Goal: Task Accomplishment & Management: Manage account settings

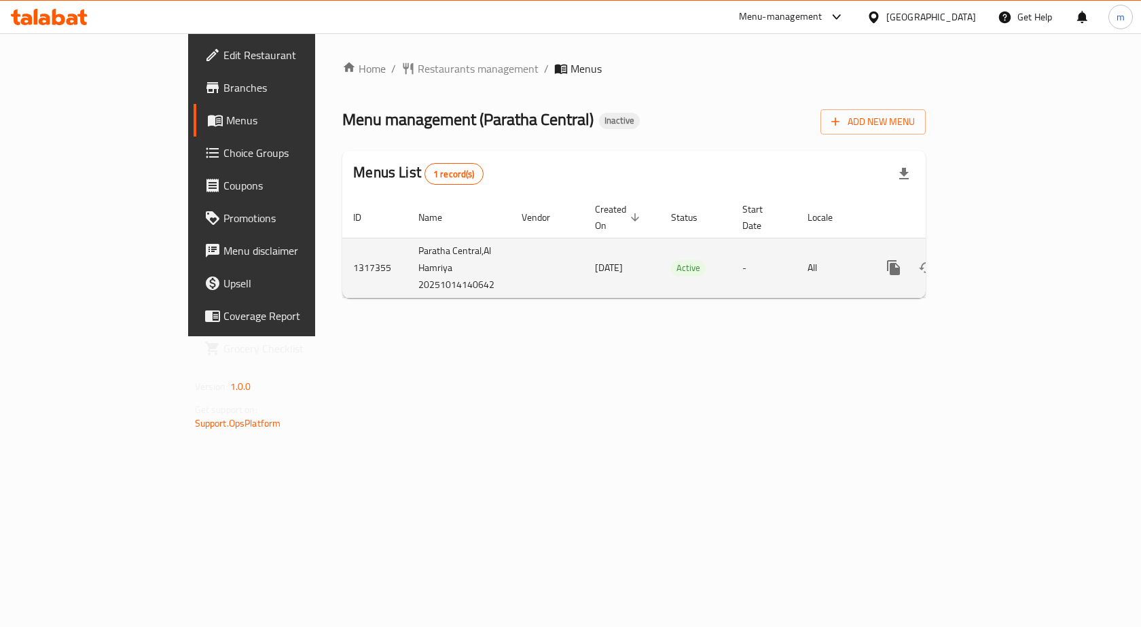
click at [1000, 259] on icon "enhanced table" at bounding box center [992, 267] width 16 height 16
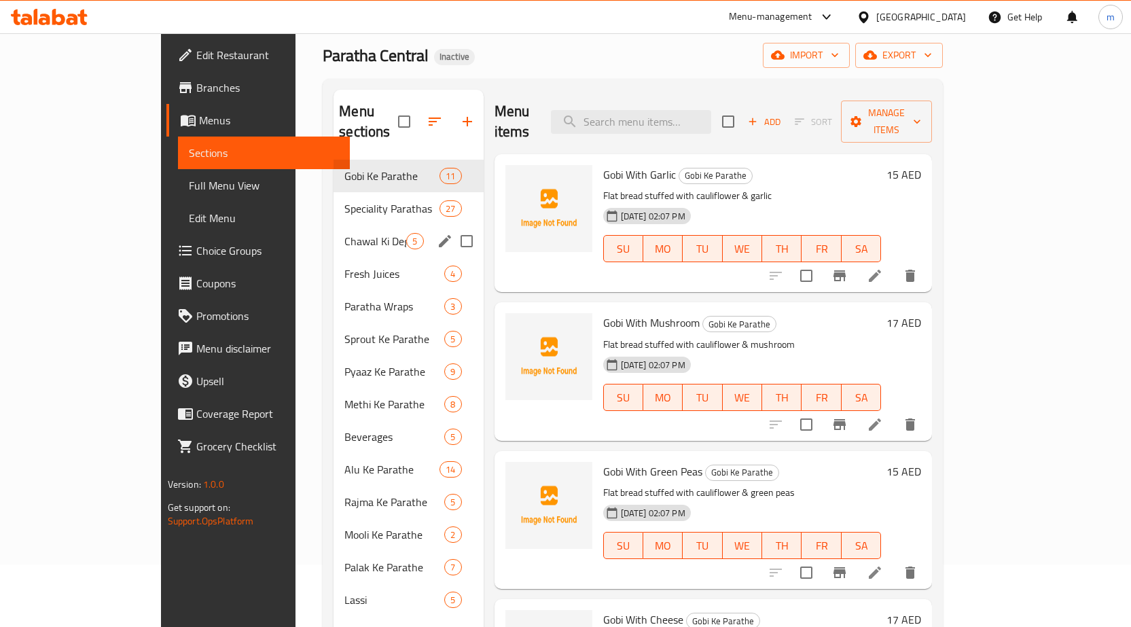
scroll to position [190, 0]
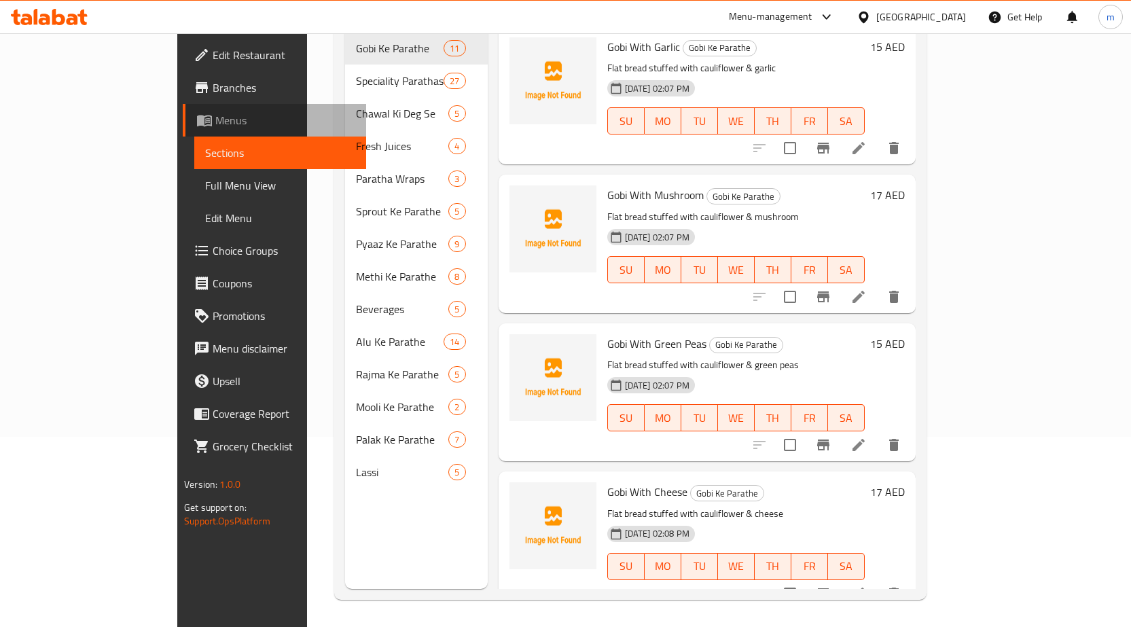
click at [215, 118] on span "Menus" at bounding box center [285, 120] width 140 height 16
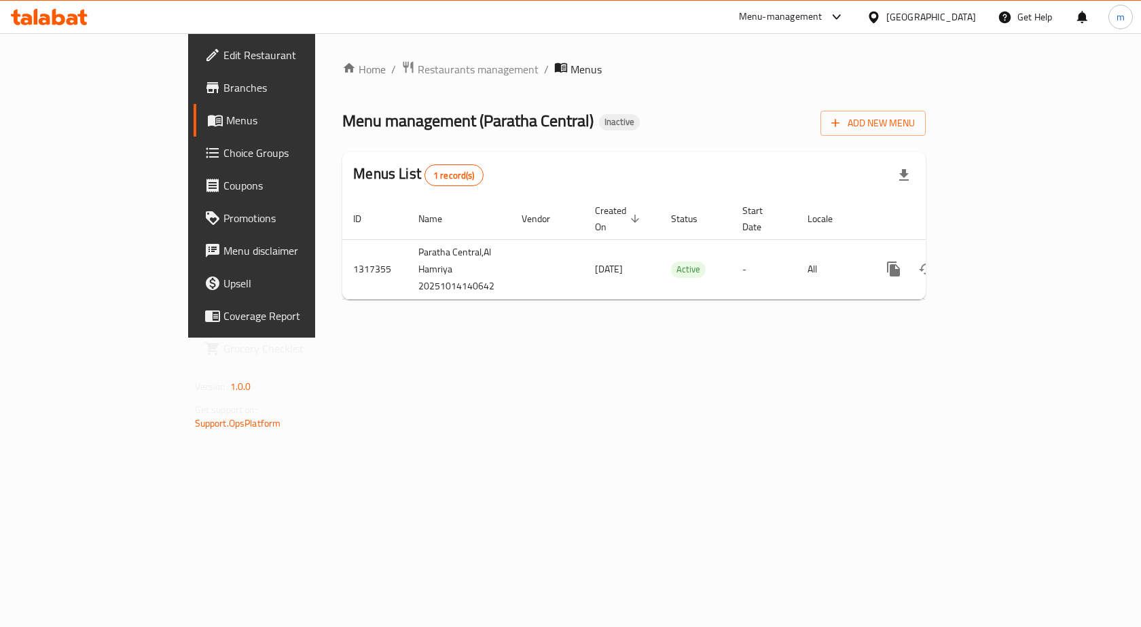
click at [369, 338] on div "Home / Restaurants management / Menus Menu management ( Paratha Central ) Inact…" at bounding box center [634, 185] width 638 height 304
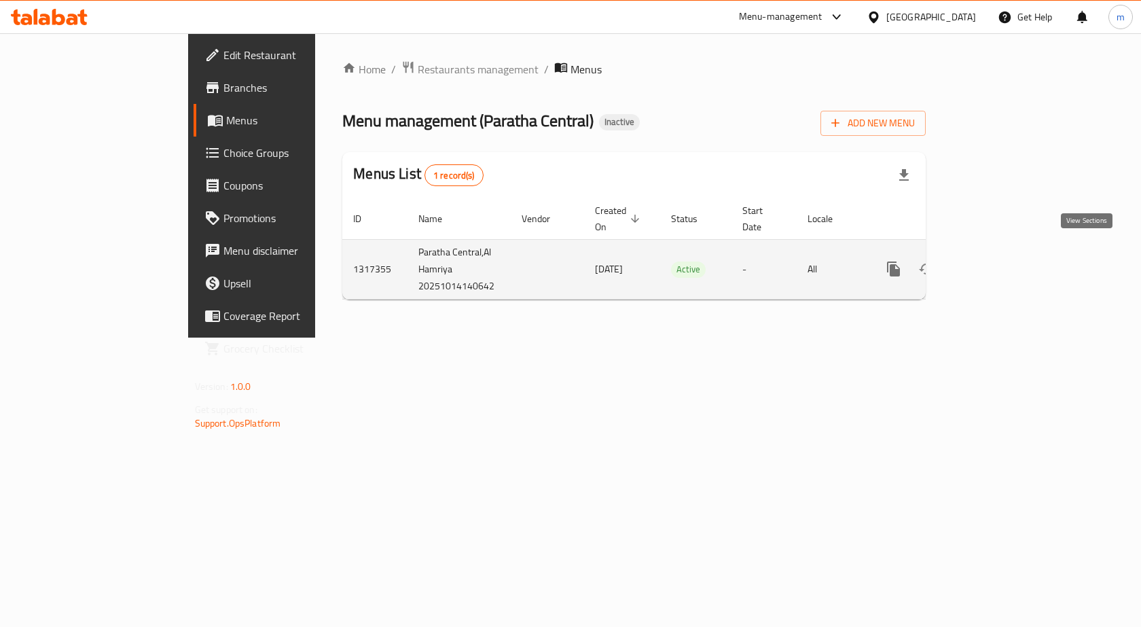
click at [1008, 263] on link "enhanced table" at bounding box center [991, 269] width 33 height 33
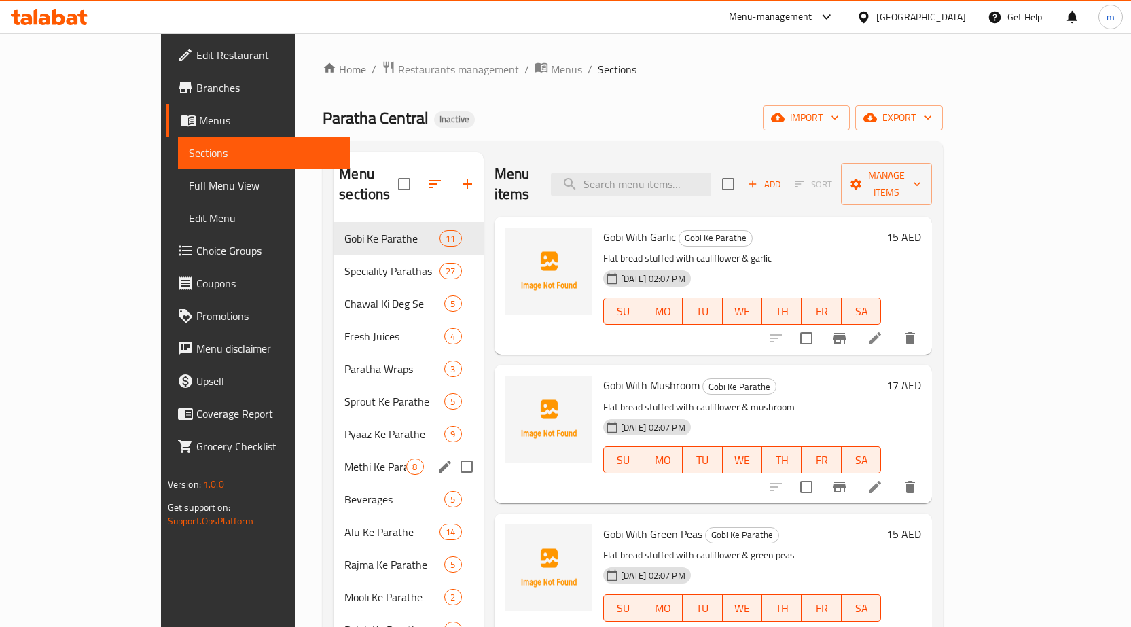
scroll to position [190, 0]
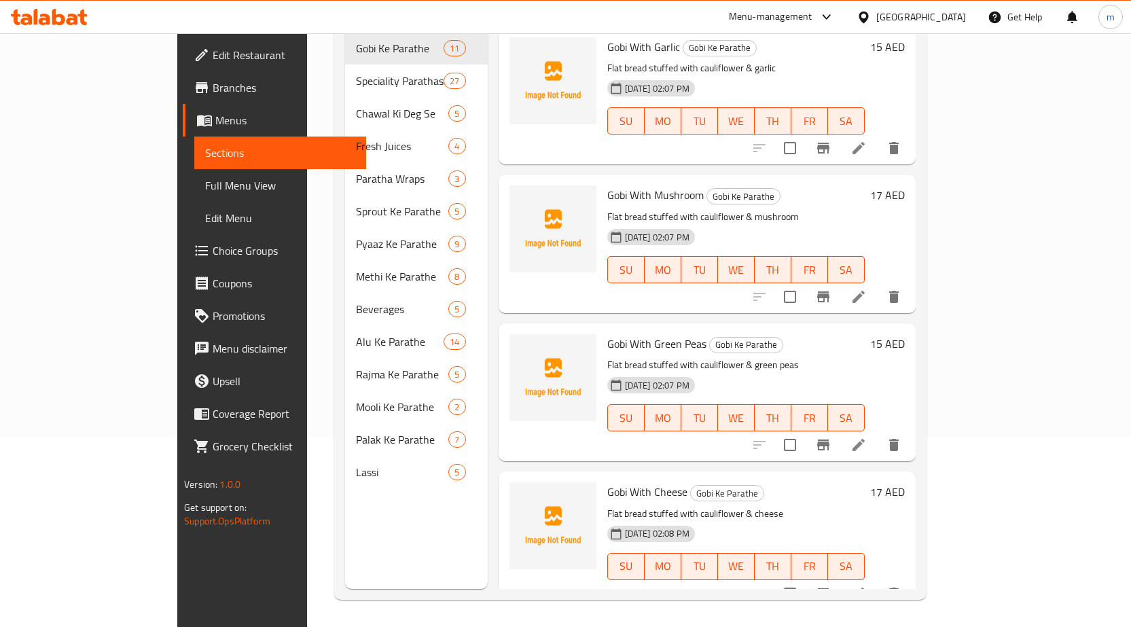
click at [183, 109] on link "Menus" at bounding box center [274, 120] width 183 height 33
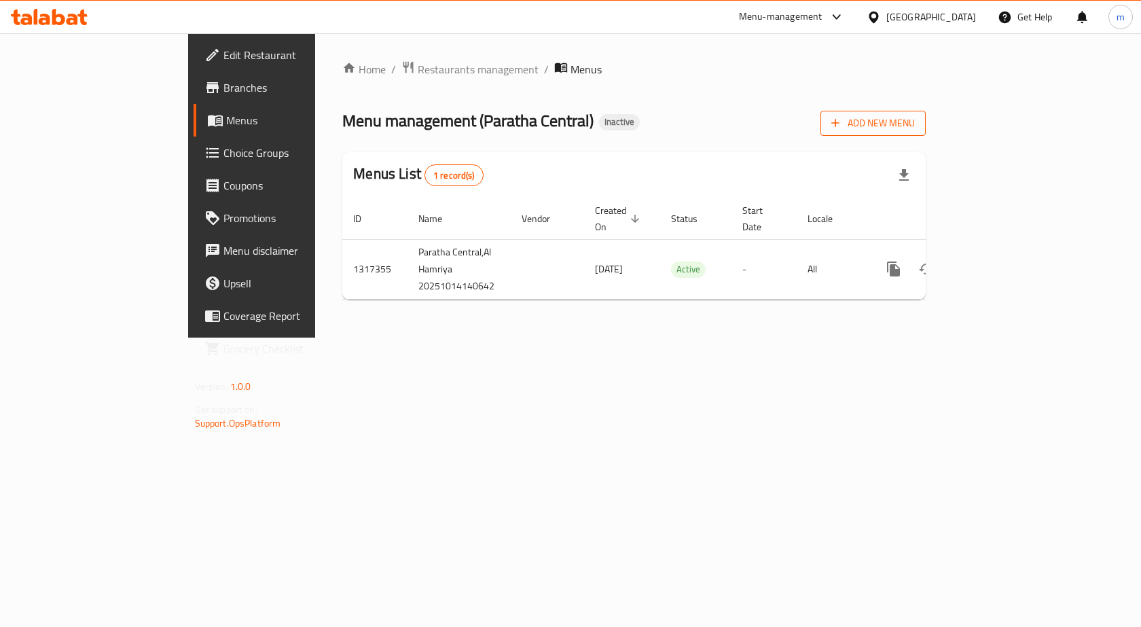
click at [915, 121] on span "Add New Menu" at bounding box center [873, 123] width 84 height 17
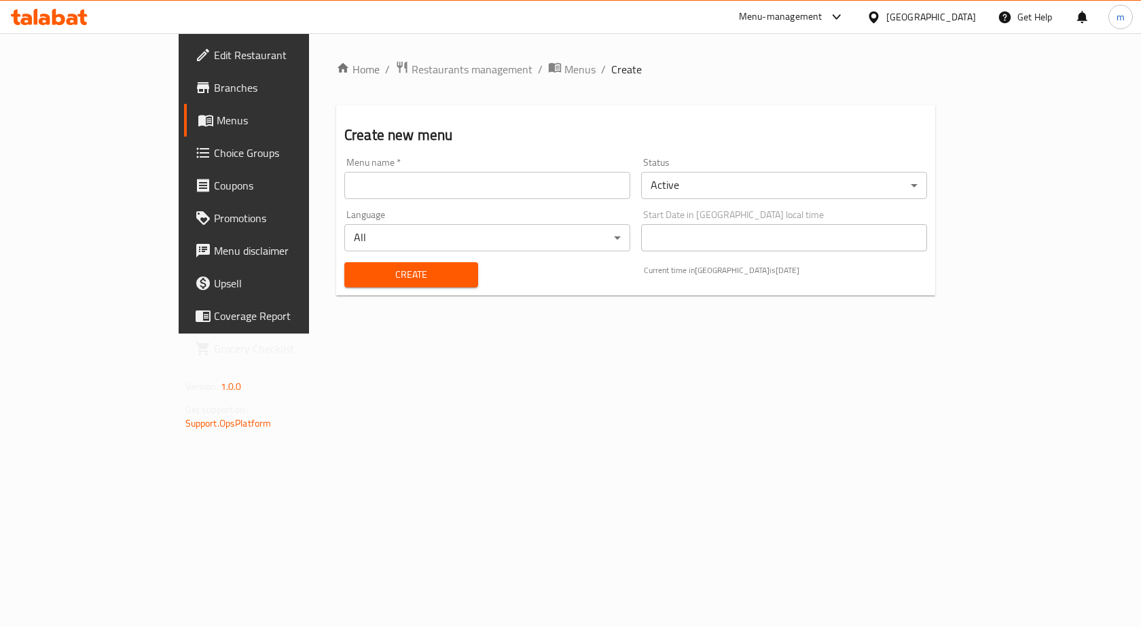
click at [373, 196] on input "text" at bounding box center [487, 185] width 286 height 27
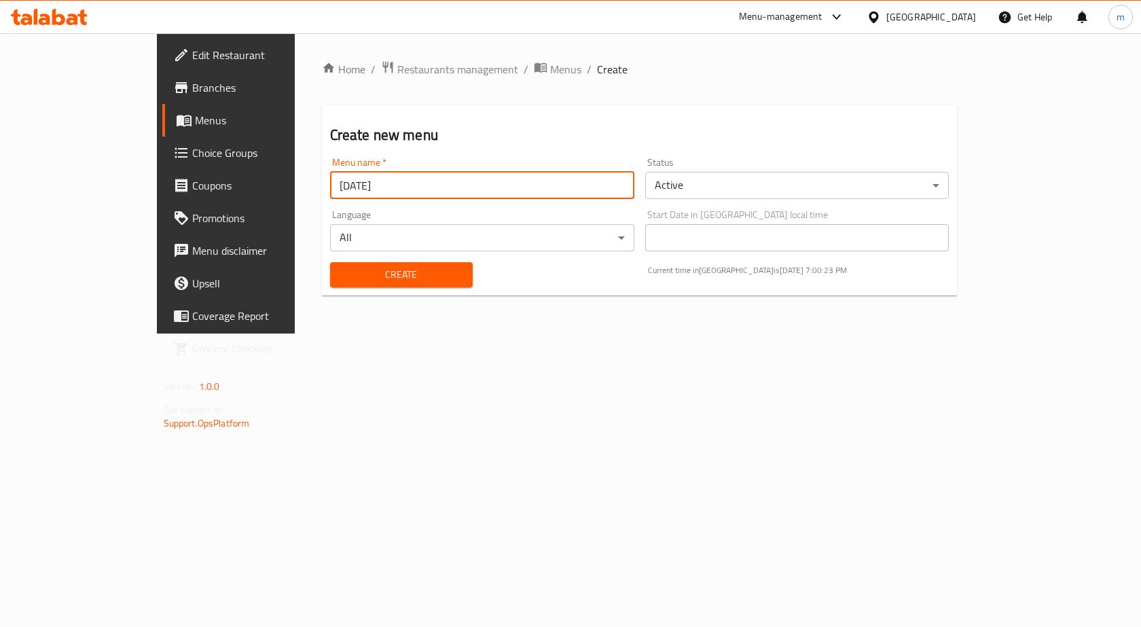
type input "[DATE]"
click at [348, 272] on span "Create" at bounding box center [401, 274] width 121 height 17
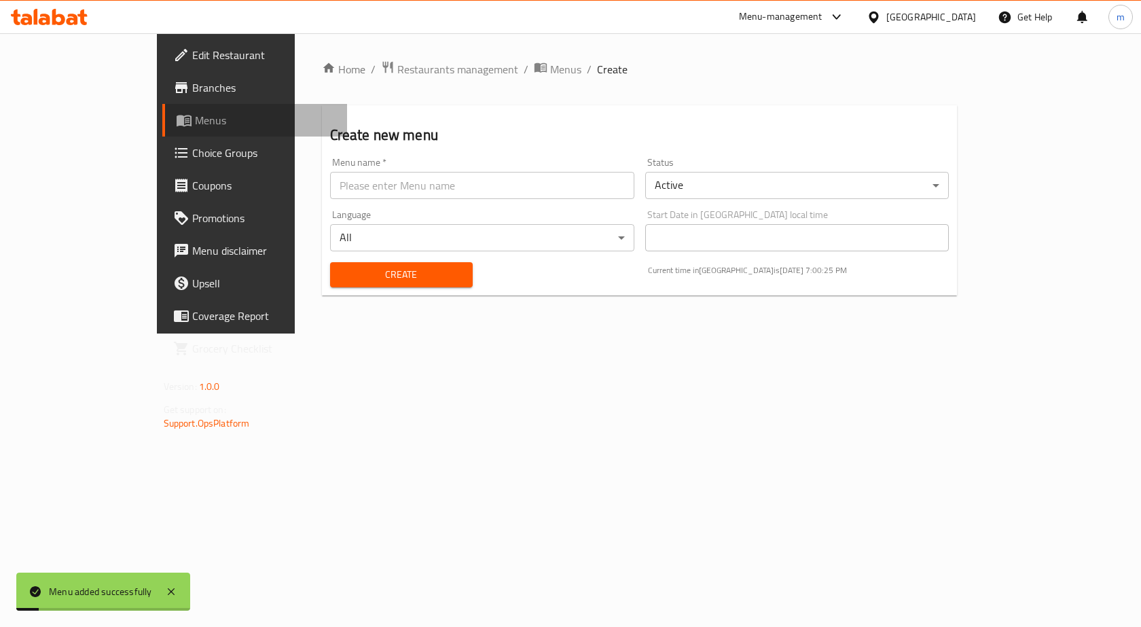
click at [176, 126] on icon at bounding box center [184, 120] width 16 height 16
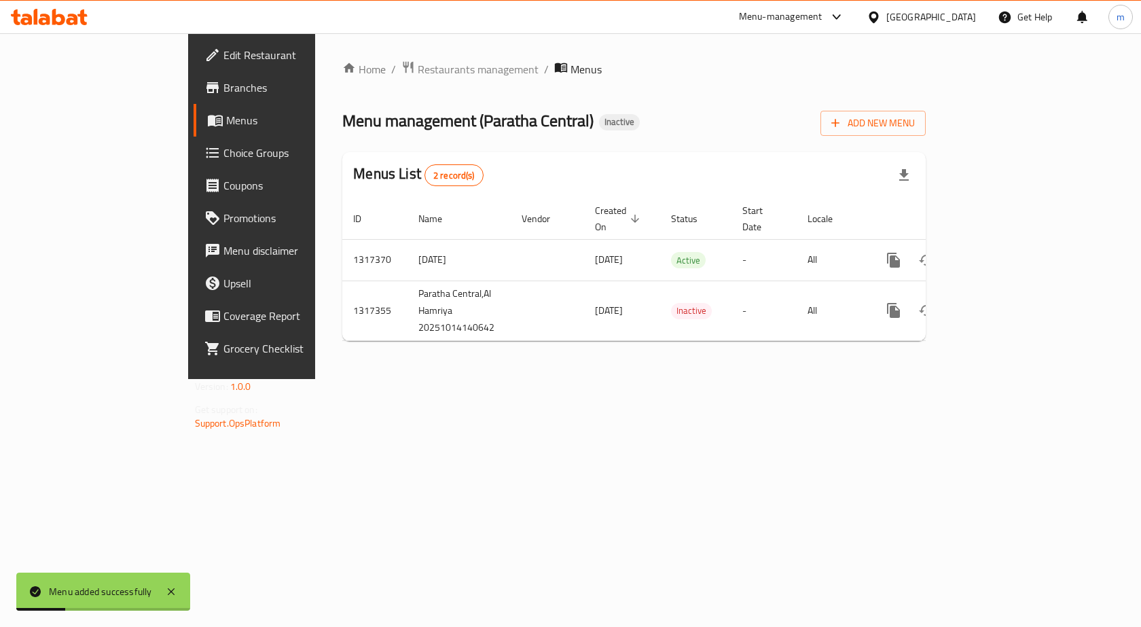
click at [315, 351] on div "Home / Restaurants management / Menus Menu management ( Paratha Central ) Inact…" at bounding box center [634, 206] width 638 height 346
click at [223, 79] on span "Branches" at bounding box center [295, 87] width 145 height 16
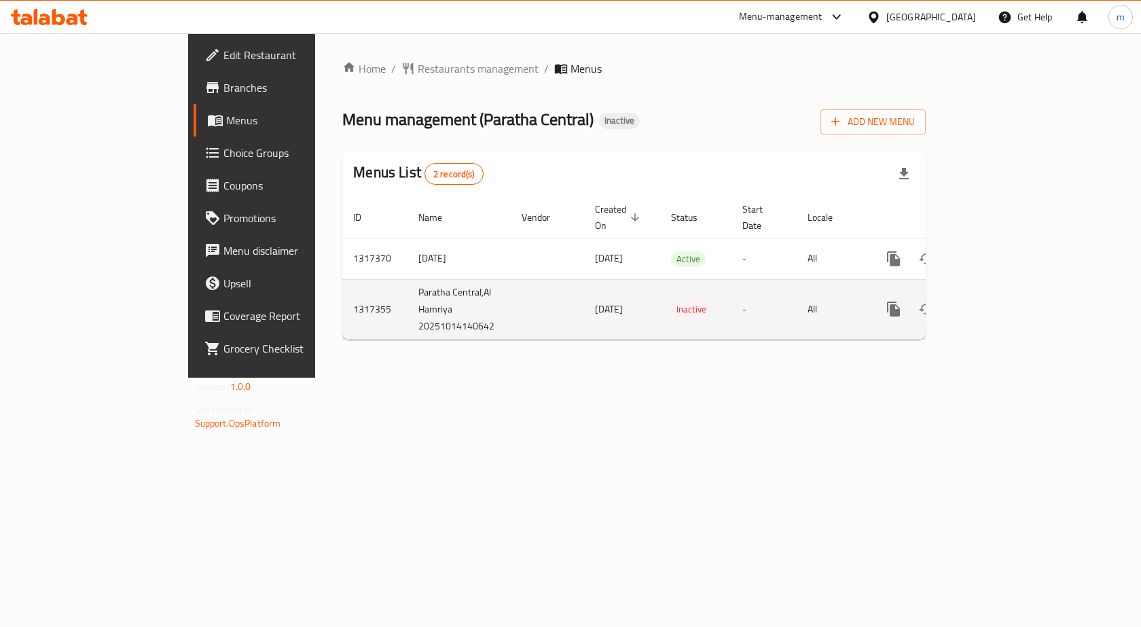
drag, startPoint x: 403, startPoint y: 372, endPoint x: 544, endPoint y: 268, distance: 174.9
click at [403, 372] on div "Home / Restaurants management / Menus Menu management ( Paratha Central ) Inact…" at bounding box center [634, 205] width 638 height 344
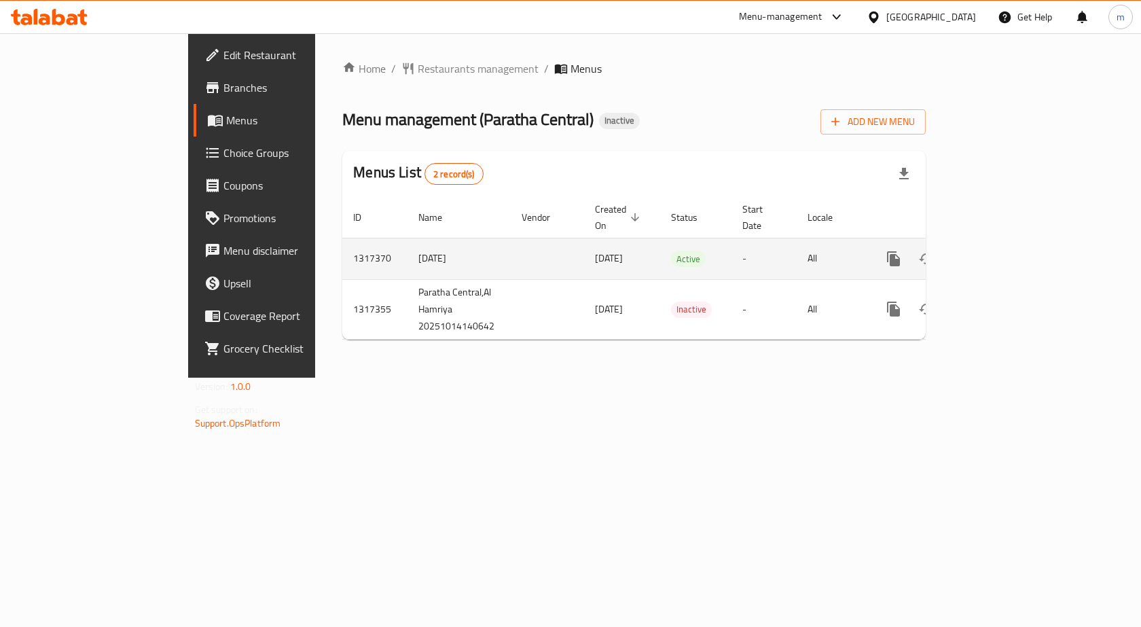
click at [1000, 251] on icon "enhanced table" at bounding box center [992, 259] width 16 height 16
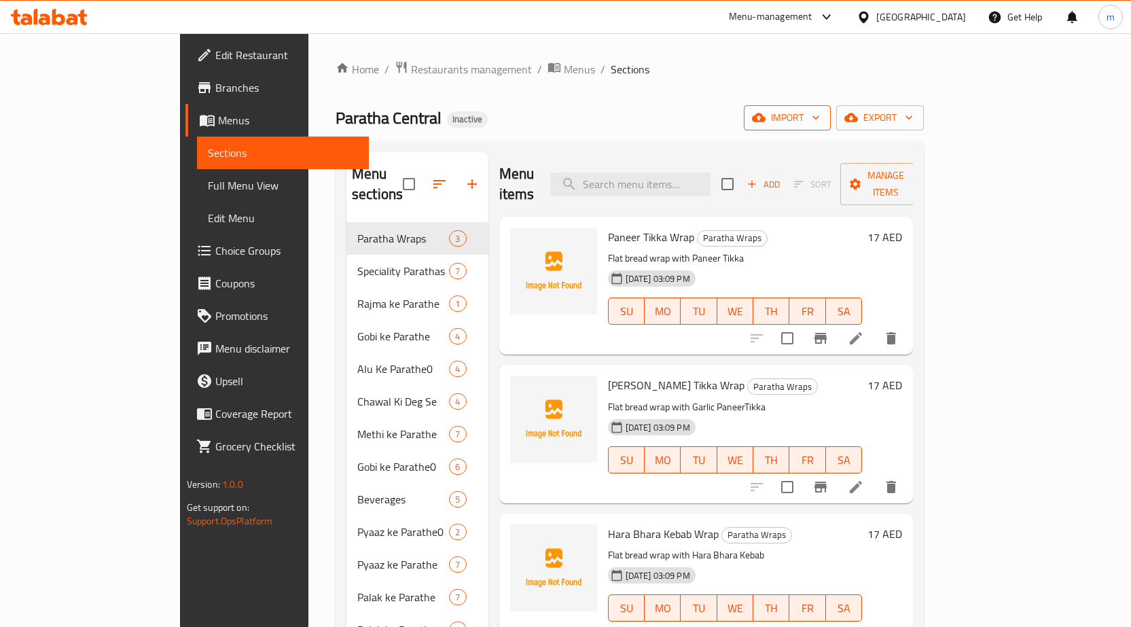
click at [823, 122] on icon "button" at bounding box center [816, 118] width 14 height 14
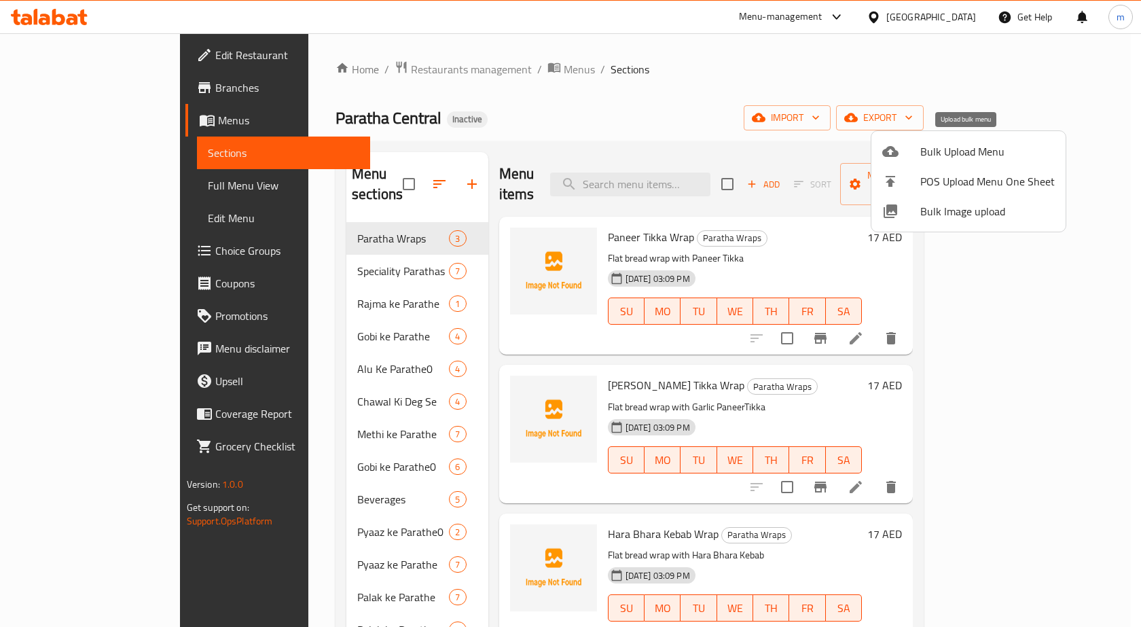
click at [954, 151] on span "Bulk Upload Menu" at bounding box center [987, 151] width 134 height 16
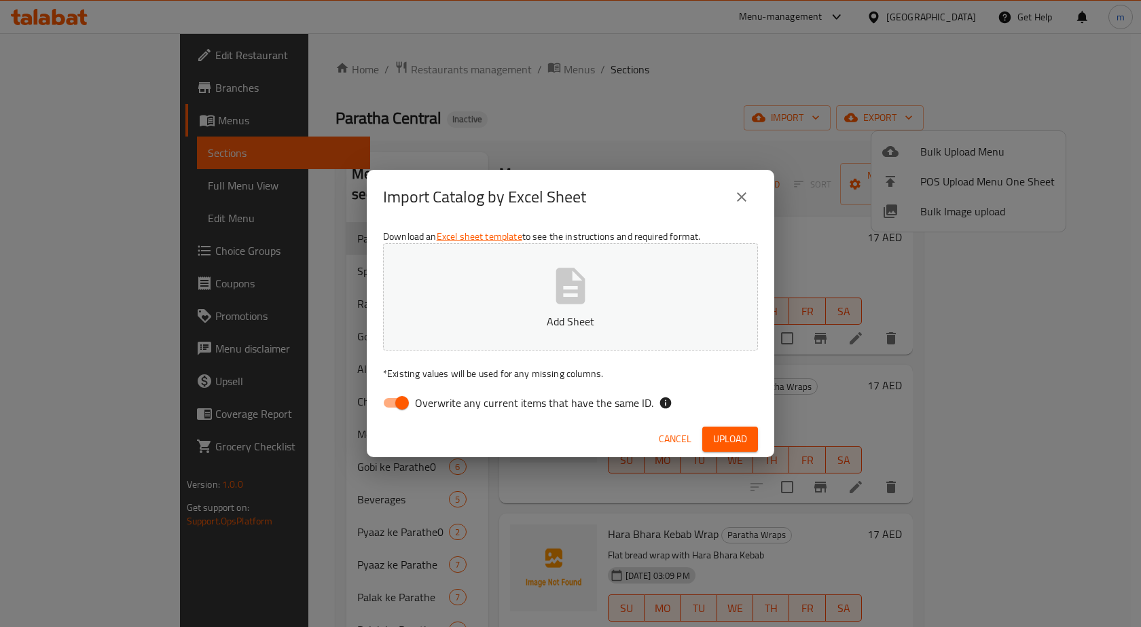
click at [389, 407] on input "Overwrite any current items that have the same ID." at bounding box center [401, 403] width 77 height 26
checkbox input "false"
click at [494, 300] on button "Add Sheet" at bounding box center [570, 296] width 375 height 107
click at [725, 439] on span "Upload" at bounding box center [730, 439] width 34 height 17
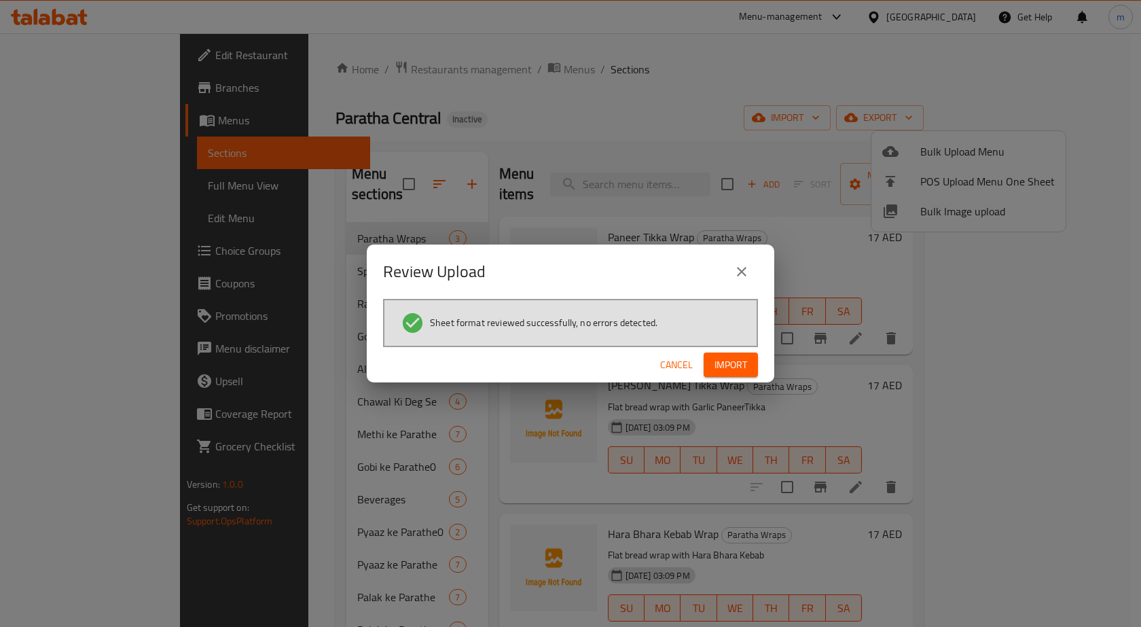
click at [722, 371] on span "Import" at bounding box center [731, 365] width 33 height 17
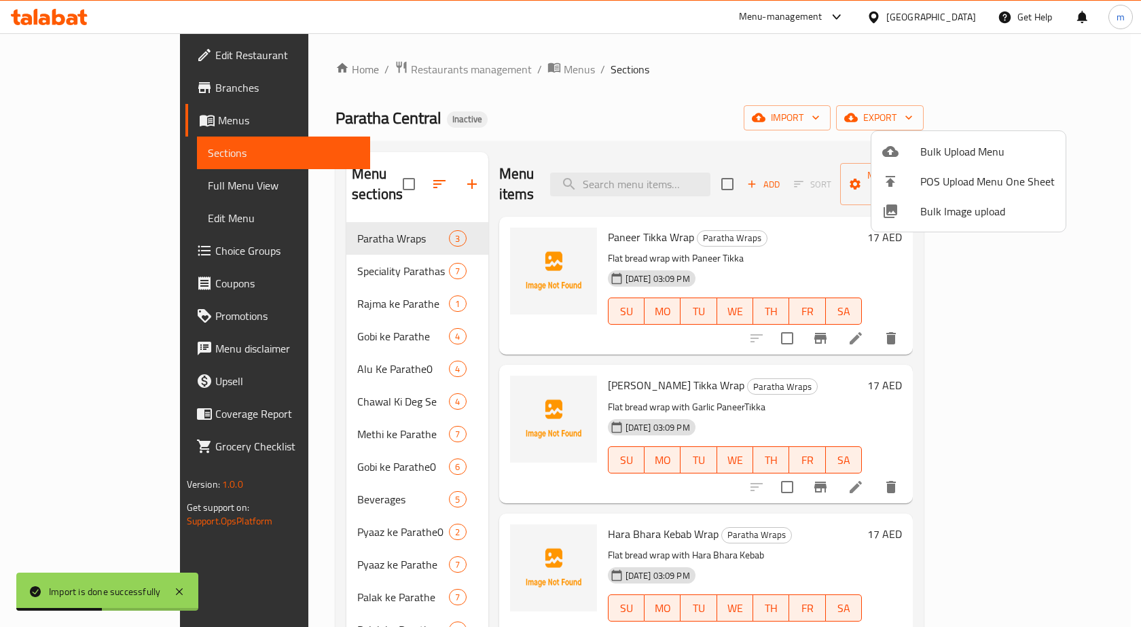
click at [60, 58] on div at bounding box center [570, 313] width 1141 height 627
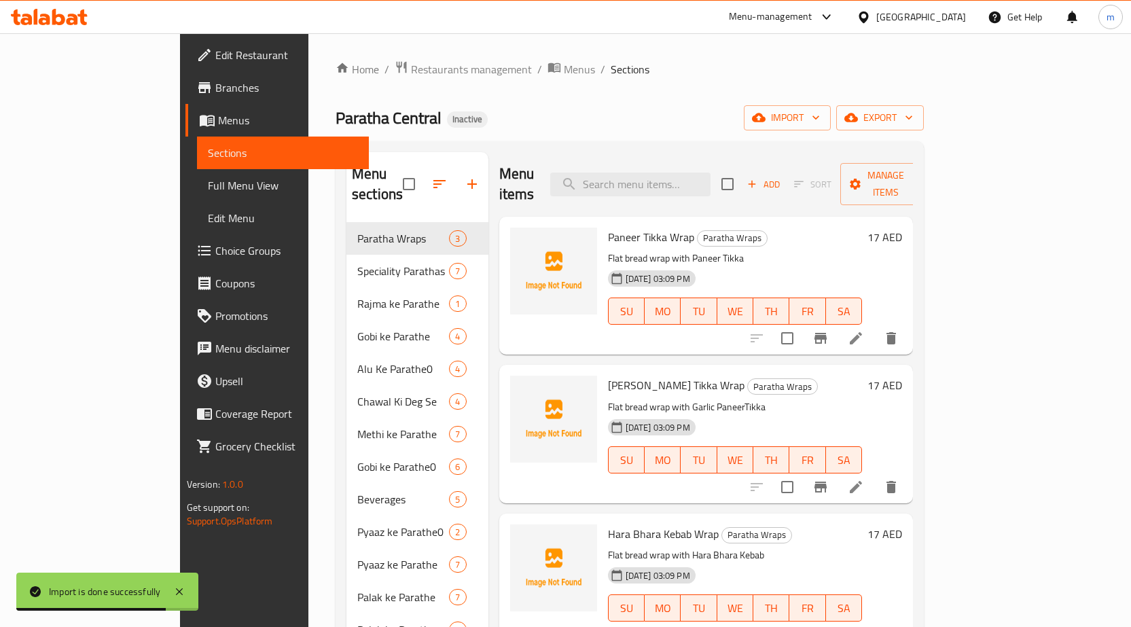
click at [215, 50] on span "Edit Restaurant" at bounding box center [286, 55] width 143 height 16
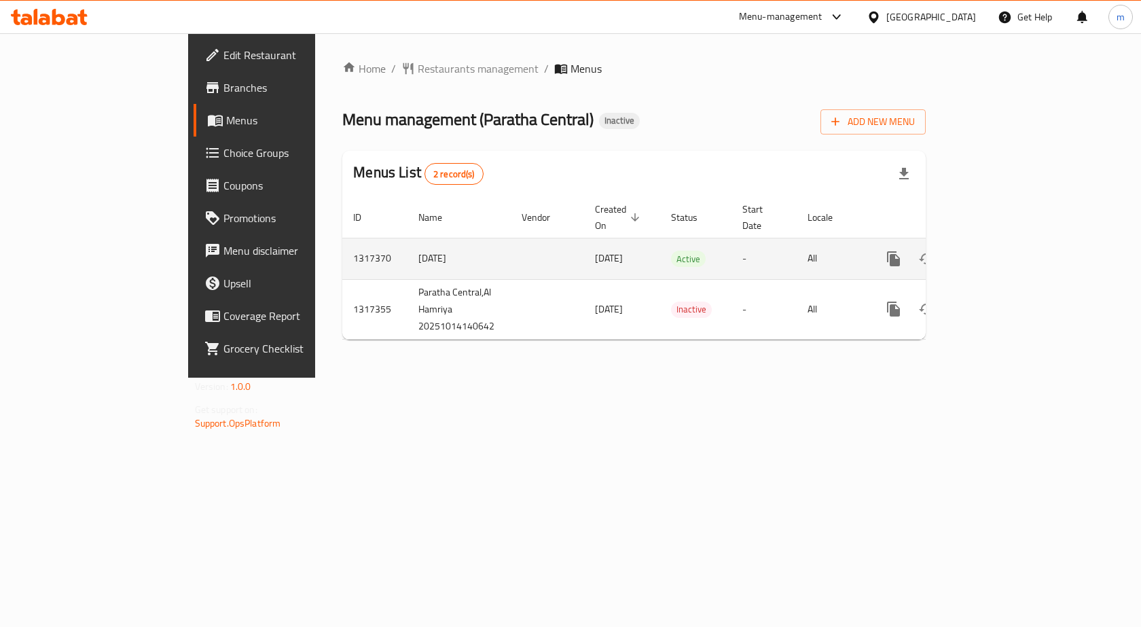
click at [1008, 243] on link "enhanced table" at bounding box center [991, 259] width 33 height 33
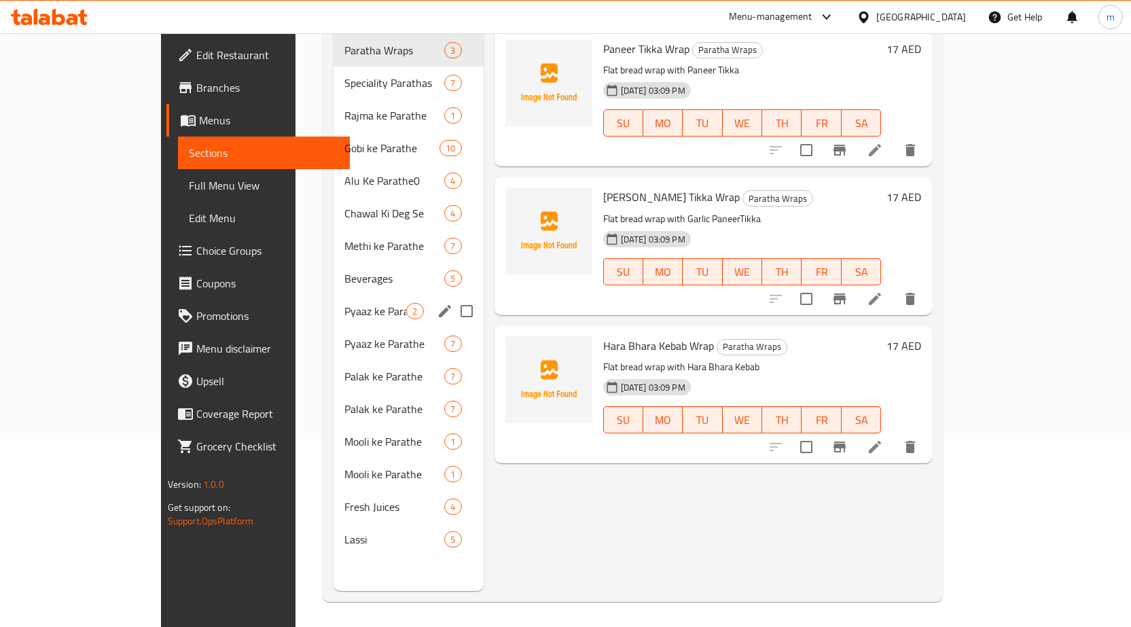
scroll to position [190, 0]
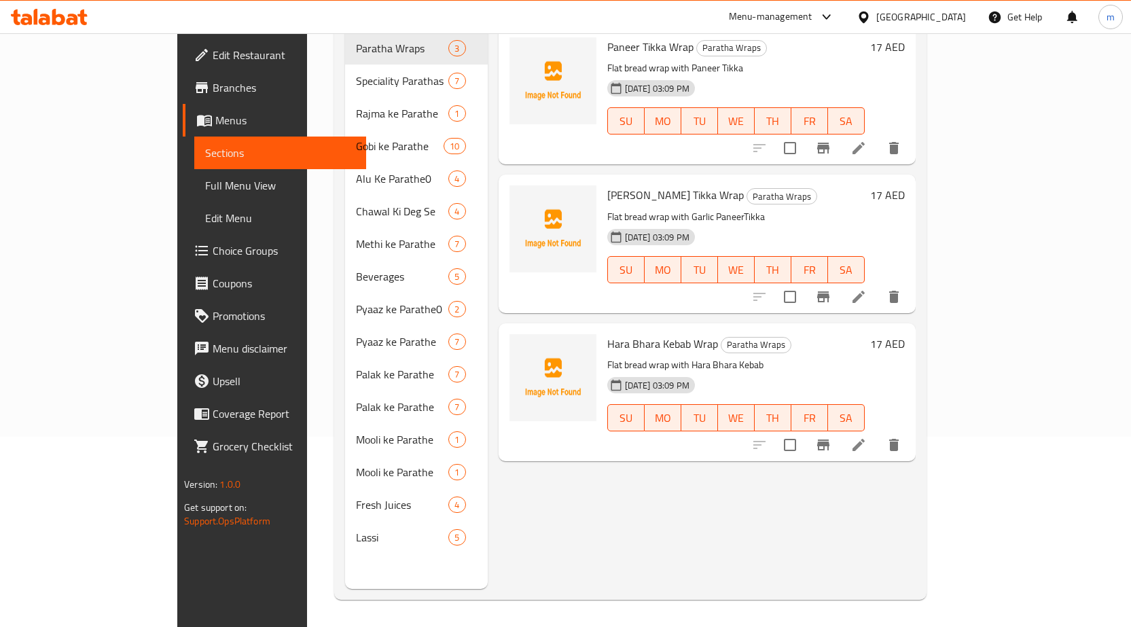
click at [506, 500] on div "Menu items Add Sort Manage items Paneer Tikka Wrap Paratha Wraps Flat bread wra…" at bounding box center [702, 275] width 428 height 627
click at [205, 184] on span "Full Menu View" at bounding box center [280, 185] width 150 height 16
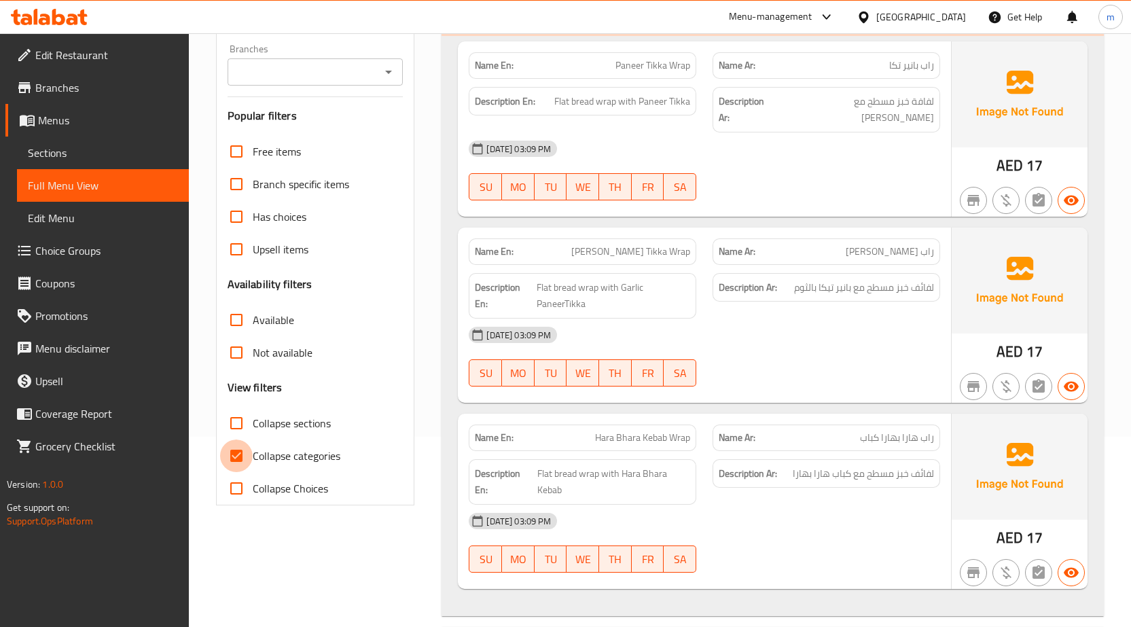
click at [244, 460] on input "Collapse categories" at bounding box center [236, 455] width 33 height 33
checkbox input "false"
click at [232, 417] on input "Collapse sections" at bounding box center [236, 423] width 33 height 33
checkbox input "true"
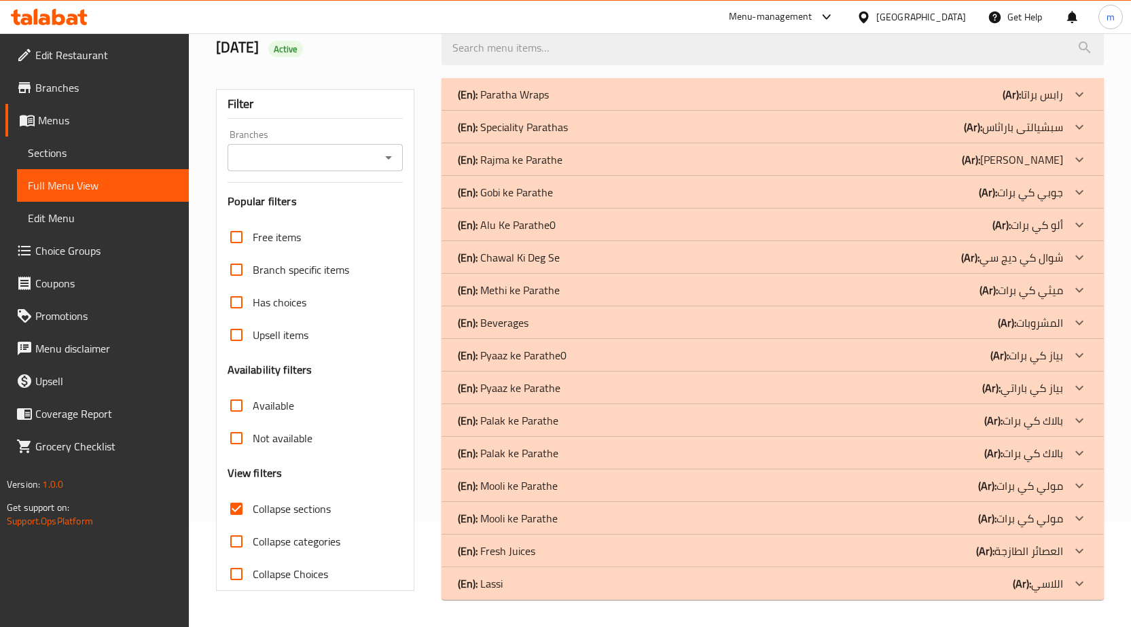
scroll to position [105, 0]
click at [740, 583] on div "(En): Lassi (Ar): اللاسي" at bounding box center [760, 583] width 605 height 16
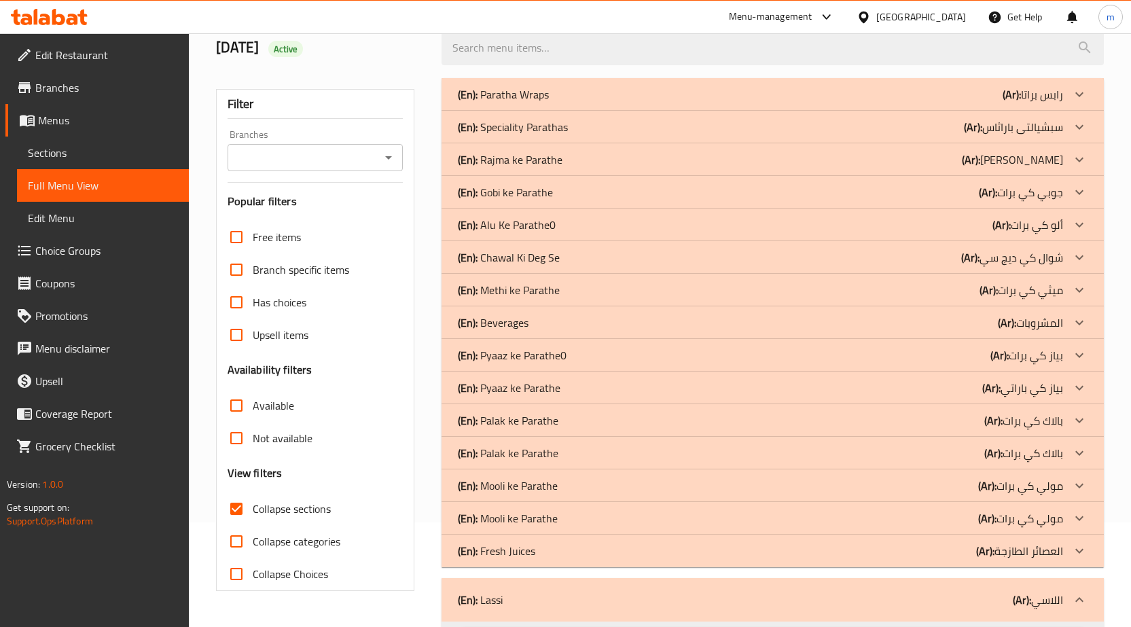
click at [730, 554] on div "(En): Fresh Juices (Ar): العصائر الطازجة" at bounding box center [760, 551] width 605 height 16
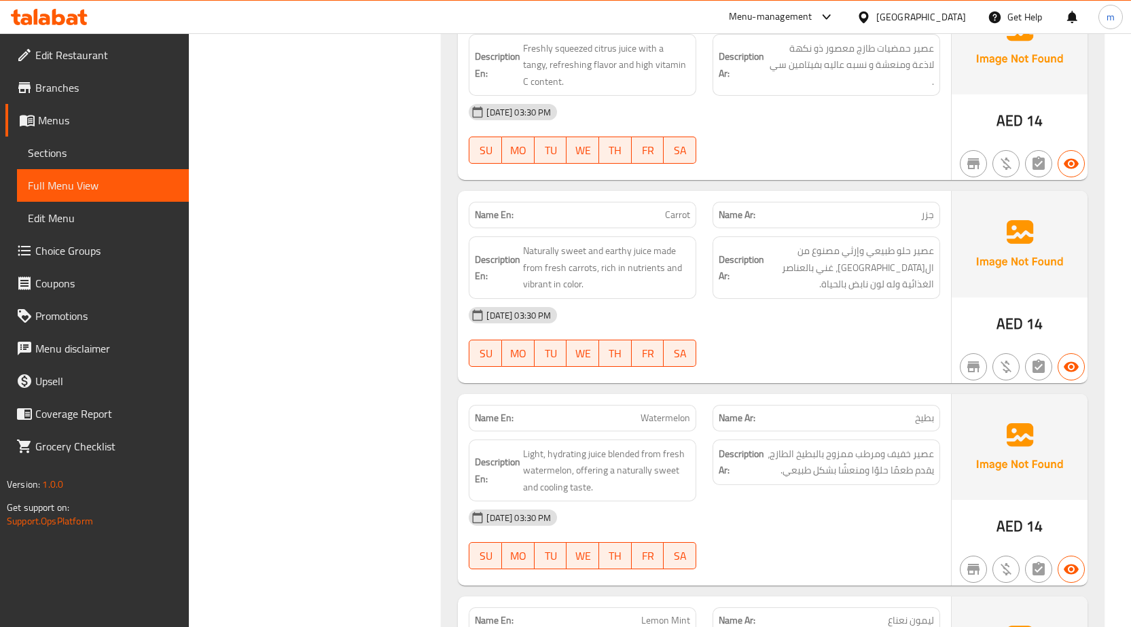
scroll to position [713, 0]
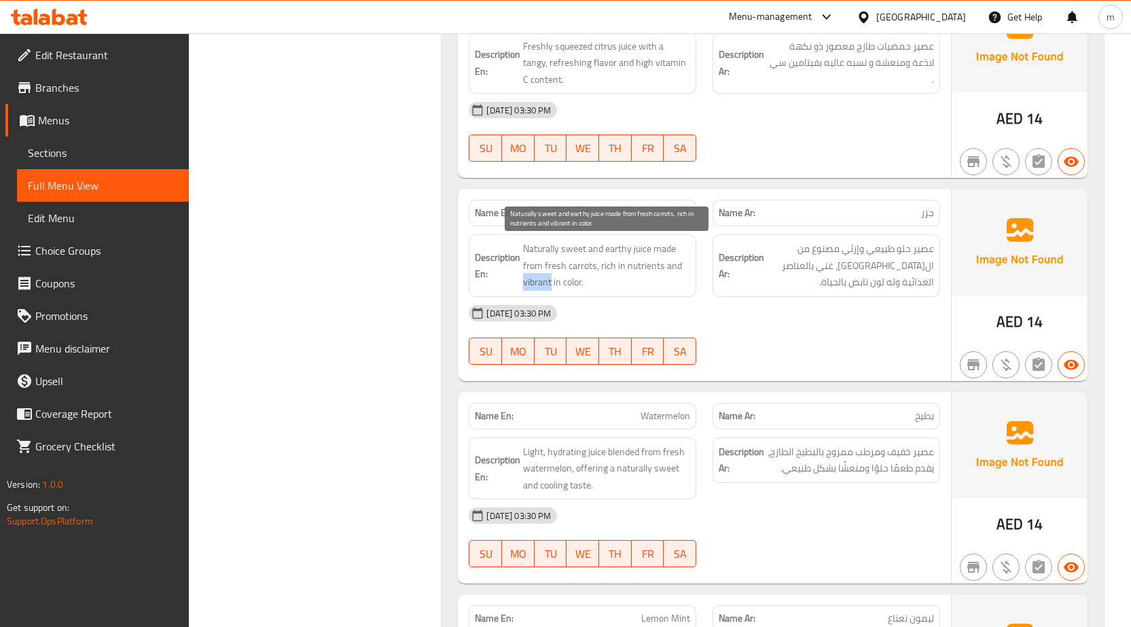
drag, startPoint x: 550, startPoint y: 281, endPoint x: 522, endPoint y: 284, distance: 28.7
click at [522, 284] on h6 "Description En: Naturally sweet and earthy juice made from fresh carrots, rich …" at bounding box center [582, 265] width 215 height 50
copy span "vibrant"
drag, startPoint x: 644, startPoint y: 213, endPoint x: 692, endPoint y: 209, distance: 48.3
click at [692, 209] on div "Name En: Carrot" at bounding box center [583, 213] width 228 height 26
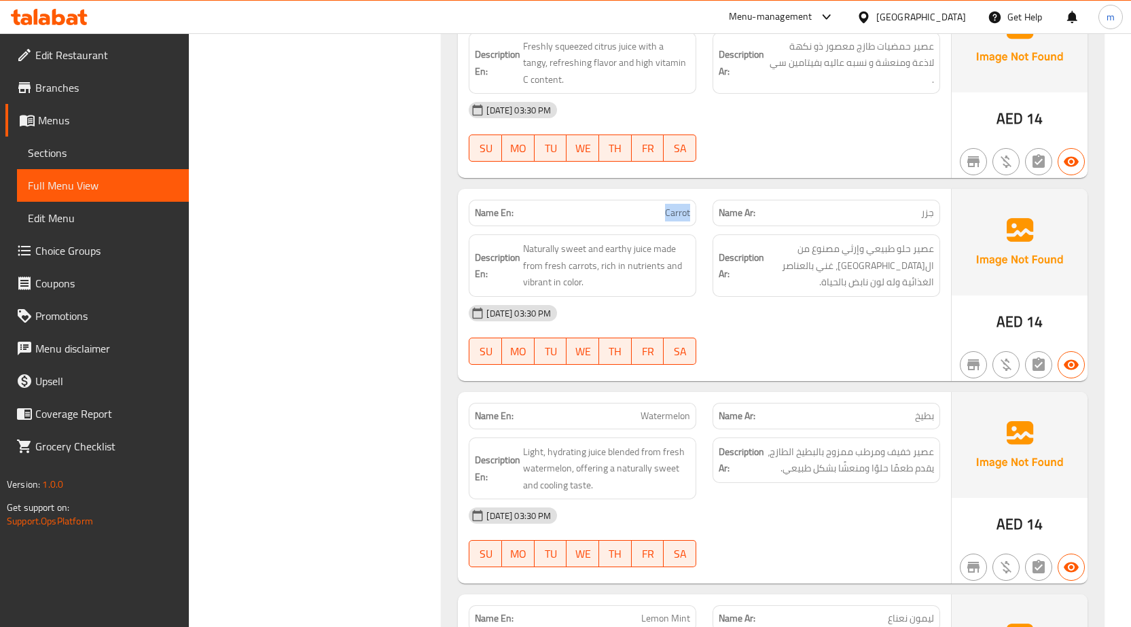
copy span "Carrot"
click at [65, 151] on span "Sections" at bounding box center [103, 153] width 150 height 16
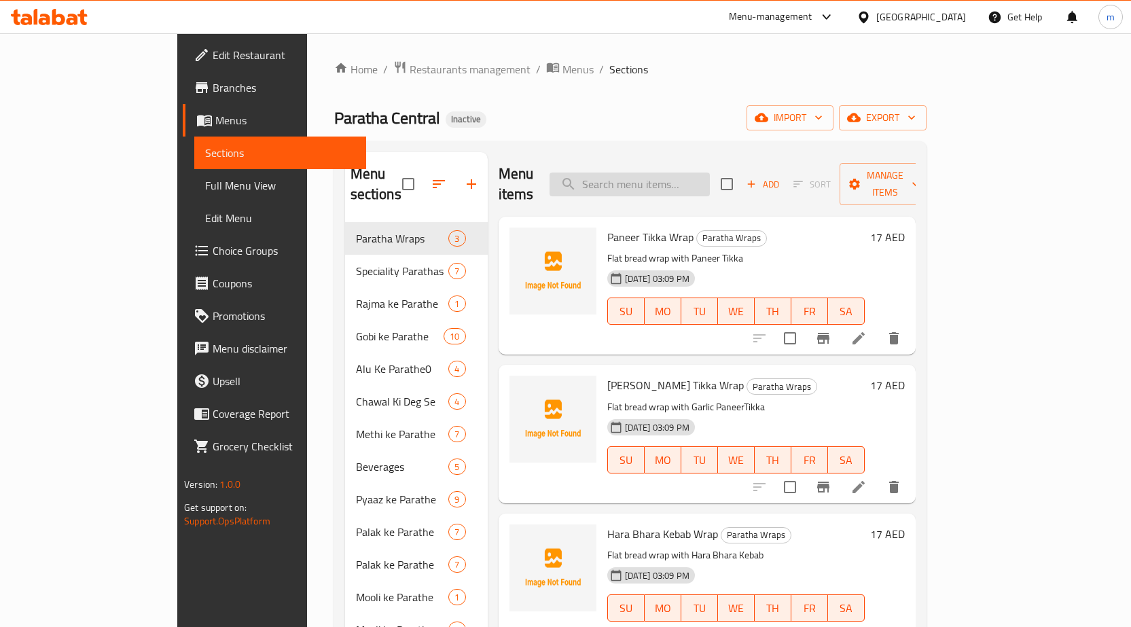
click at [640, 173] on input "search" at bounding box center [630, 185] width 160 height 24
paste input "Carrot"
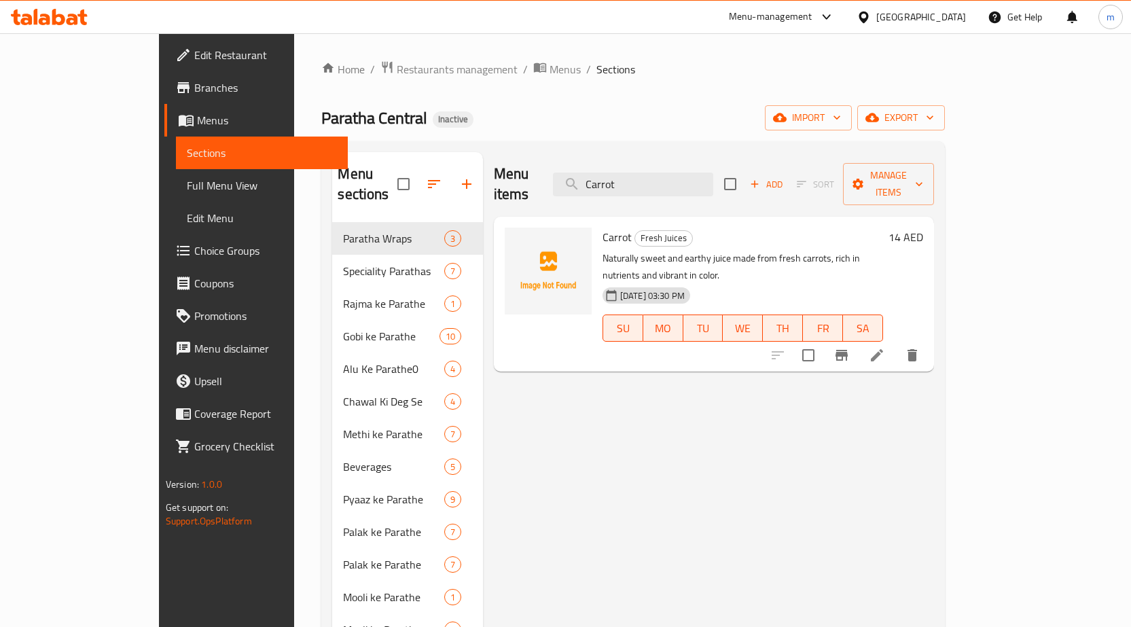
type input "Carrot"
click at [896, 343] on li at bounding box center [877, 355] width 38 height 24
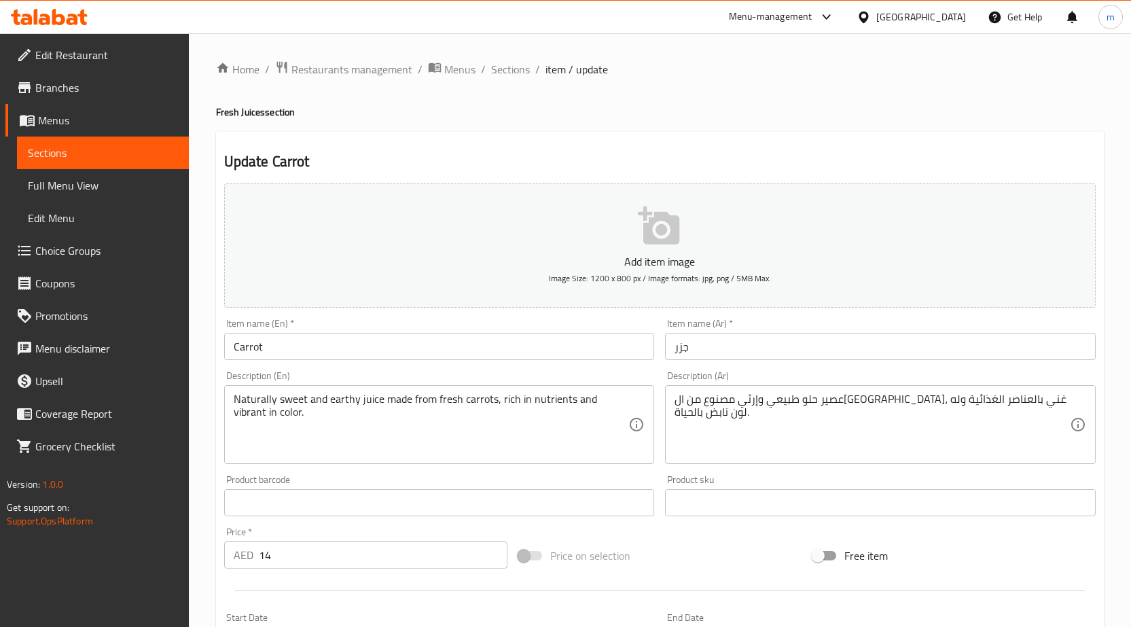
drag, startPoint x: 674, startPoint y: 410, endPoint x: 688, endPoint y: 412, distance: 14.5
click at [698, 414] on div "عصير حلو طبيعي وإرثي مصنوع من ال[GEOGRAPHIC_DATA]، غني بالعناصر الغذائية وله لو…" at bounding box center [880, 424] width 431 height 79
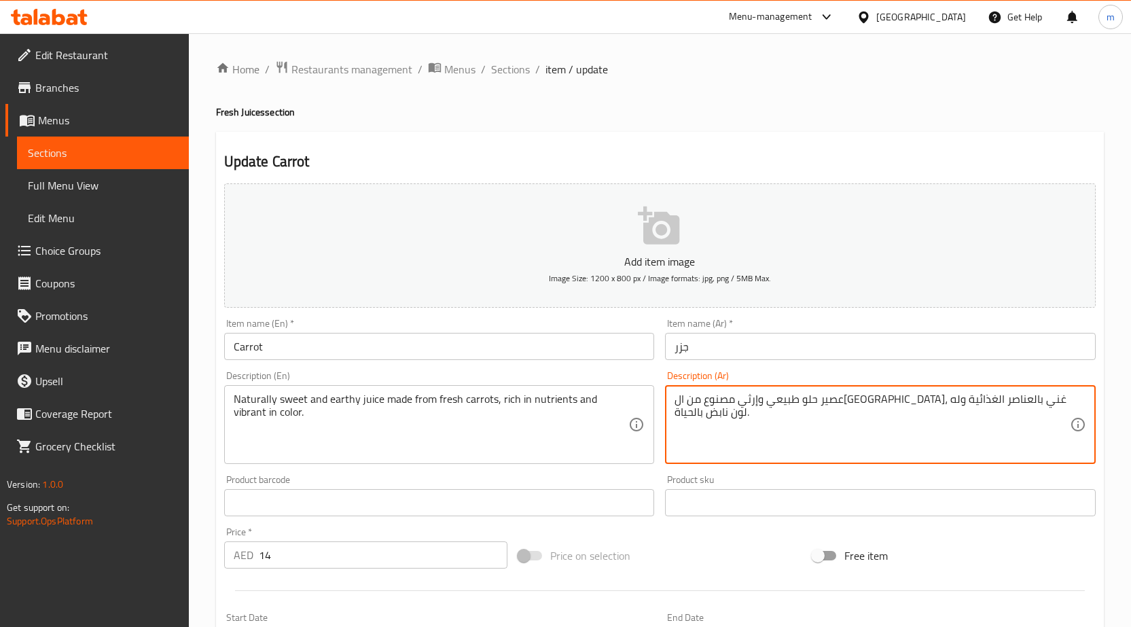
drag, startPoint x: 703, startPoint y: 412, endPoint x: 698, endPoint y: 380, distance: 32.4
click at [698, 380] on div "Description (Ar) عصير حلو طبيعي وإرثي مصنوع من ال[GEOGRAPHIC_DATA]، غني بالعناص…" at bounding box center [880, 417] width 431 height 93
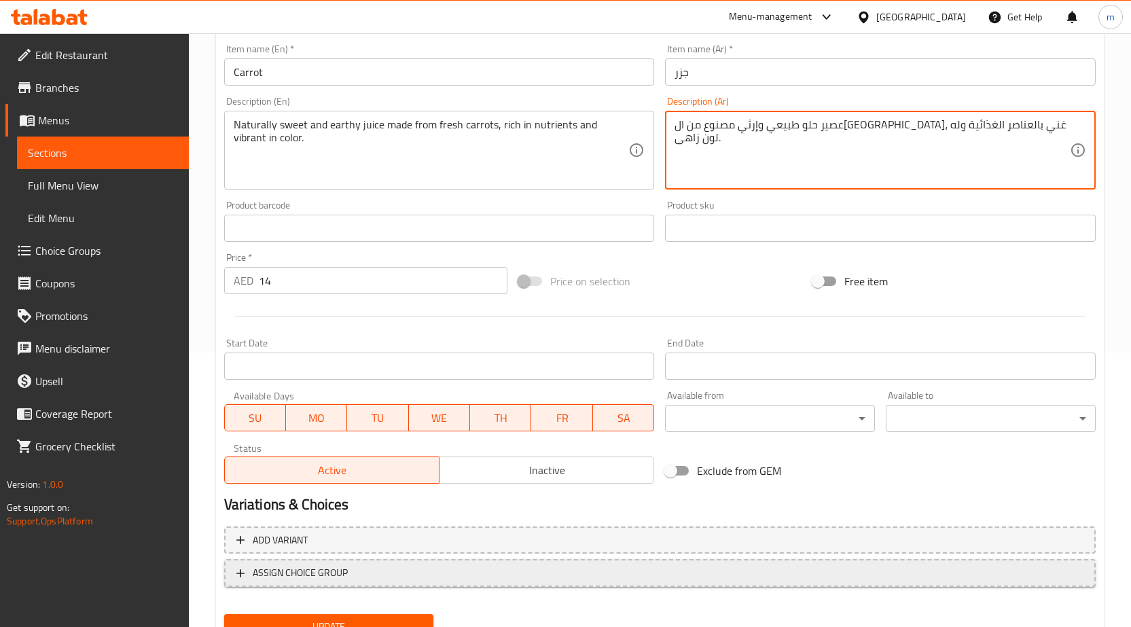
scroll to position [333, 0]
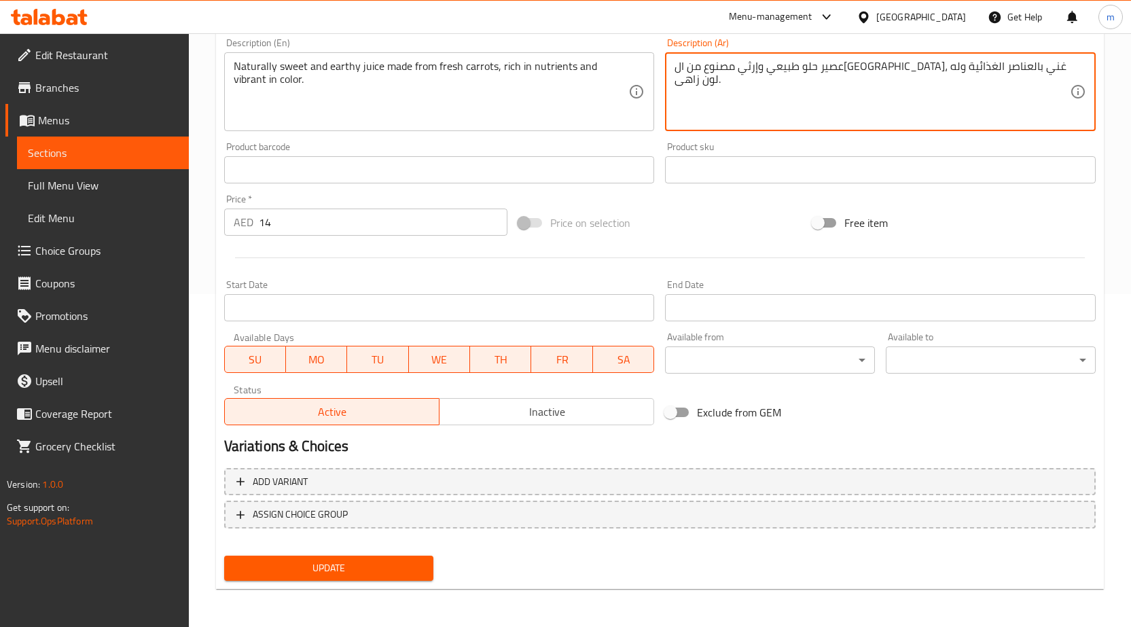
type textarea "عصير حلو طبيعي وإرثي مصنوع من ال[GEOGRAPHIC_DATA]، غني بالعناصر الغذائية وله لو…"
click at [355, 560] on span "Update" at bounding box center [329, 568] width 188 height 17
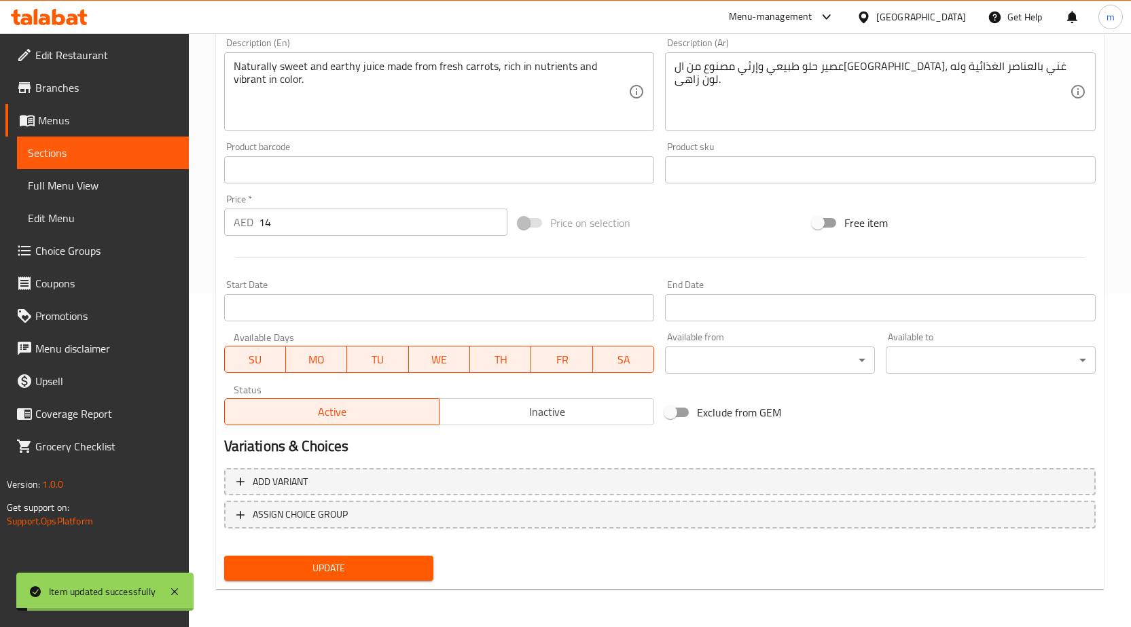
click at [67, 182] on span "Full Menu View" at bounding box center [103, 185] width 150 height 16
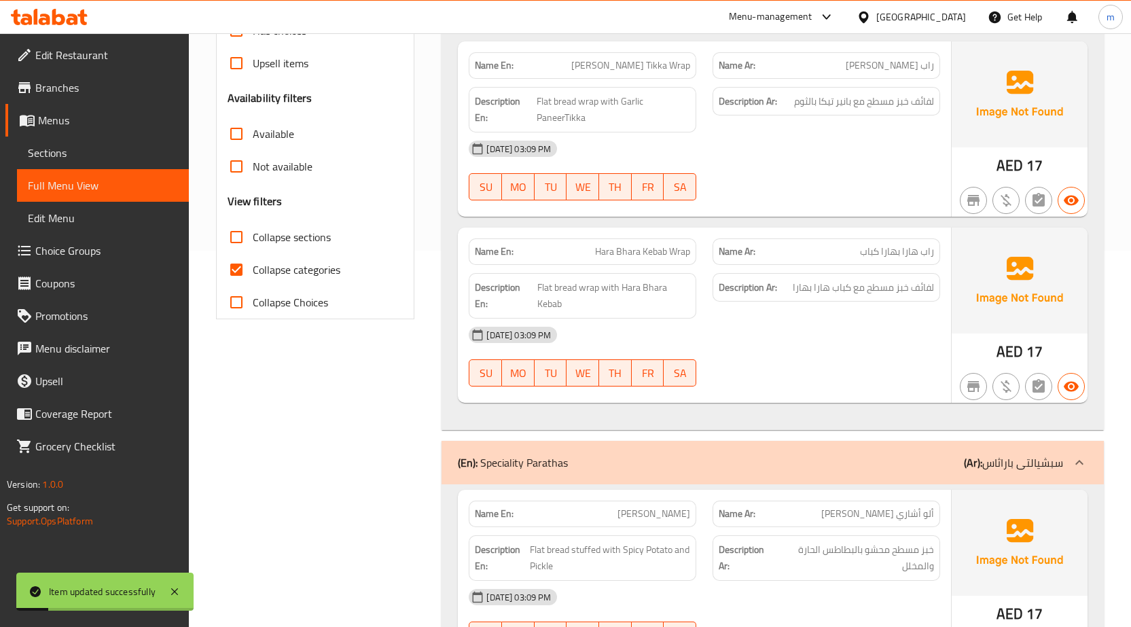
scroll to position [401, 0]
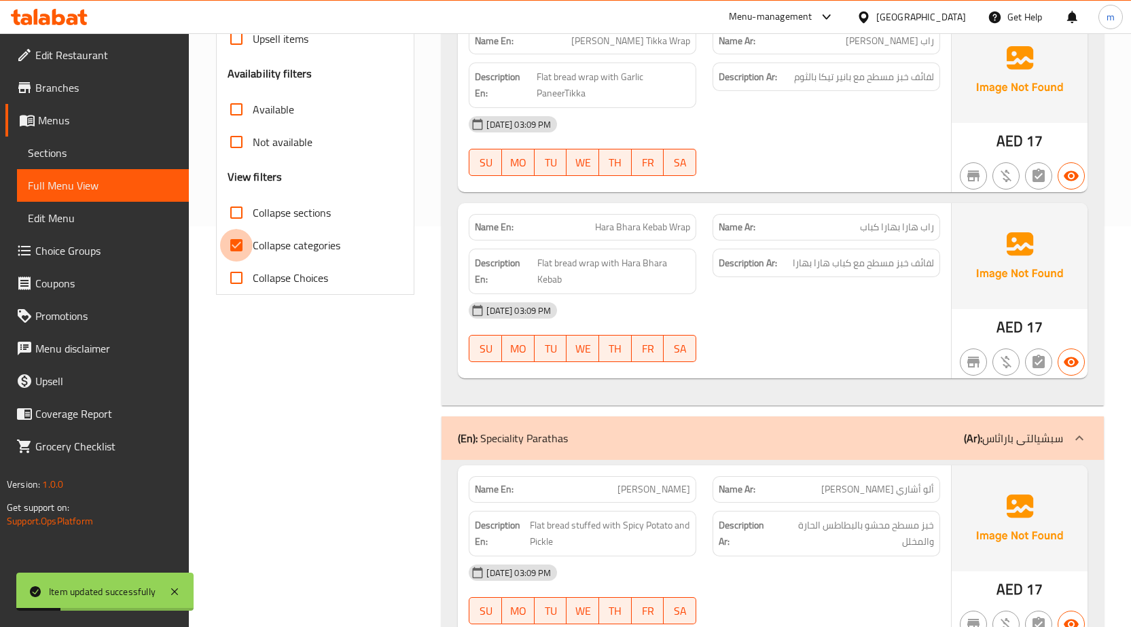
click at [247, 238] on input "Collapse categories" at bounding box center [236, 245] width 33 height 33
checkbox input "false"
click at [247, 214] on input "Collapse sections" at bounding box center [236, 212] width 33 height 33
checkbox input "true"
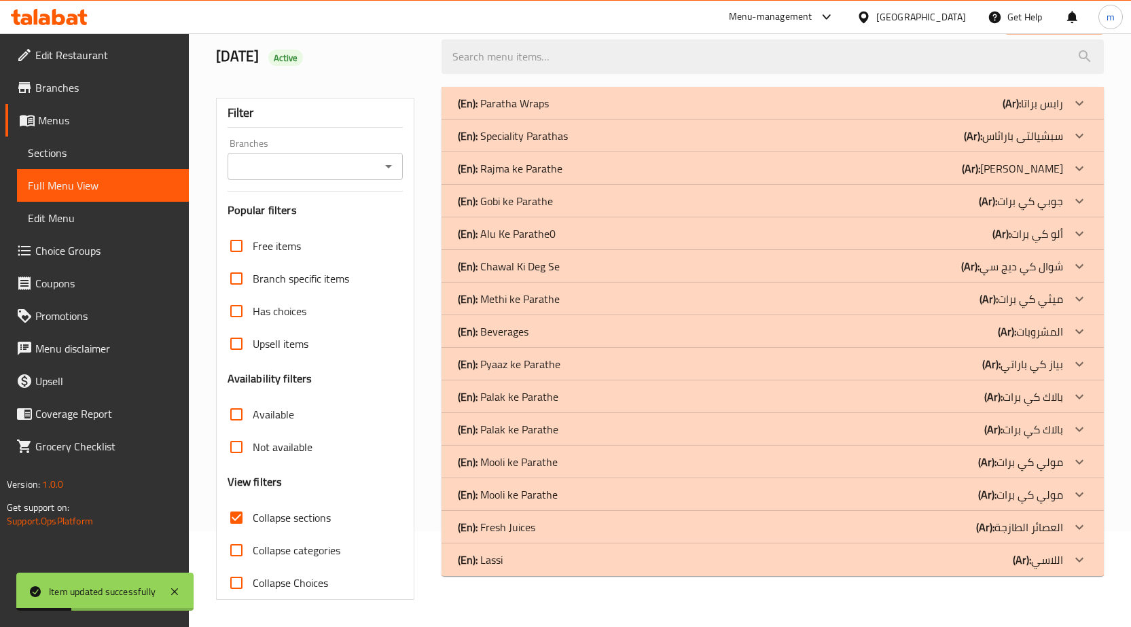
scroll to position [96, 0]
click at [1001, 558] on div "(En): Lassi (Ar): اللاسي" at bounding box center [760, 560] width 605 height 16
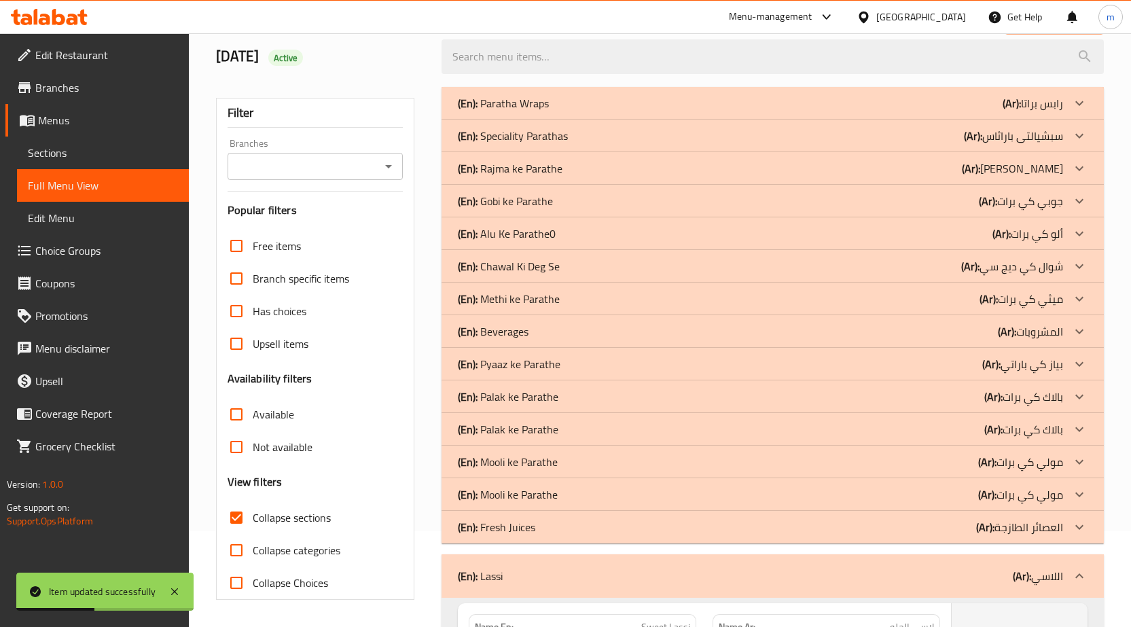
click at [997, 530] on p "(Ar): العصائر الطازجة" at bounding box center [1019, 527] width 87 height 16
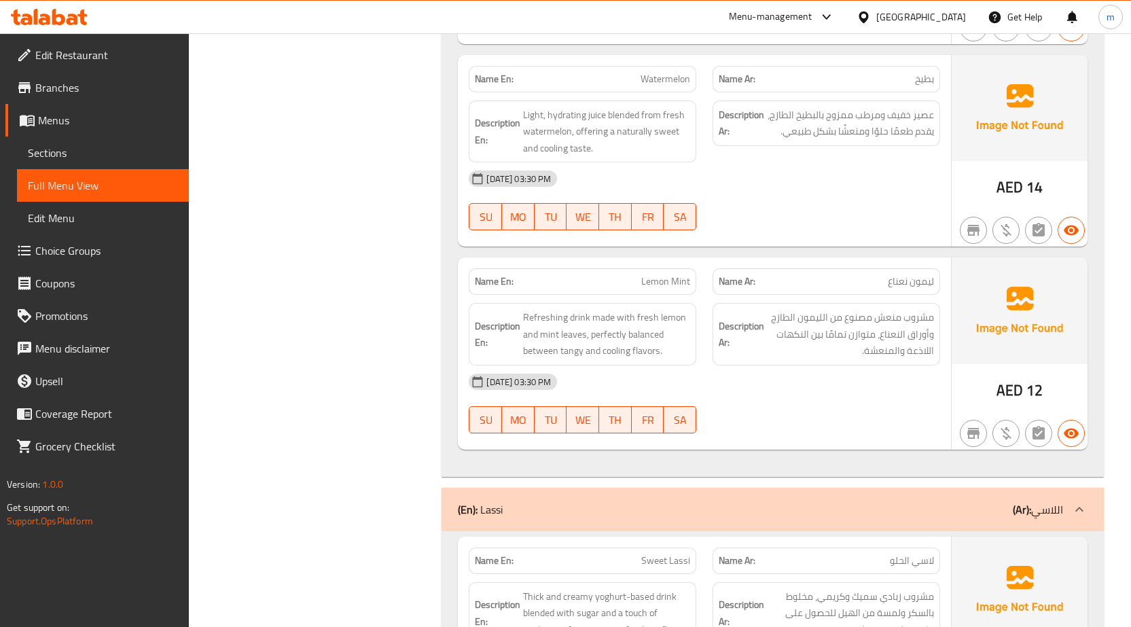
scroll to position [1020, 0]
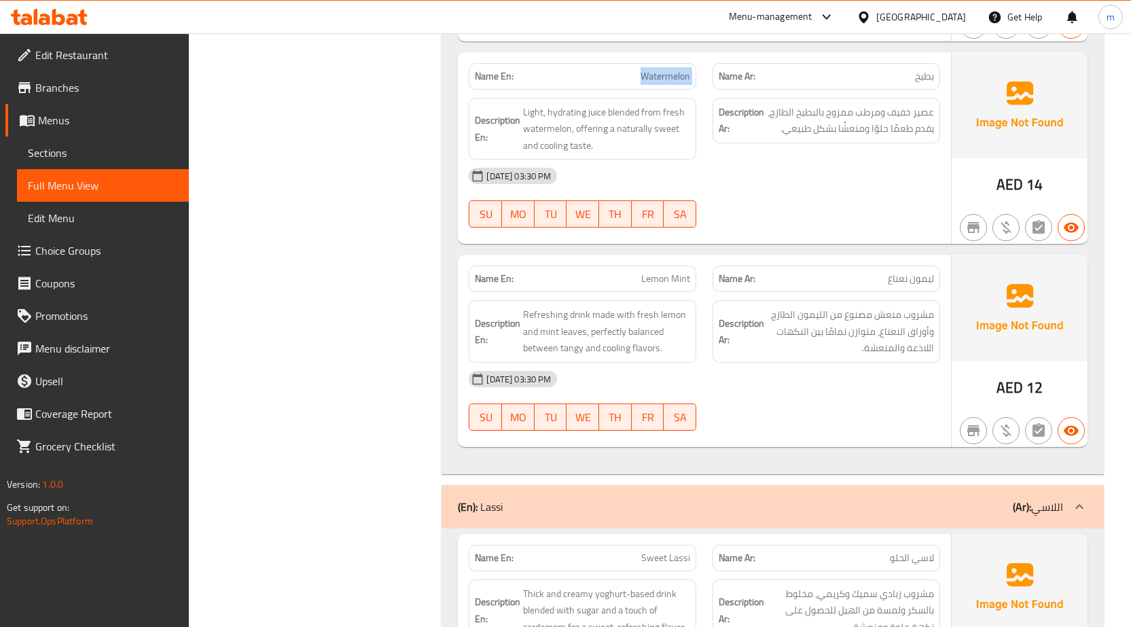
drag, startPoint x: 635, startPoint y: 70, endPoint x: 711, endPoint y: 79, distance: 76.7
click at [711, 79] on div "Name En: Watermelon Name Ar: بطيخ" at bounding box center [705, 76] width 488 height 43
copy span "Watermelon"
click at [58, 158] on span "Sections" at bounding box center [103, 153] width 150 height 16
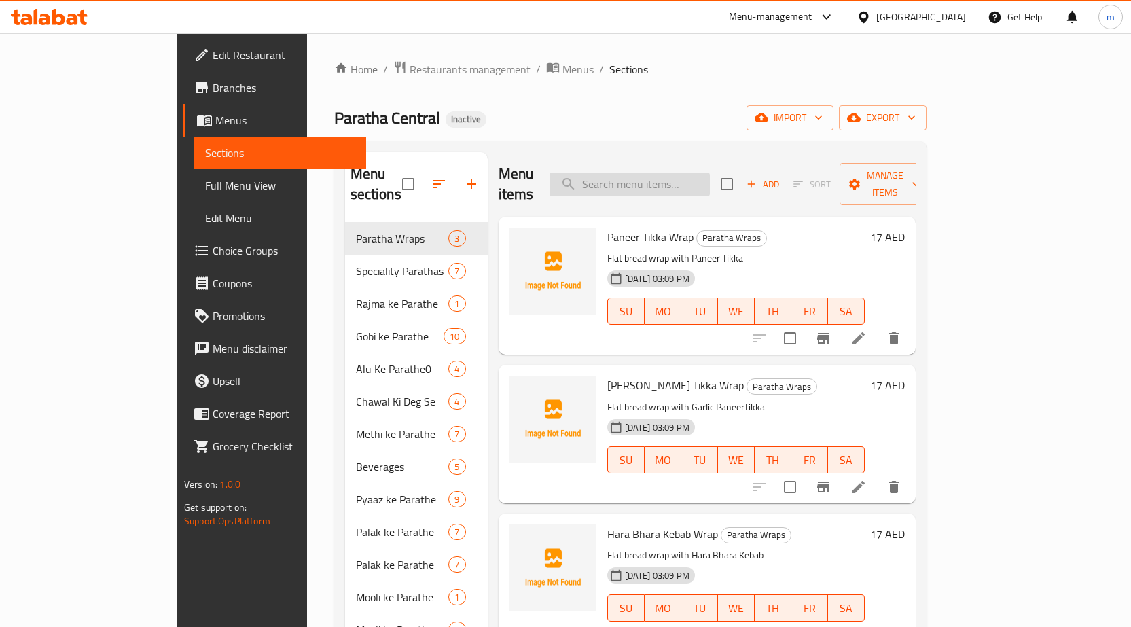
click at [681, 173] on input "search" at bounding box center [630, 185] width 160 height 24
paste input "Watermelon"
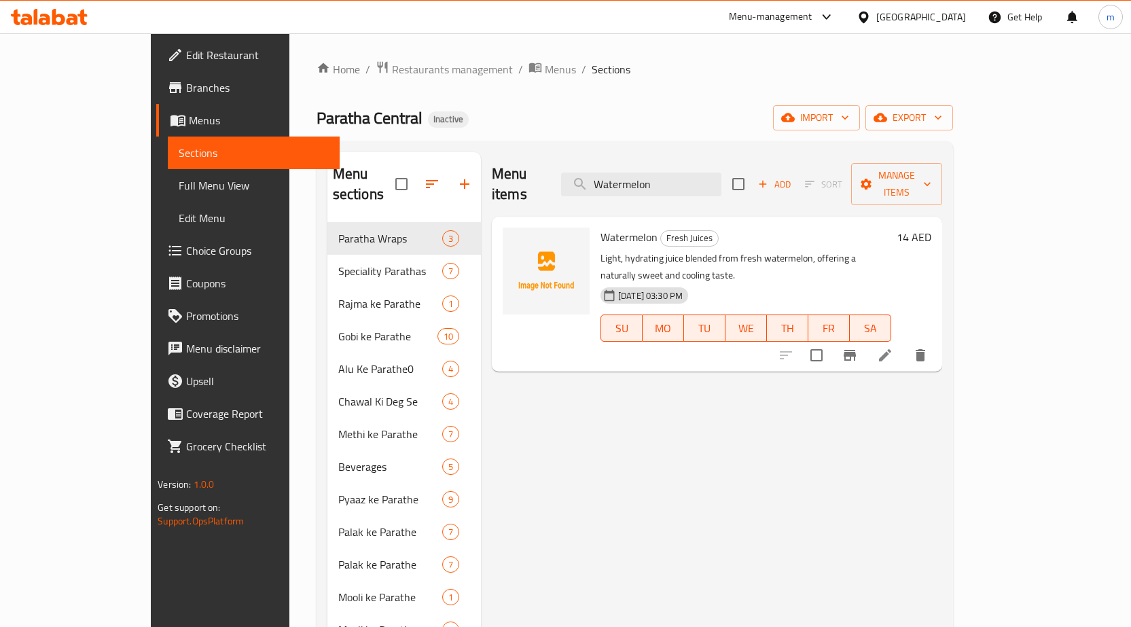
type input "Watermelon"
click at [893, 347] on icon at bounding box center [885, 355] width 16 height 16
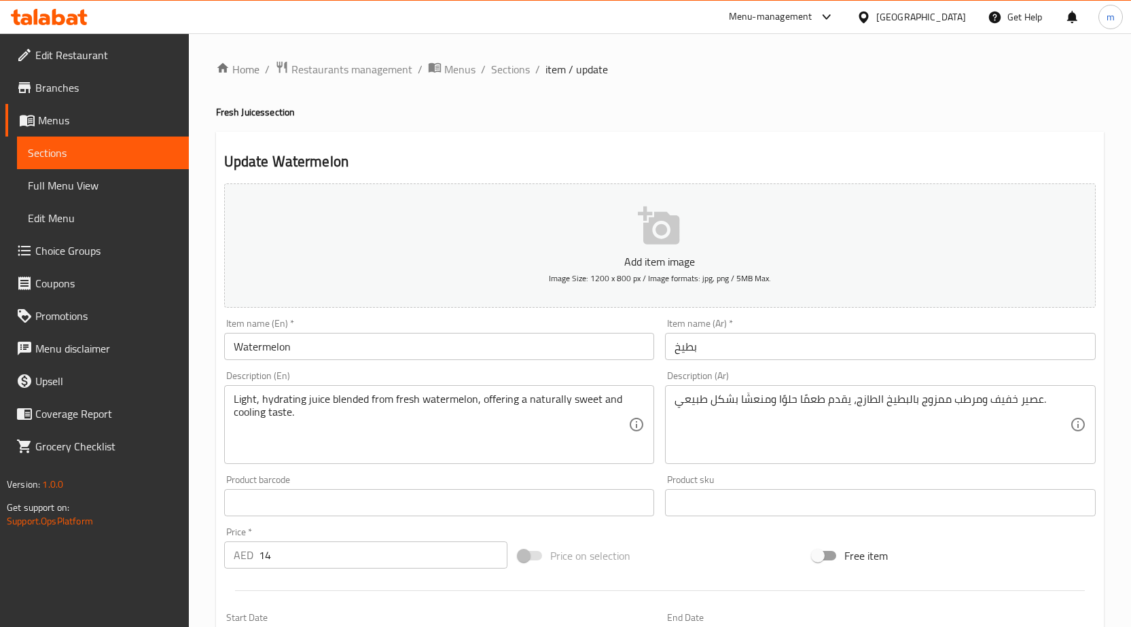
click at [672, 402] on div "عصير خفيف ومرطب ممزوج بالبطيخ الطازج، يقدم طعمًا حلوًا ومنعشًا بشكل طبيعي. Desc…" at bounding box center [880, 424] width 431 height 79
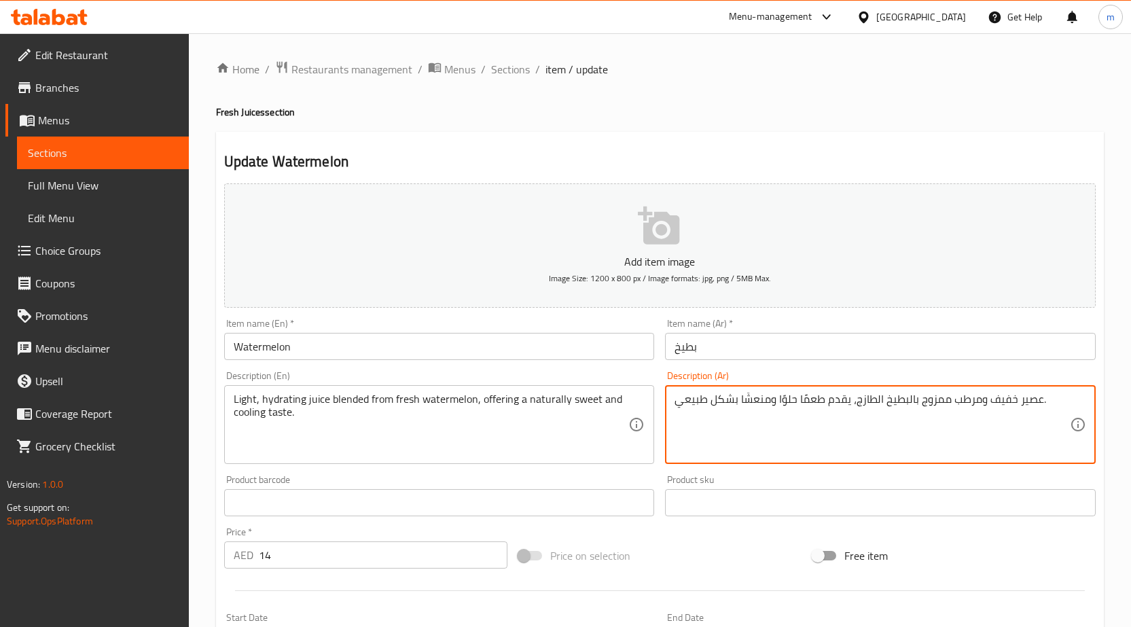
drag, startPoint x: 736, startPoint y: 397, endPoint x: 671, endPoint y: 407, distance: 65.9
click at [671, 407] on div "عصير خفيف ومرطب ممزوج بالبطيخ الطازج، يقدم طعمًا حلوًا ومنعشًا بشكل طبيعي. Desc…" at bounding box center [880, 424] width 431 height 79
click at [713, 402] on textarea "عصير خفيف ومرطب ممزوج بالبطيخ الطازج، يقدم طعمًا حلوًا ومنعشًا بشكل طبيعي." at bounding box center [872, 425] width 395 height 65
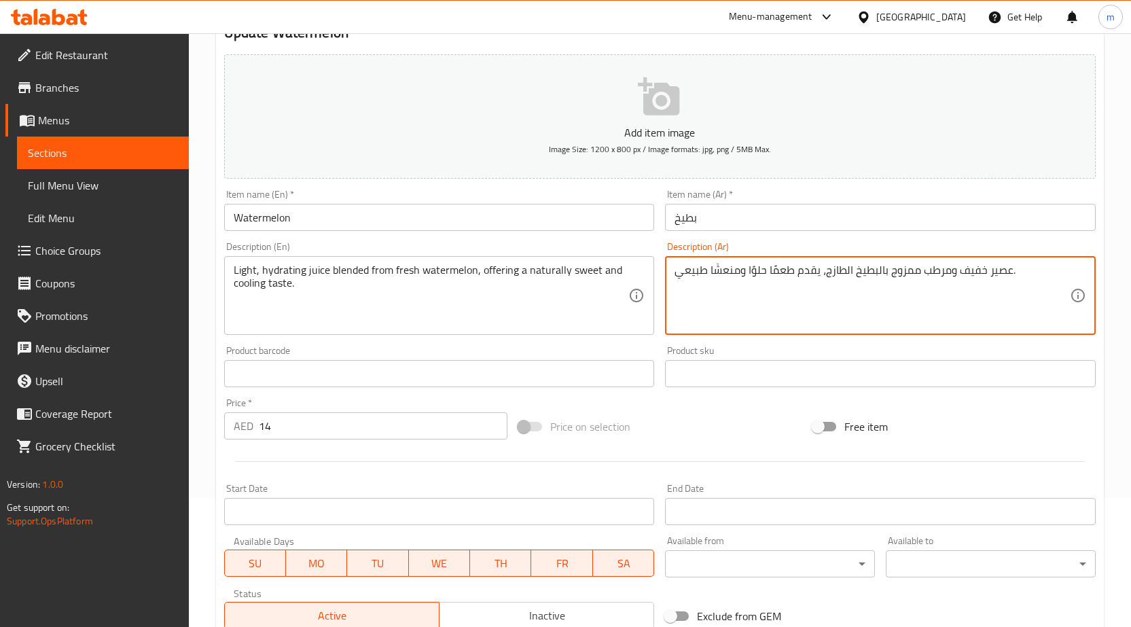
scroll to position [333, 0]
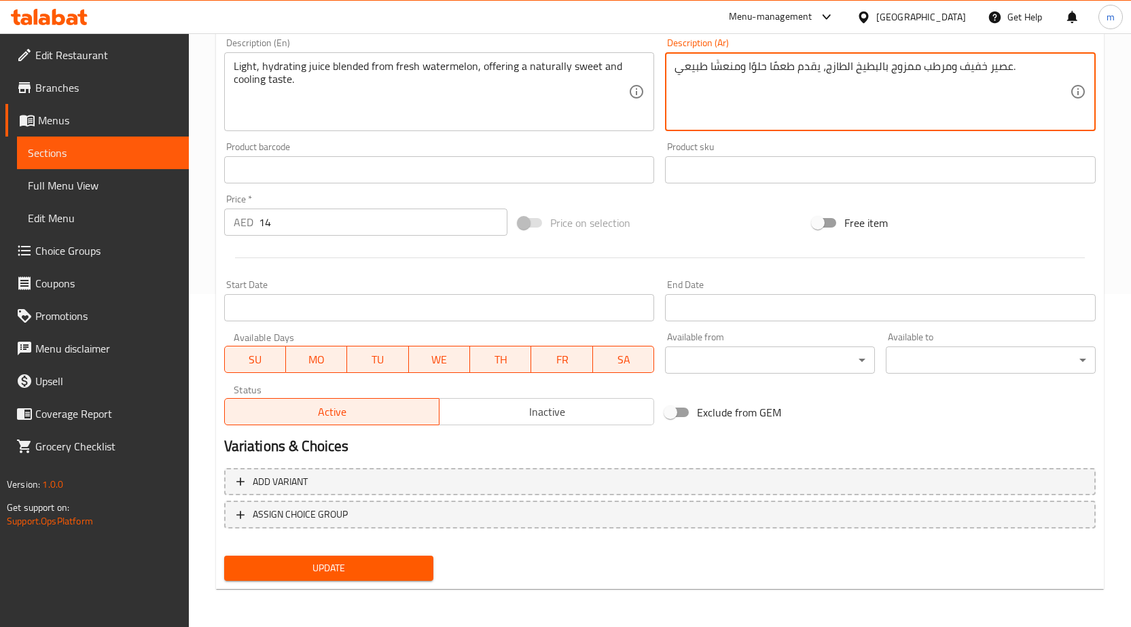
type textarea "عصير خفيف ومرطب ممزوج بالبطيخ الطازج، يقدم طعمًا حلوًا ومنعشًا طبيعي."
click at [276, 563] on span "Update" at bounding box center [329, 568] width 188 height 17
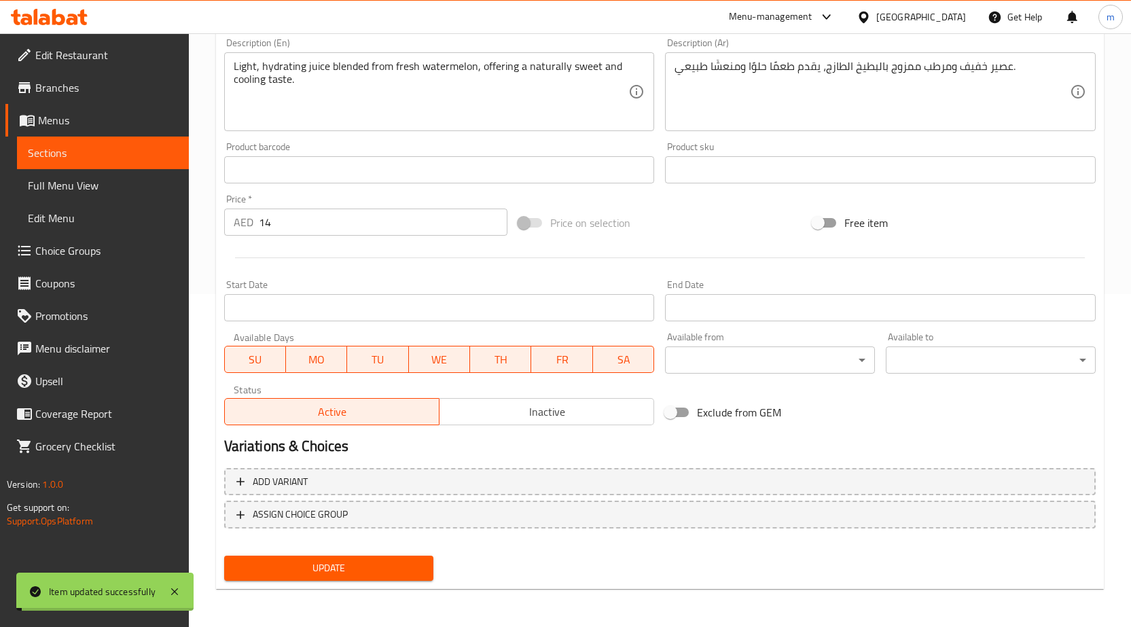
click at [105, 181] on span "Full Menu View" at bounding box center [103, 185] width 150 height 16
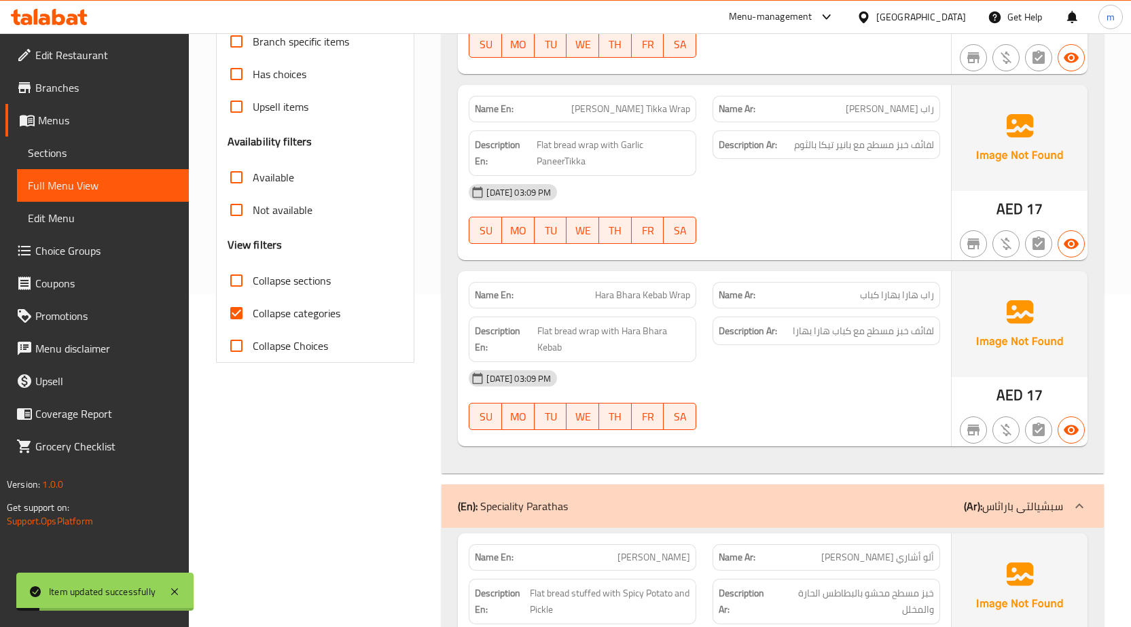
click at [253, 312] on span "Collapse categories" at bounding box center [297, 313] width 88 height 16
click at [253, 312] on input "Collapse categories" at bounding box center [236, 313] width 33 height 33
checkbox input "false"
click at [240, 274] on input "Collapse sections" at bounding box center [236, 280] width 33 height 33
checkbox input "true"
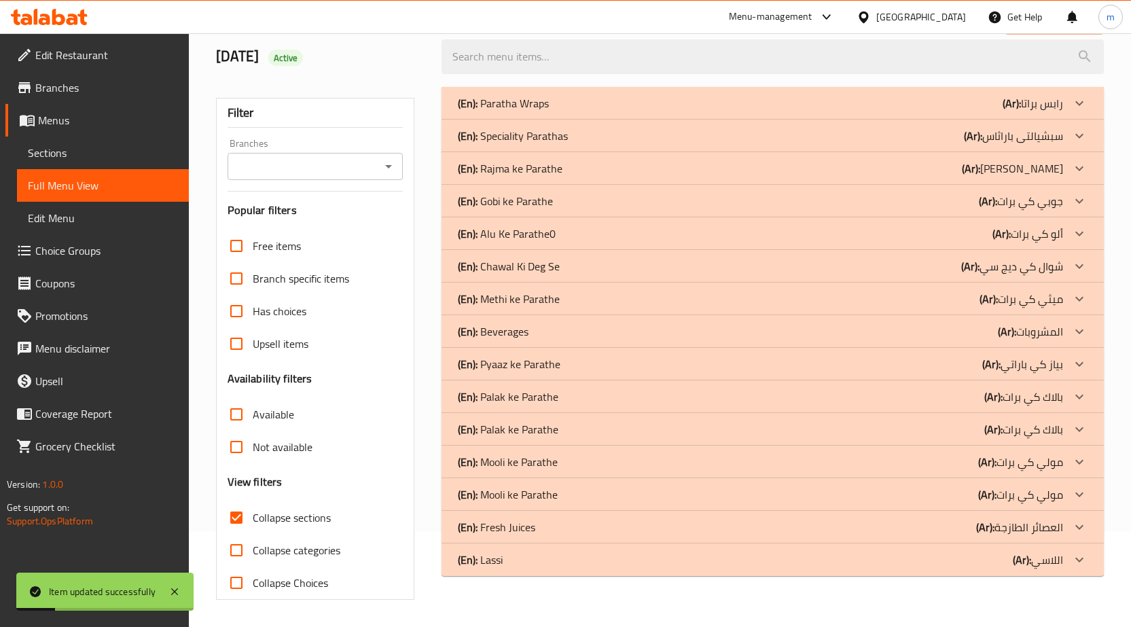
scroll to position [96, 0]
click at [964, 577] on div "(En): Paratha Wraps (Ar): رابس براتا Name En: Paneer Tikka Wrap Name Ar: راب با…" at bounding box center [772, 343] width 679 height 529
click at [962, 562] on div "(En): Lassi (Ar): اللاسي" at bounding box center [760, 560] width 605 height 16
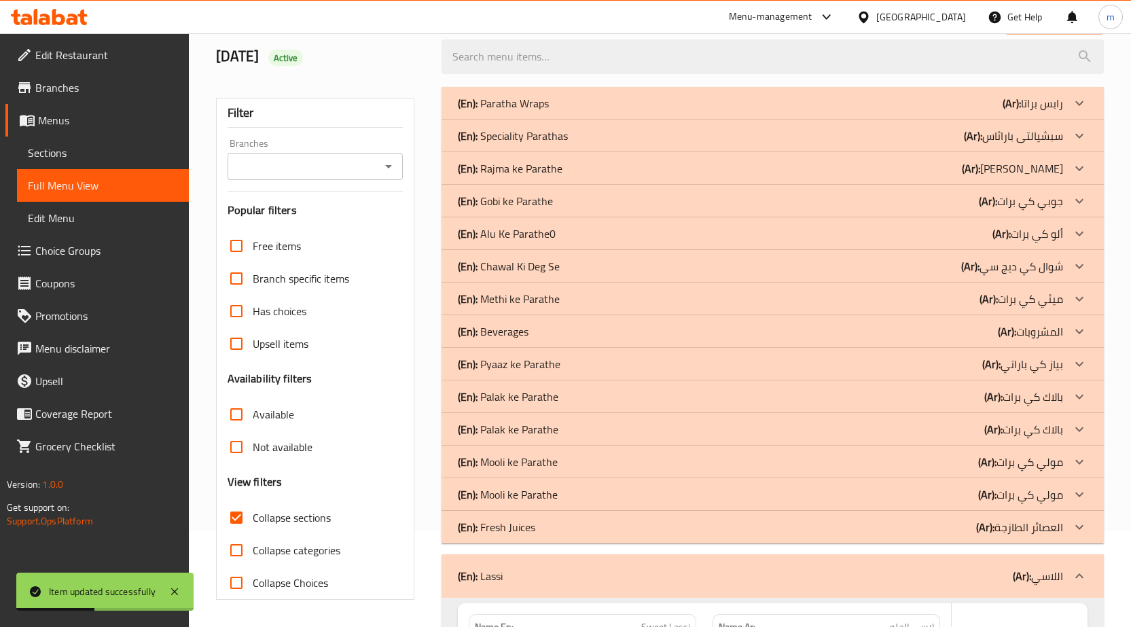
click at [956, 532] on div "(En): Fresh Juices (Ar): العصائر الطازجة" at bounding box center [760, 527] width 605 height 16
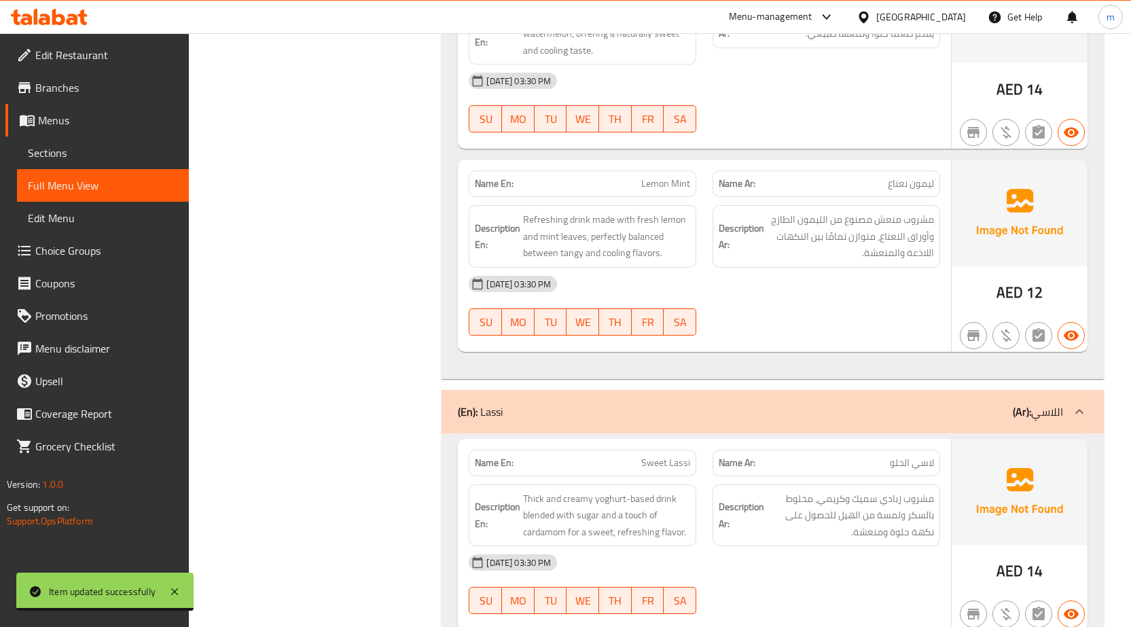
scroll to position [1251, 0]
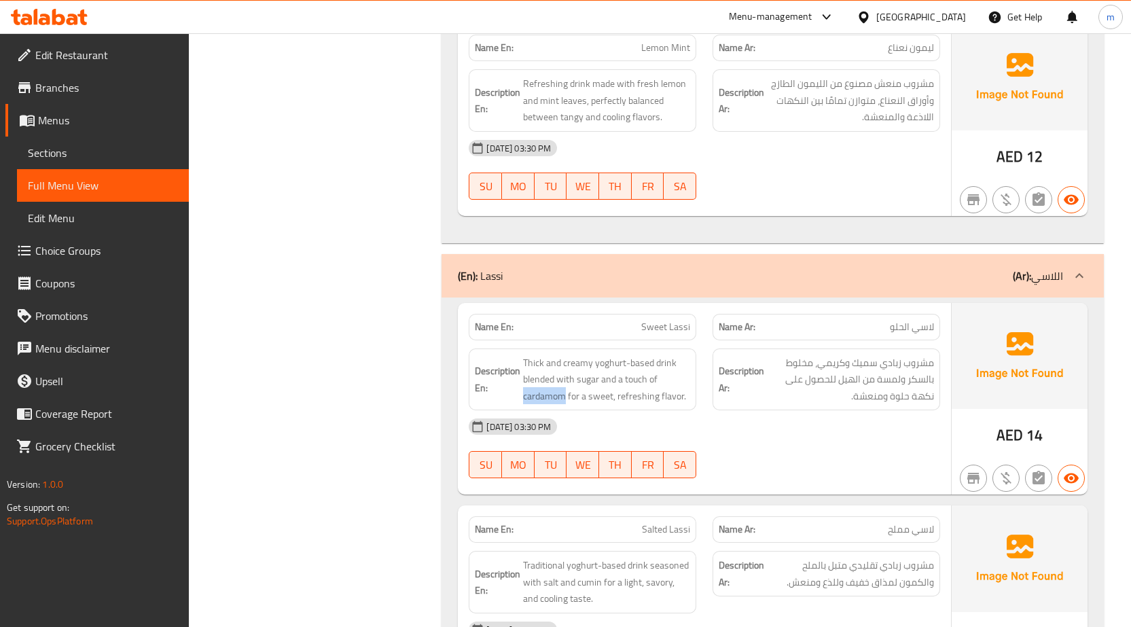
drag, startPoint x: 565, startPoint y: 398, endPoint x: 522, endPoint y: 397, distance: 42.8
click at [522, 397] on h6 "Description En: Thick and creamy yoghurt-based drink blended with sugar and a t…" at bounding box center [582, 380] width 215 height 50
copy span "cardamom"
click at [460, 329] on div "Name En: Sweet Lassi Name Ar: لاسي الحلو Description En: Thick and creamy yoghu…" at bounding box center [704, 399] width 493 height 192
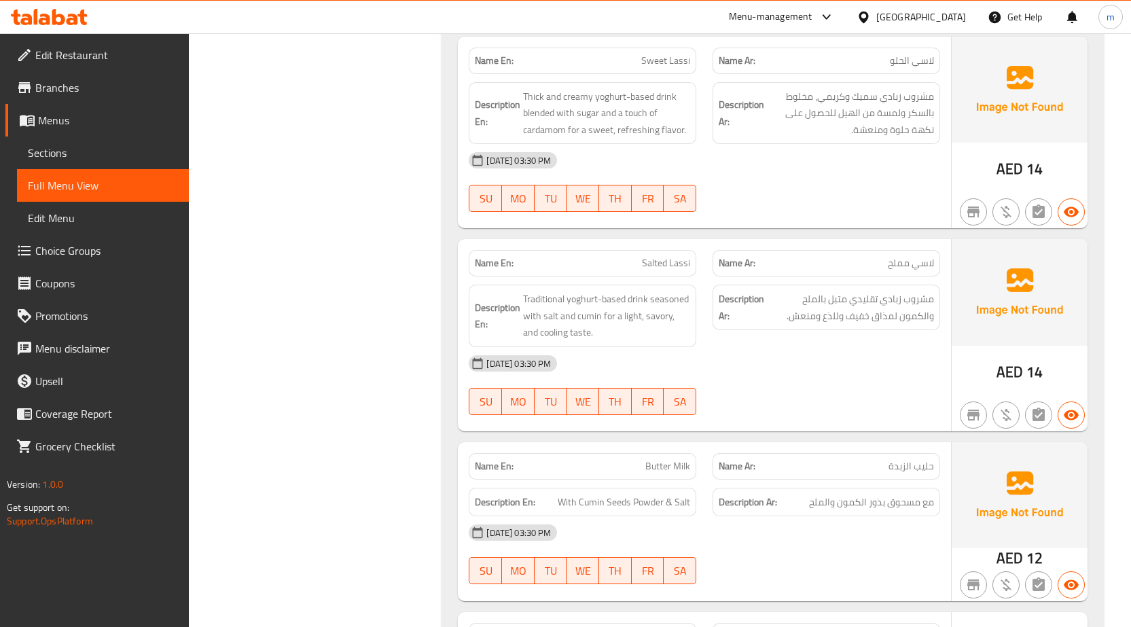
scroll to position [1522, 0]
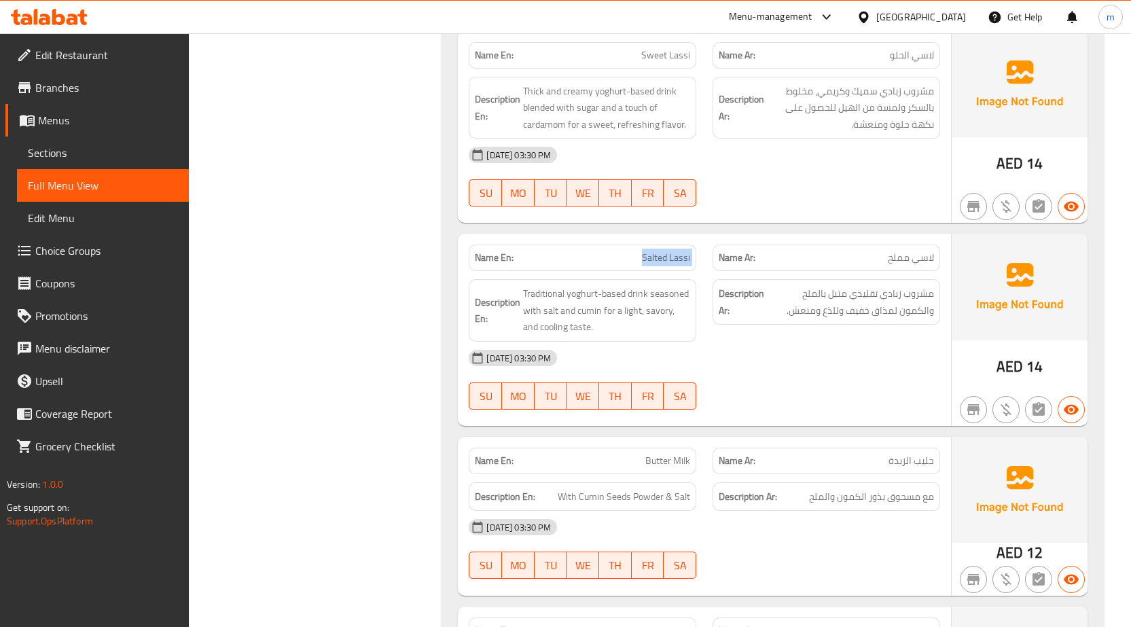
drag, startPoint x: 627, startPoint y: 259, endPoint x: 706, endPoint y: 257, distance: 79.5
click at [706, 257] on div "Name En: Salted Lassi Name Ar: لاسي مملح" at bounding box center [705, 257] width 488 height 43
copy span "Salted Lassi"
click at [94, 132] on link "Menus" at bounding box center [96, 120] width 183 height 33
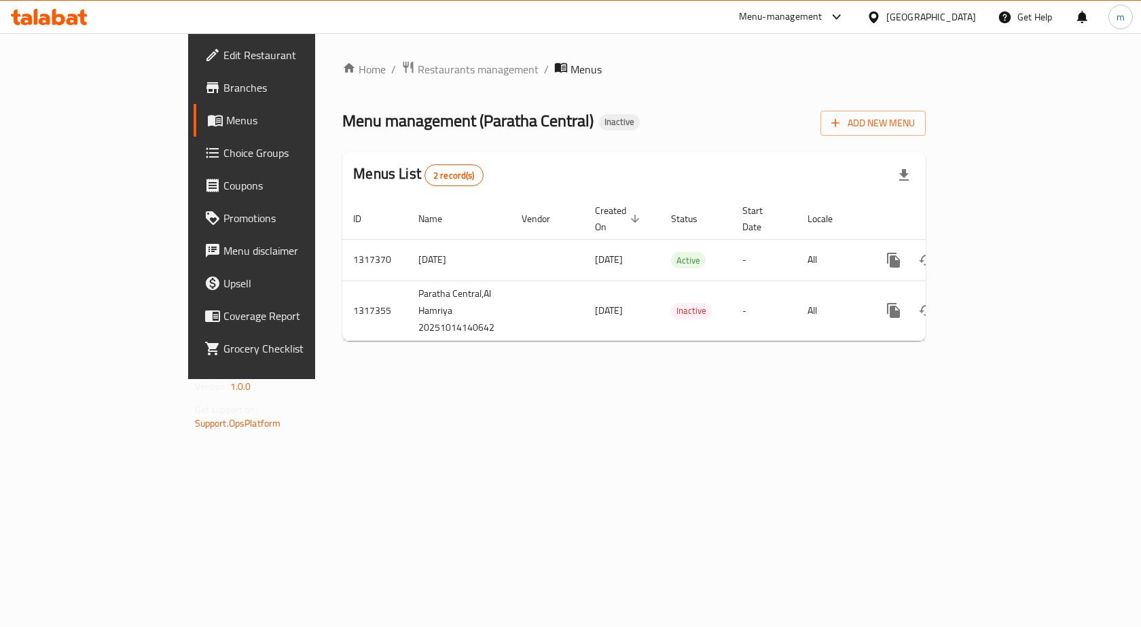
click at [226, 126] on span "Menus" at bounding box center [297, 120] width 142 height 16
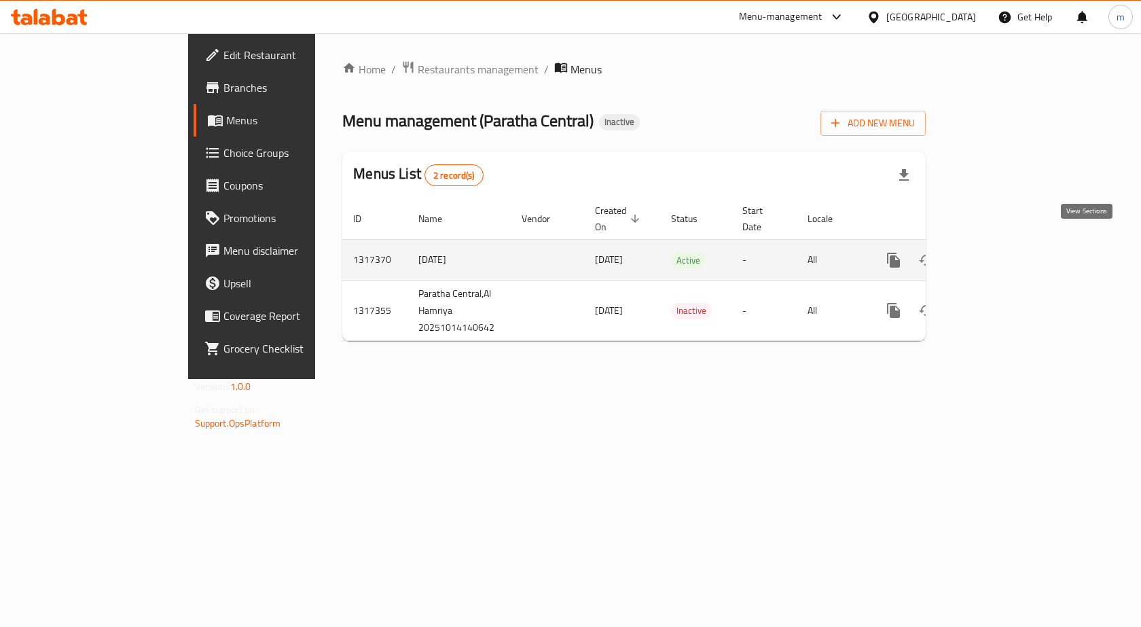
click at [1000, 252] on icon "enhanced table" at bounding box center [992, 260] width 16 height 16
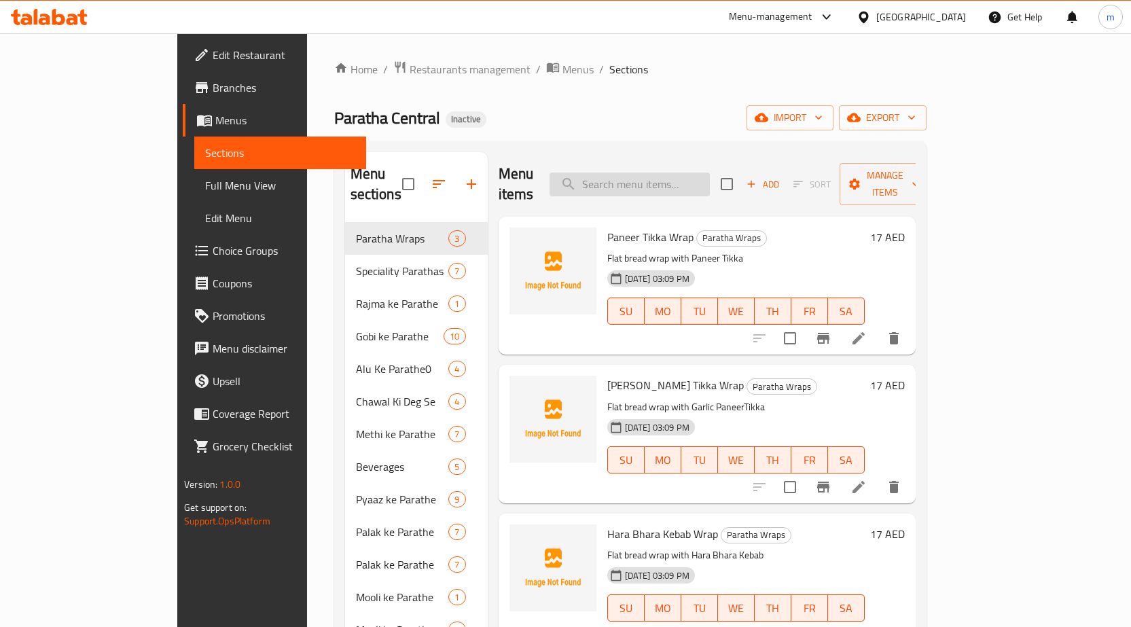
click at [670, 173] on input "search" at bounding box center [630, 185] width 160 height 24
paste input "Salted Lassi"
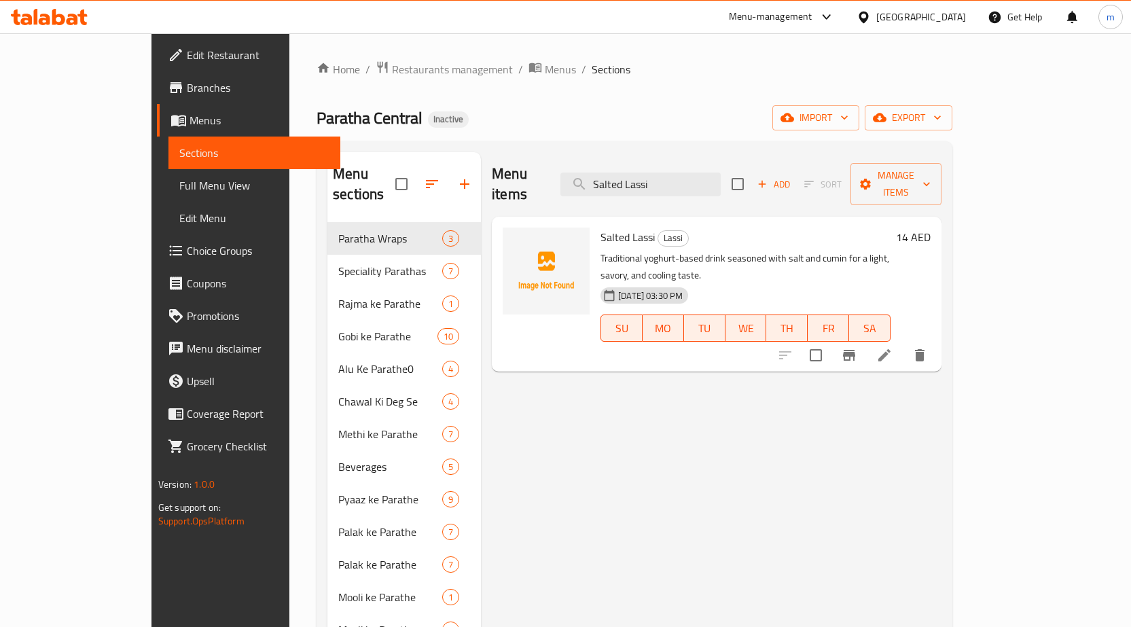
type input "Salted Lassi"
click at [893, 347] on icon at bounding box center [884, 355] width 16 height 16
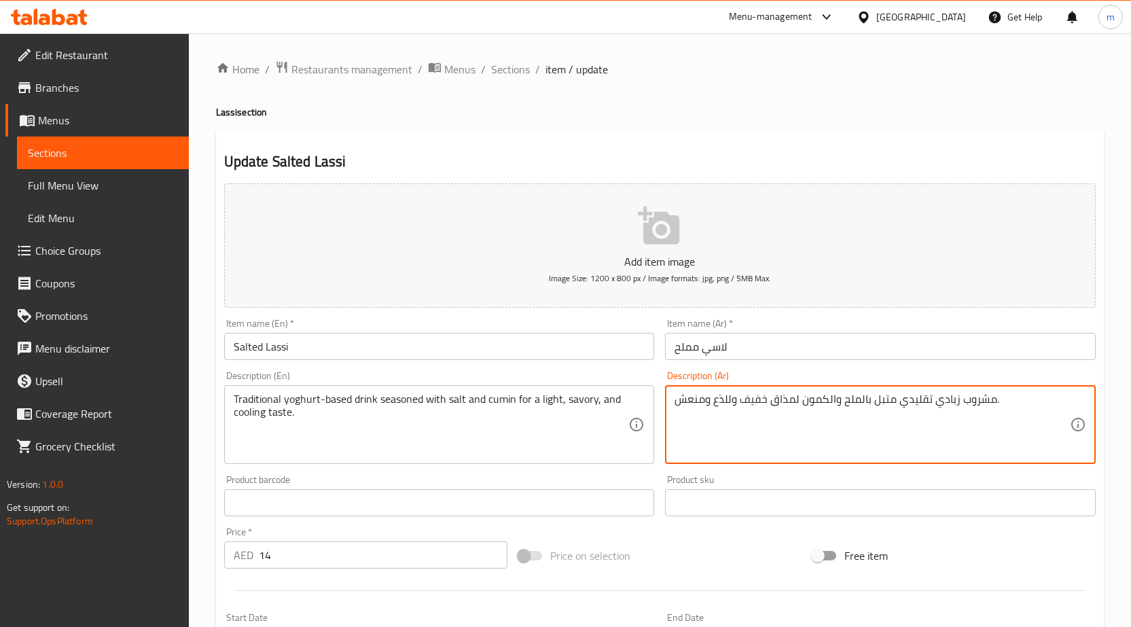
click at [740, 405] on textarea "مشروب زبادي تقليدي متبل بالملح والكمون لمذاق خفيف وللذع ومنعش." at bounding box center [872, 425] width 395 height 65
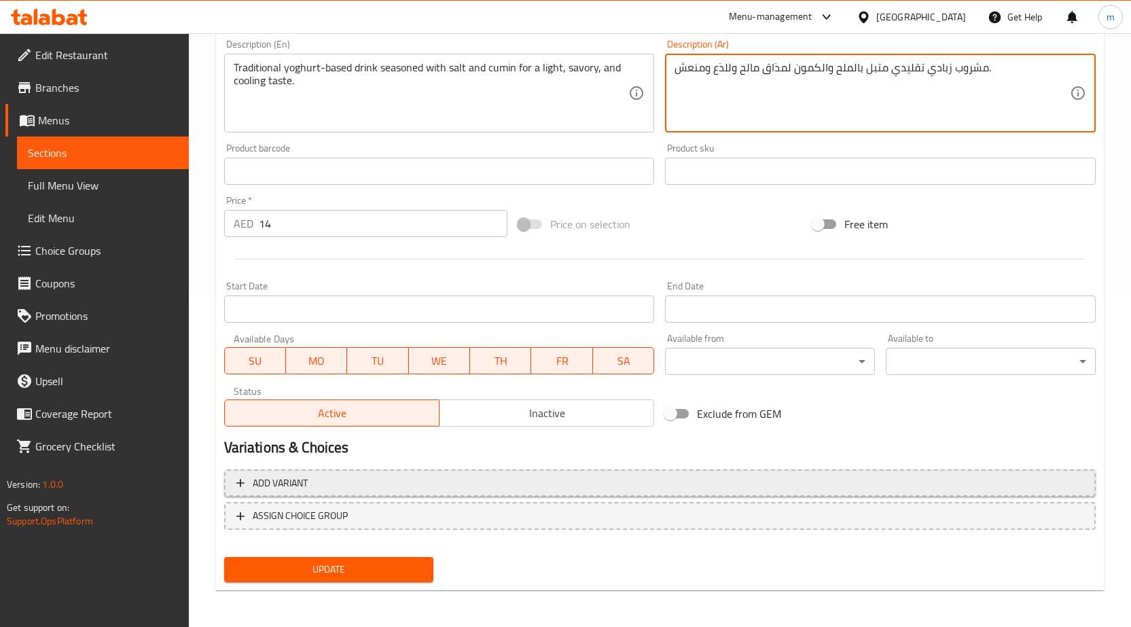
scroll to position [333, 0]
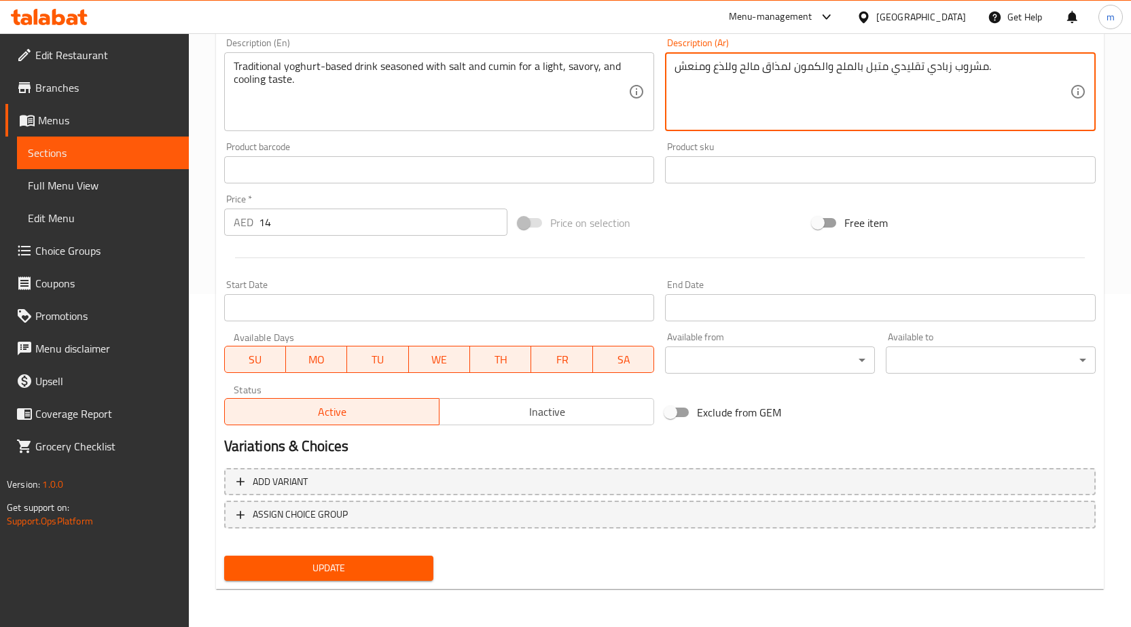
type textarea "مشروب زبادي تقليدي متبل بالملح والكمون لمذاق مالح وللذع ومنعش."
click at [361, 564] on span "Update" at bounding box center [329, 568] width 188 height 17
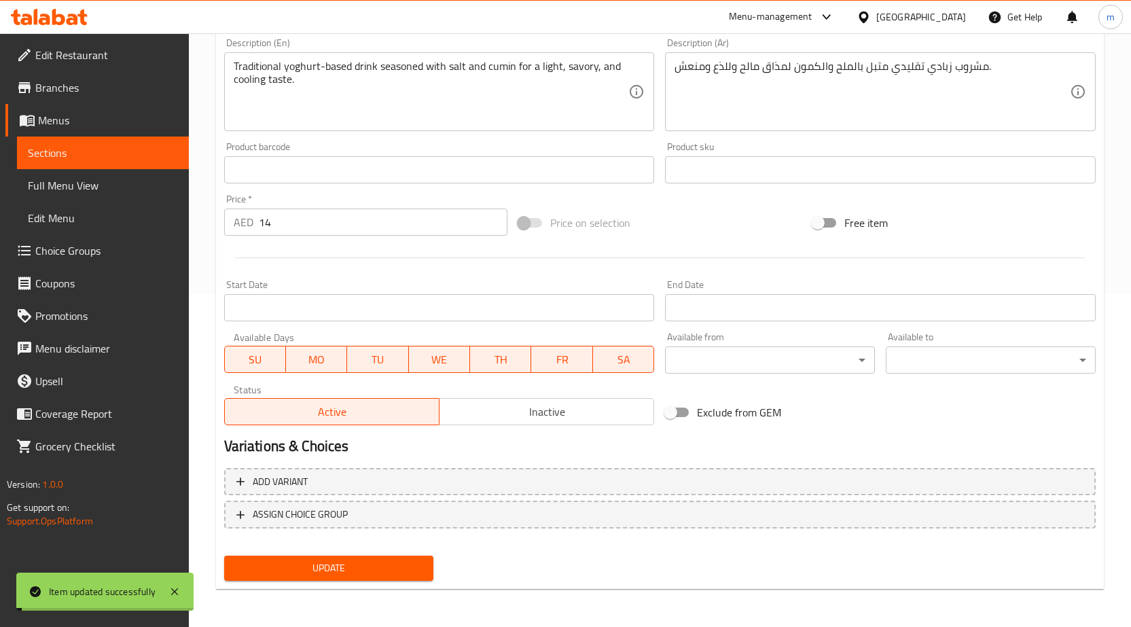
click at [60, 190] on span "Full Menu View" at bounding box center [103, 185] width 150 height 16
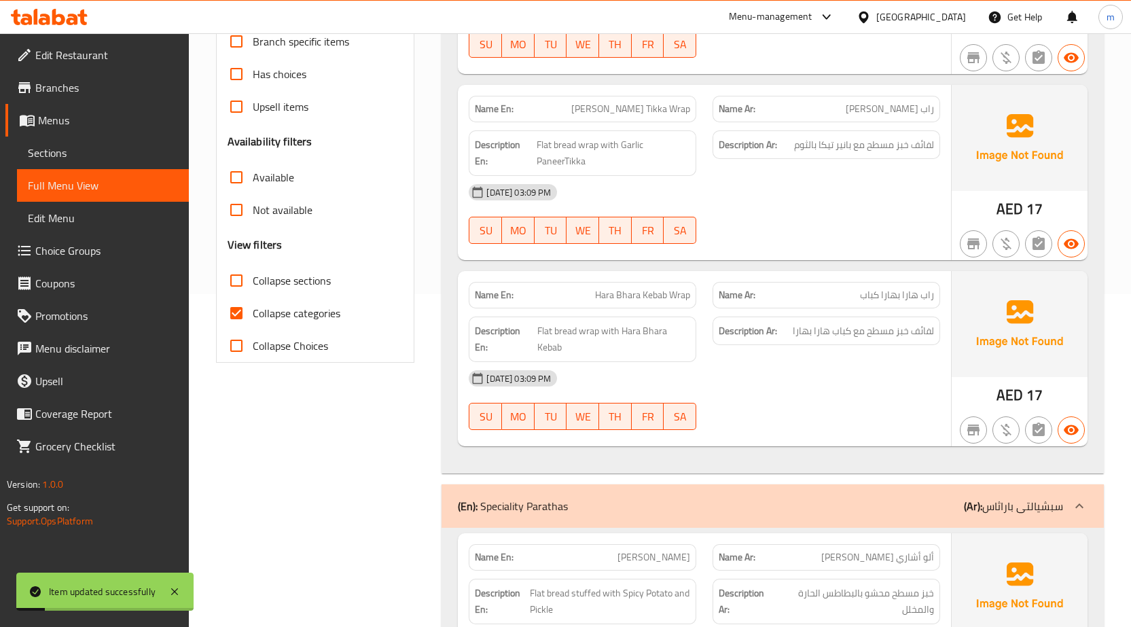
click at [232, 317] on input "Collapse categories" at bounding box center [236, 313] width 33 height 33
checkbox input "false"
click at [241, 287] on input "Collapse sections" at bounding box center [236, 280] width 33 height 33
checkbox input "true"
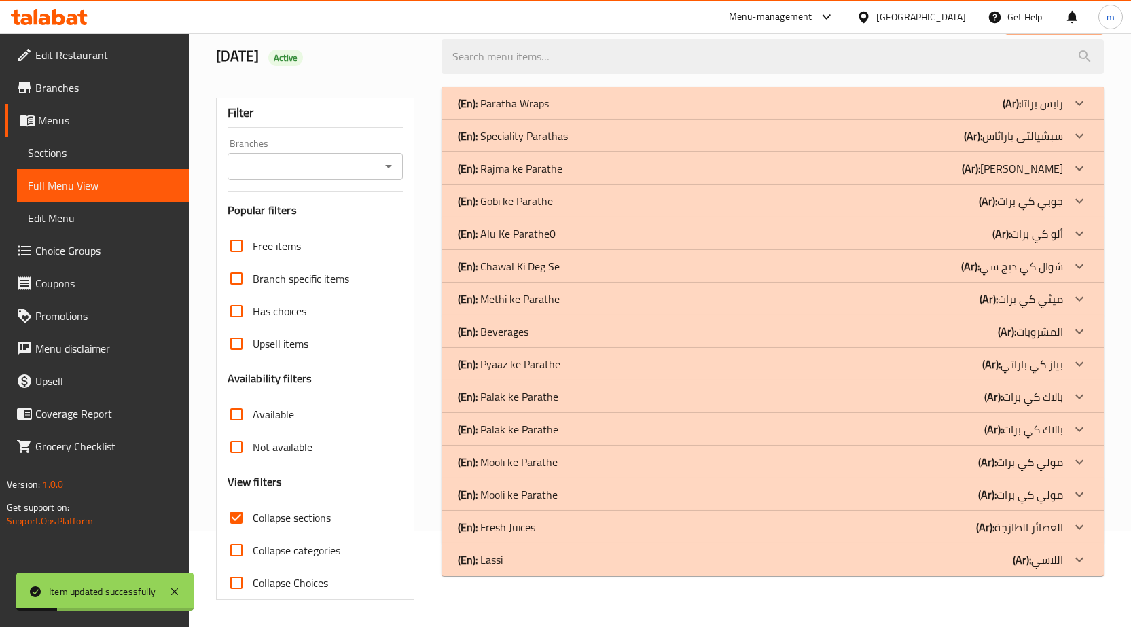
scroll to position [96, 0]
click at [1028, 561] on b "(Ar):" at bounding box center [1022, 560] width 18 height 20
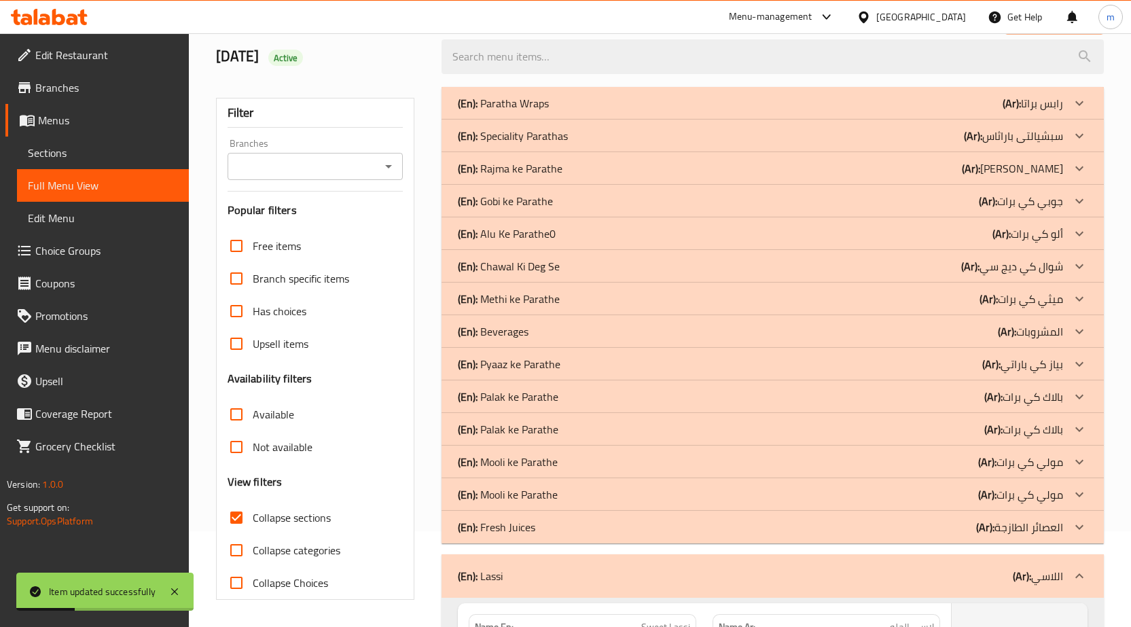
click at [1022, 519] on p "(Ar): العصائر الطازجة" at bounding box center [1019, 527] width 87 height 16
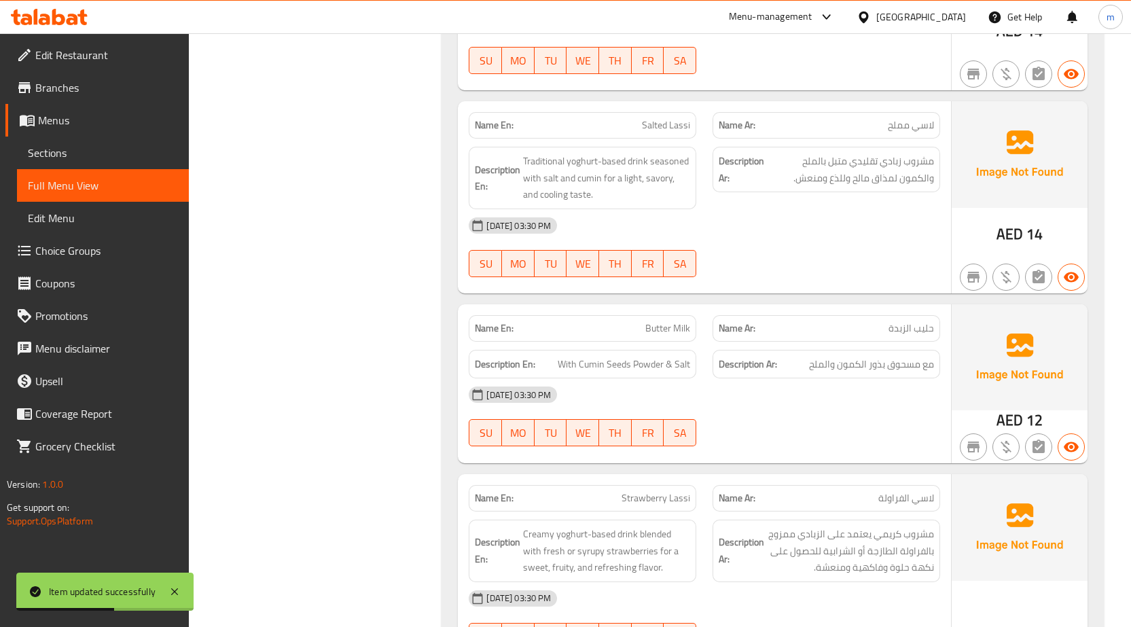
scroll to position [1658, 0]
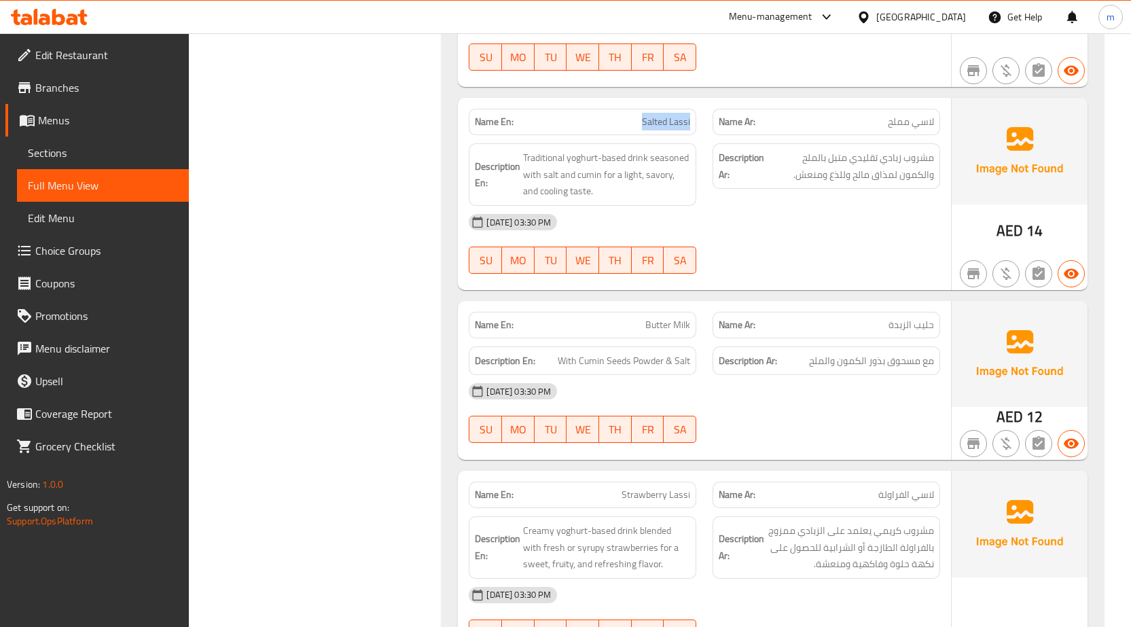
drag, startPoint x: 626, startPoint y: 120, endPoint x: 690, endPoint y: 118, distance: 63.9
click at [690, 118] on p "Name En: Salted Lassi" at bounding box center [582, 122] width 215 height 14
copy span "Salted Lassi"
click at [77, 139] on link "Sections" at bounding box center [103, 153] width 172 height 33
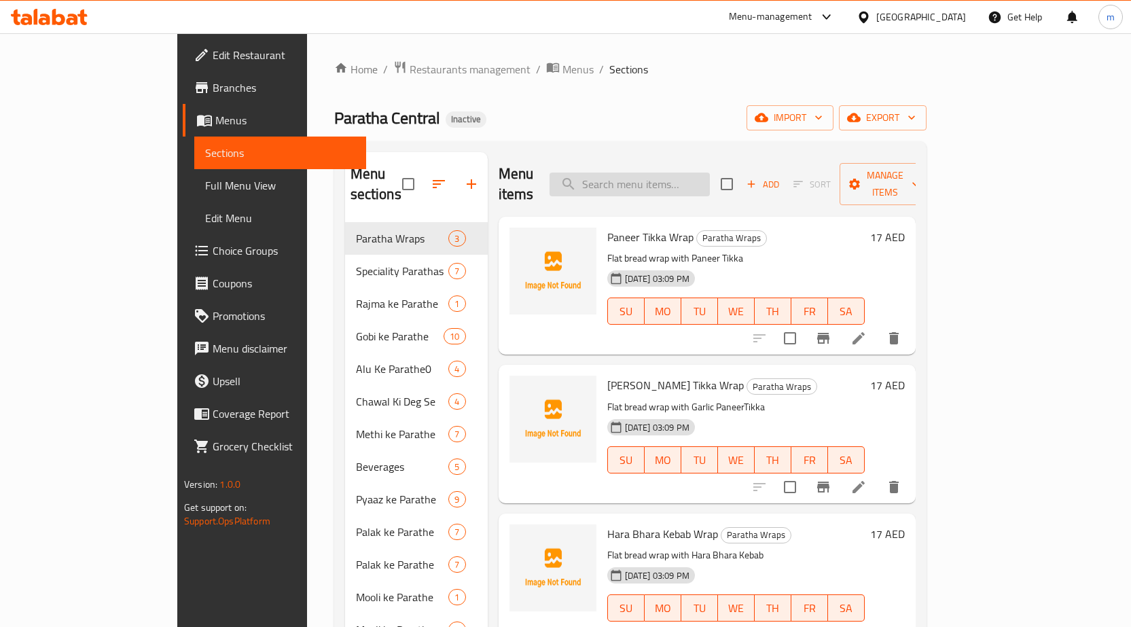
click at [692, 173] on input "search" at bounding box center [630, 185] width 160 height 24
paste input "Salted Lassi"
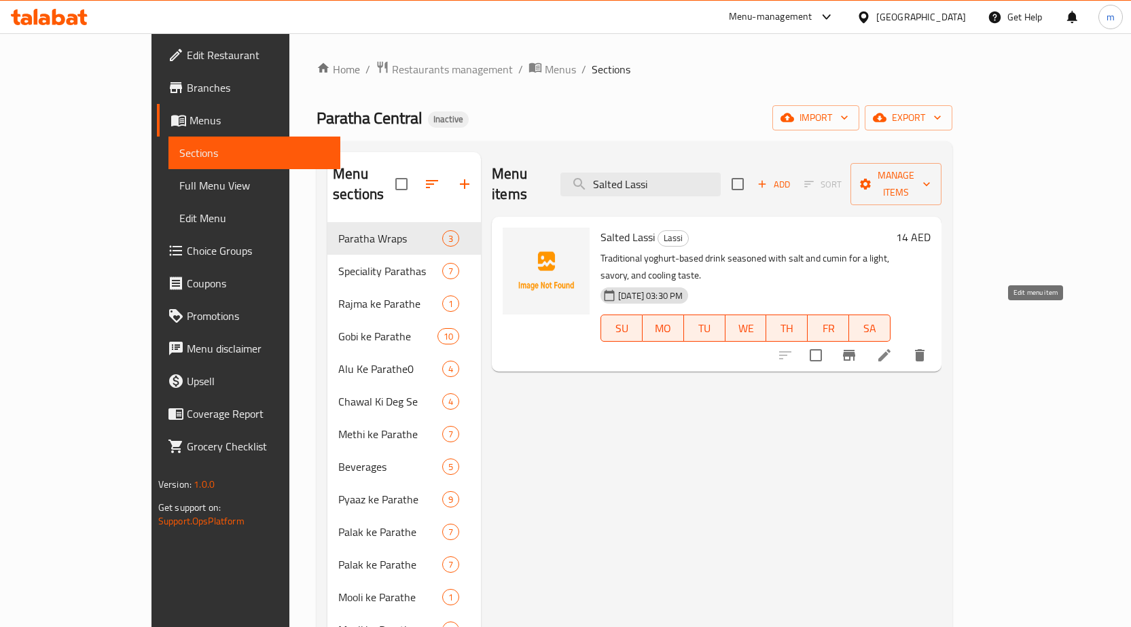
type input "Salted Lassi"
click at [893, 347] on icon at bounding box center [884, 355] width 16 height 16
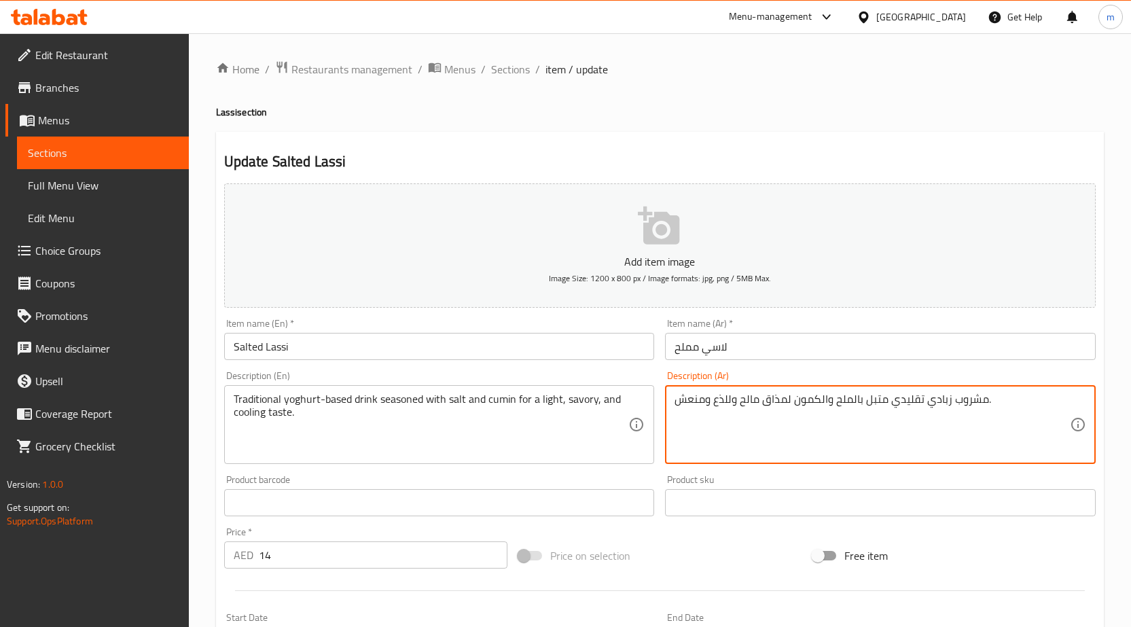
drag, startPoint x: 712, startPoint y: 404, endPoint x: 733, endPoint y: 402, distance: 21.2
click at [736, 401] on textarea "مشروب زبادي تقليدي متبل بالملح والكمون لمذاق مالح ومنعش." at bounding box center [872, 425] width 395 height 65
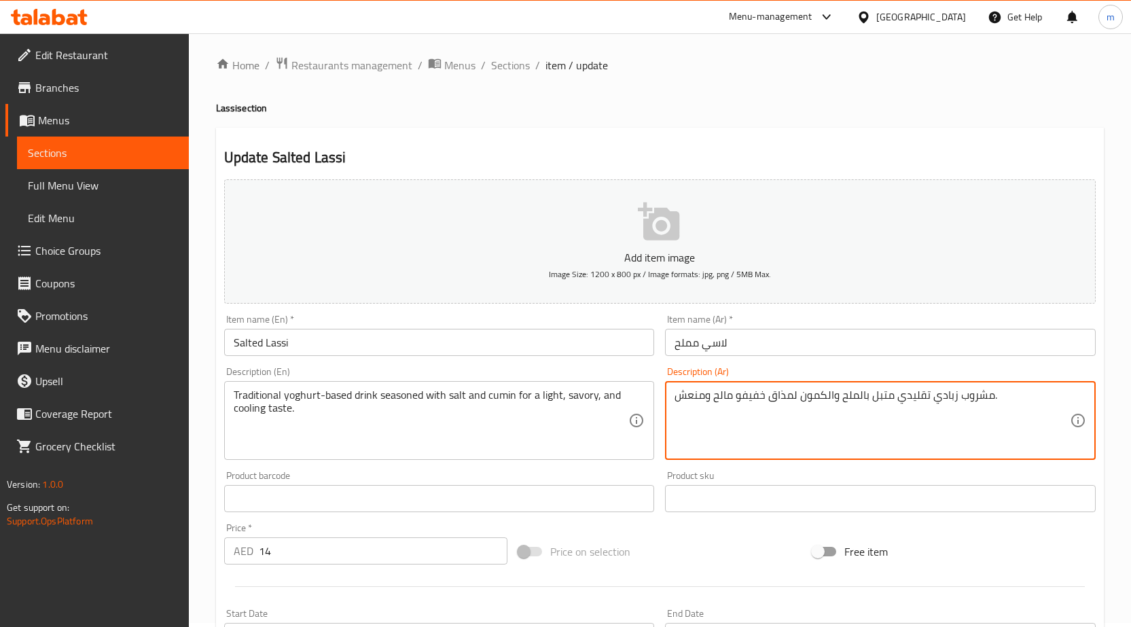
scroll to position [333, 0]
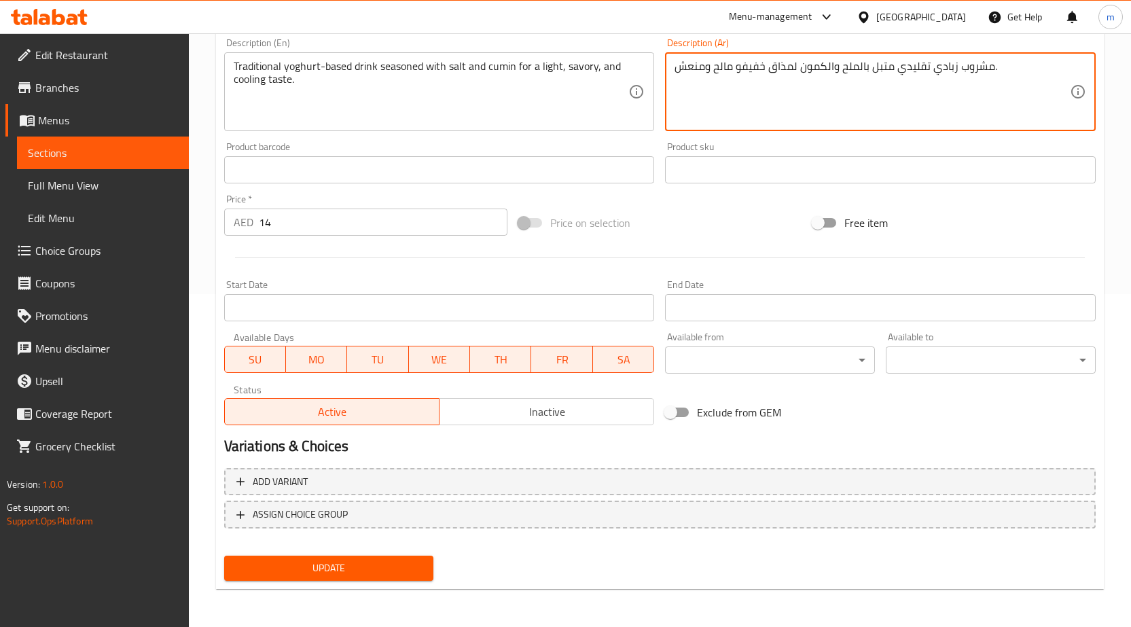
type textarea "مشروب زبادي تقليدي متبل بالملح والكمون لمذاق خفيفو مالح ومنعش."
click at [291, 562] on span "Update" at bounding box center [329, 568] width 188 height 17
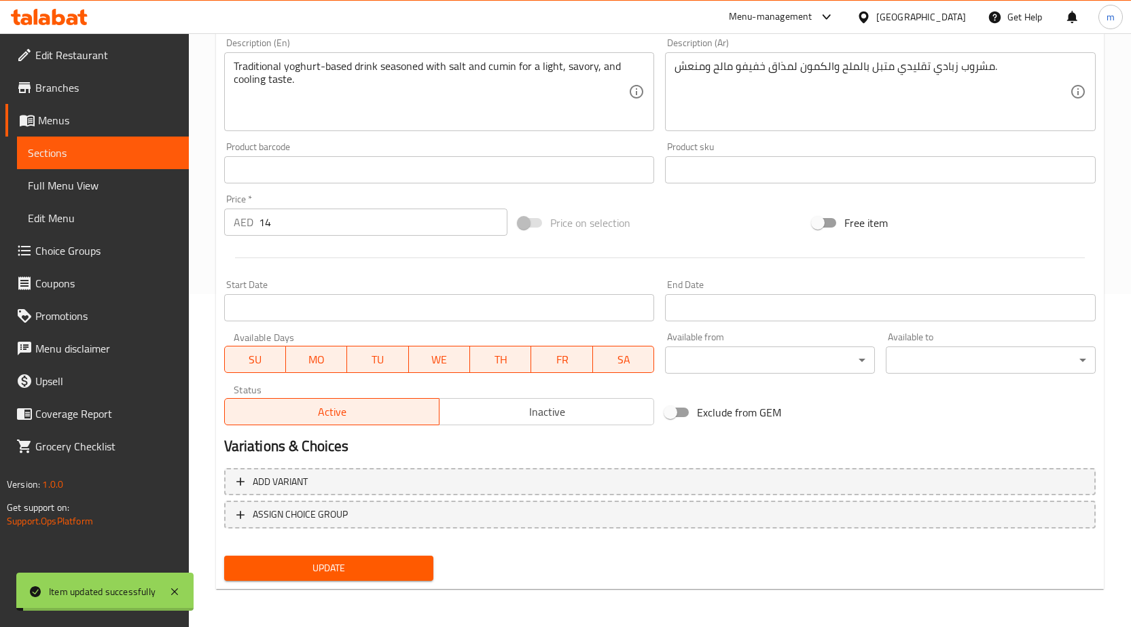
click at [63, 194] on span "Full Menu View" at bounding box center [103, 185] width 150 height 16
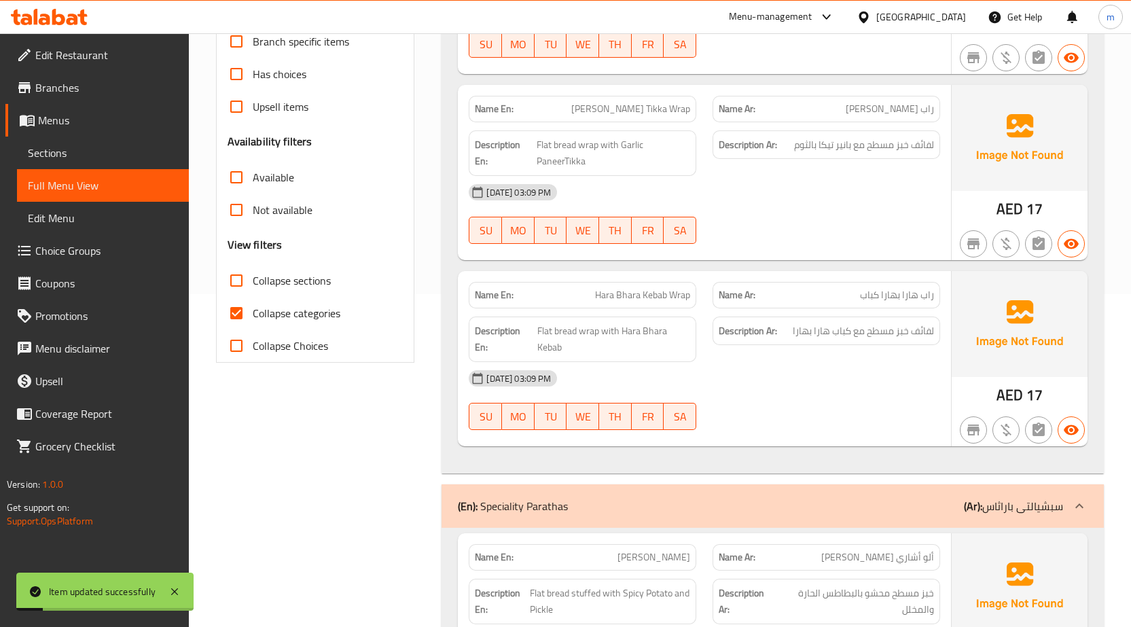
click at [268, 310] on span "Collapse categories" at bounding box center [297, 313] width 88 height 16
click at [253, 310] on input "Collapse categories" at bounding box center [236, 313] width 33 height 33
checkbox input "false"
click at [274, 288] on span "Collapse sections" at bounding box center [292, 280] width 78 height 16
click at [253, 288] on input "Collapse sections" at bounding box center [236, 280] width 33 height 33
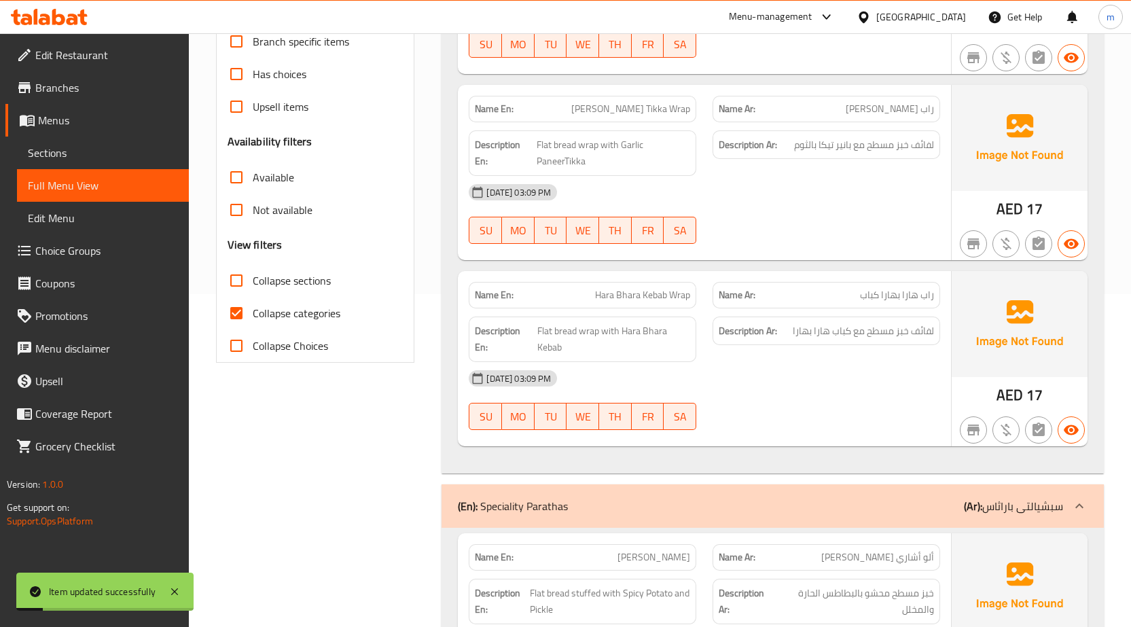
checkbox input "true"
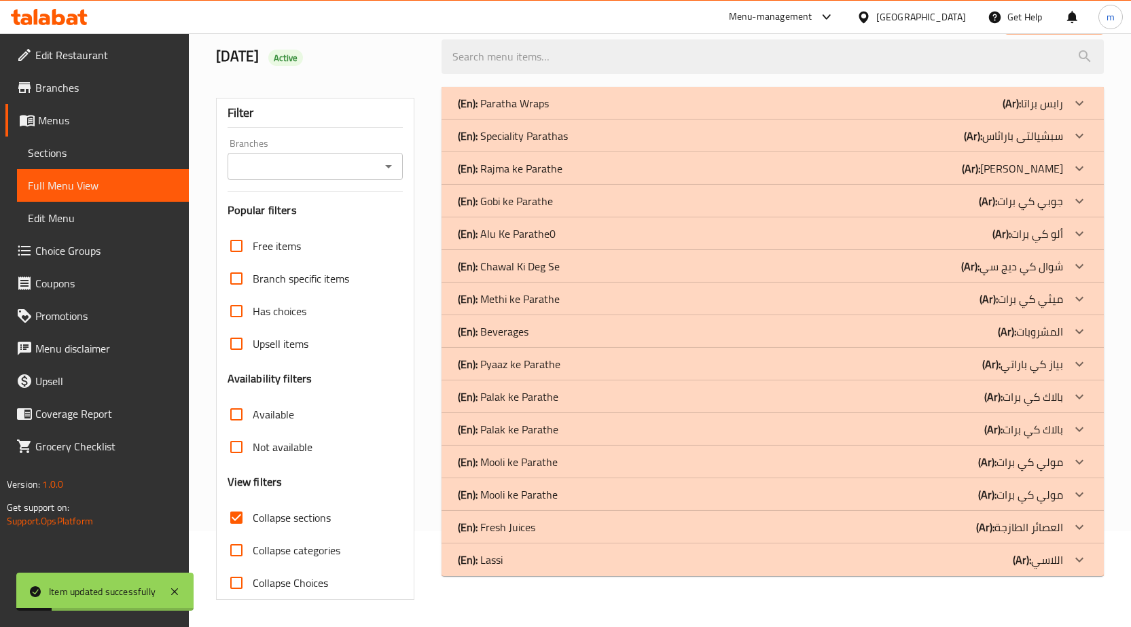
scroll to position [96, 0]
click at [1028, 557] on b "(Ar):" at bounding box center [1022, 560] width 18 height 20
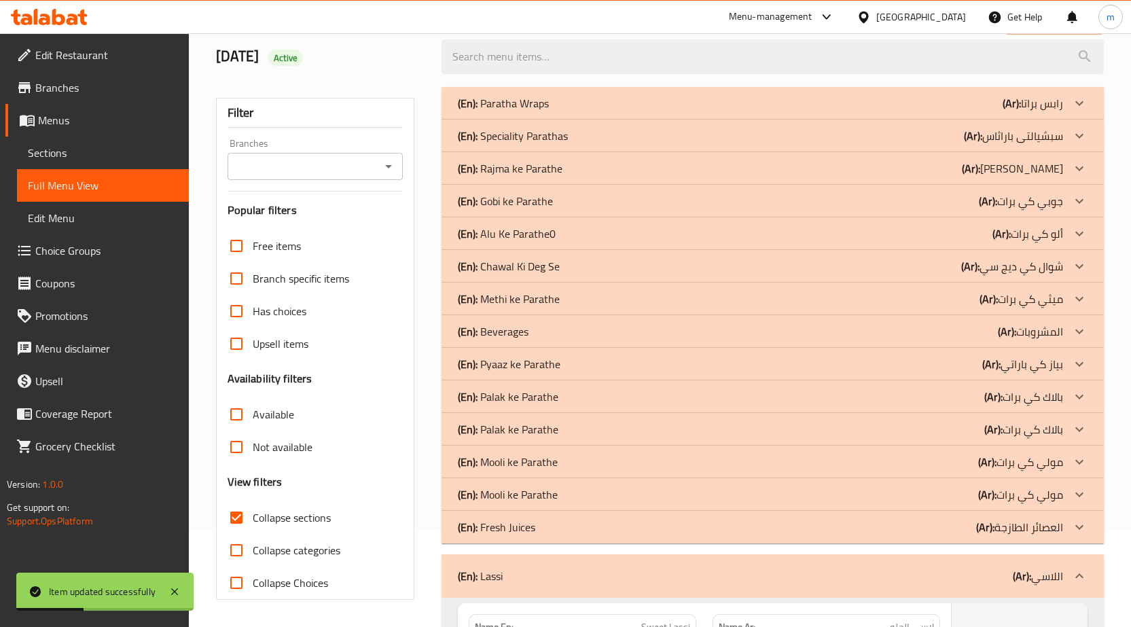
click at [1022, 531] on p "(Ar): العصائر الطازجة" at bounding box center [1019, 527] width 87 height 16
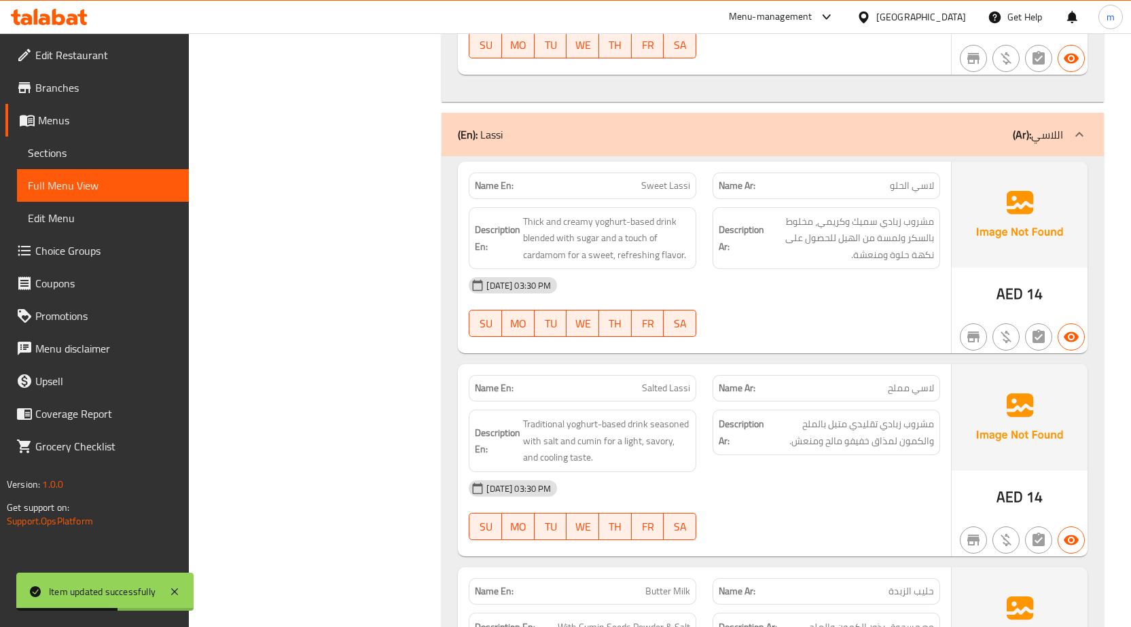
scroll to position [1454, 0]
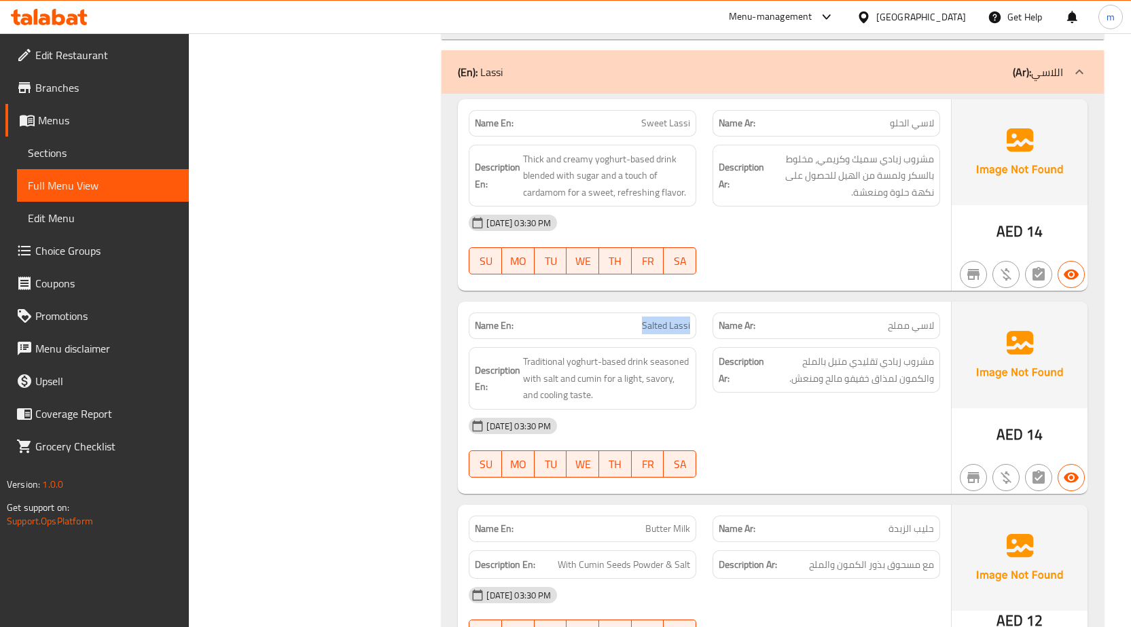
drag, startPoint x: 612, startPoint y: 323, endPoint x: 694, endPoint y: 329, distance: 81.8
click at [694, 329] on div "Name En: Salted Lassi" at bounding box center [583, 325] width 228 height 26
copy span "Salted Lassi"
click at [105, 151] on span "Sections" at bounding box center [103, 153] width 150 height 16
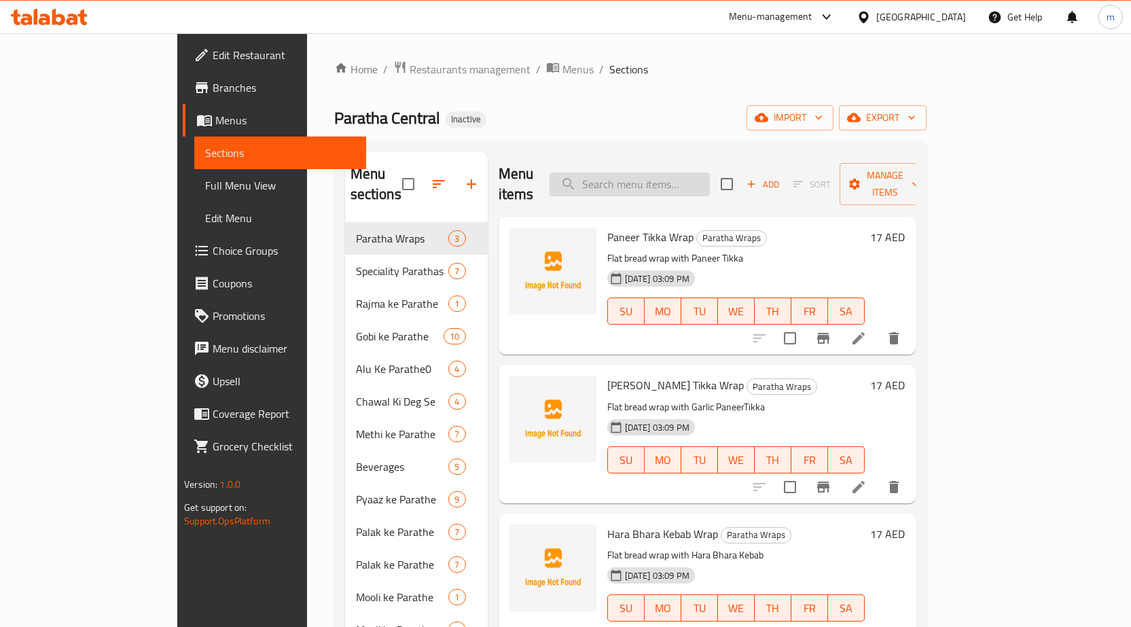
click at [666, 173] on input "search" at bounding box center [630, 185] width 160 height 24
paste input "Salted Lassi"
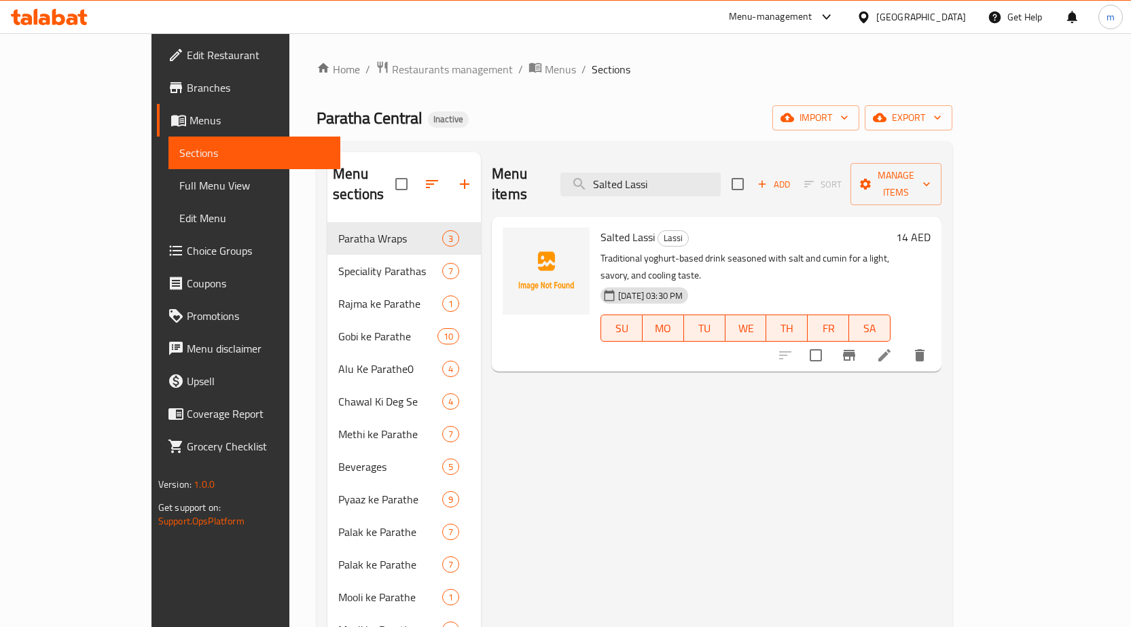
type input "Salted Lassi"
click at [891, 349] on icon at bounding box center [884, 355] width 12 height 12
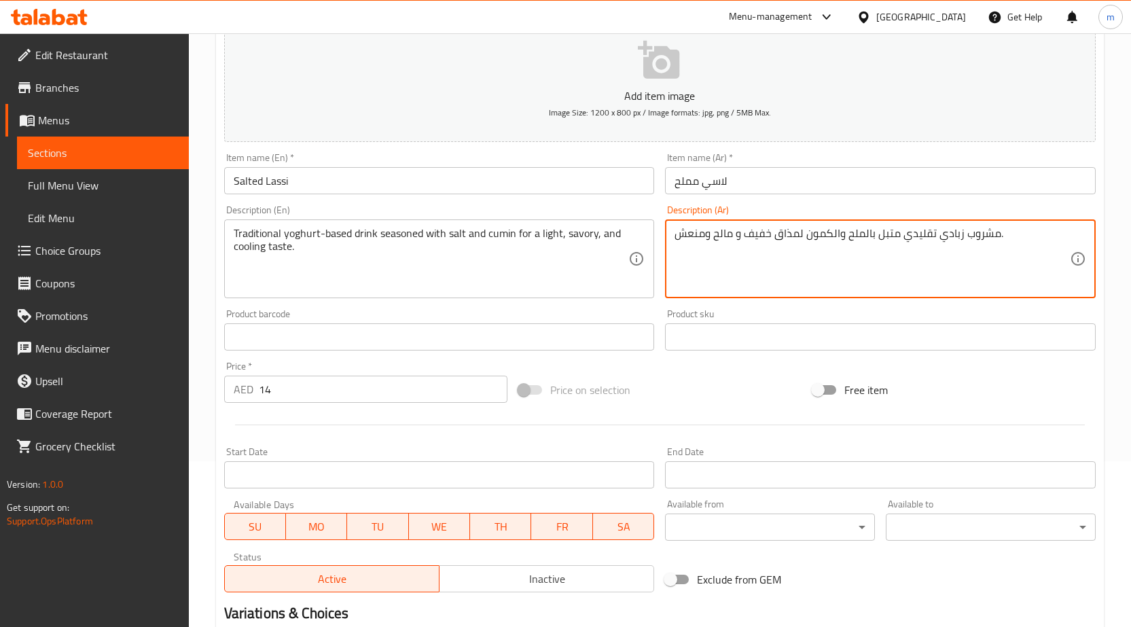
scroll to position [333, 0]
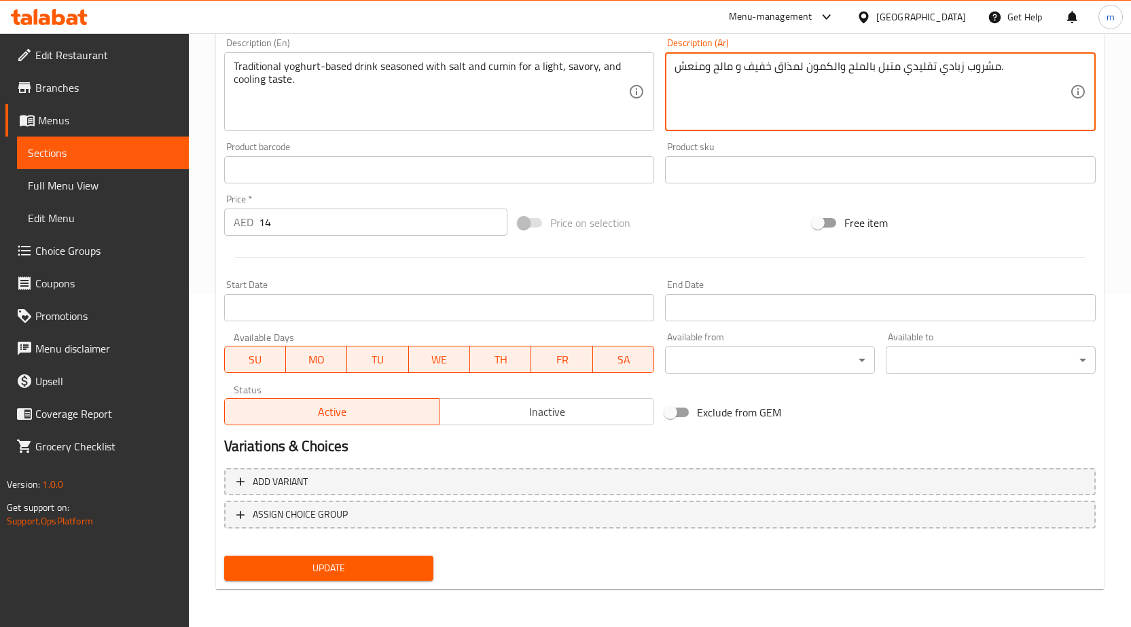
type textarea "مشروب زبادي تقليدي متبل بالملح والكمون لمذاق خفيف و مالح ومنعش."
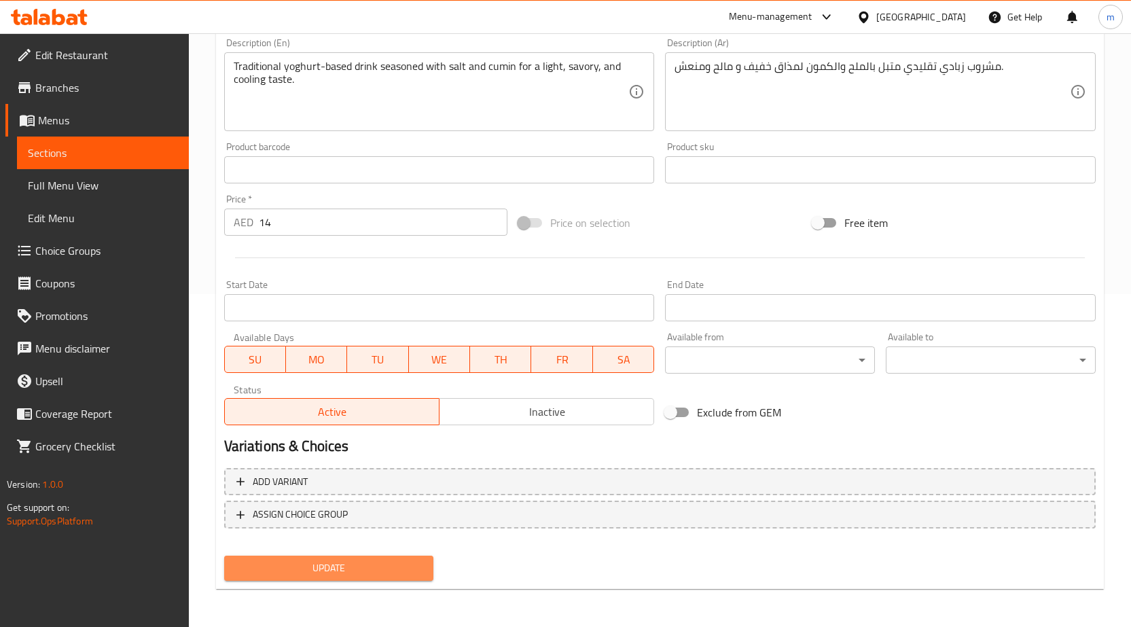
click at [342, 560] on span "Update" at bounding box center [329, 568] width 188 height 17
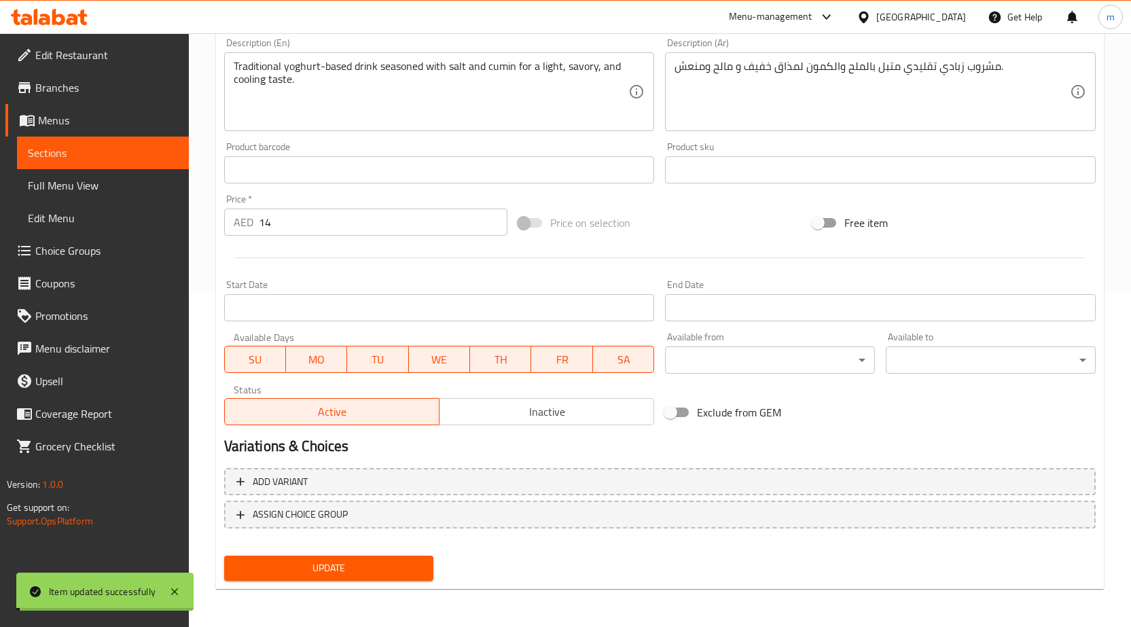
click at [61, 198] on link "Full Menu View" at bounding box center [103, 185] width 172 height 33
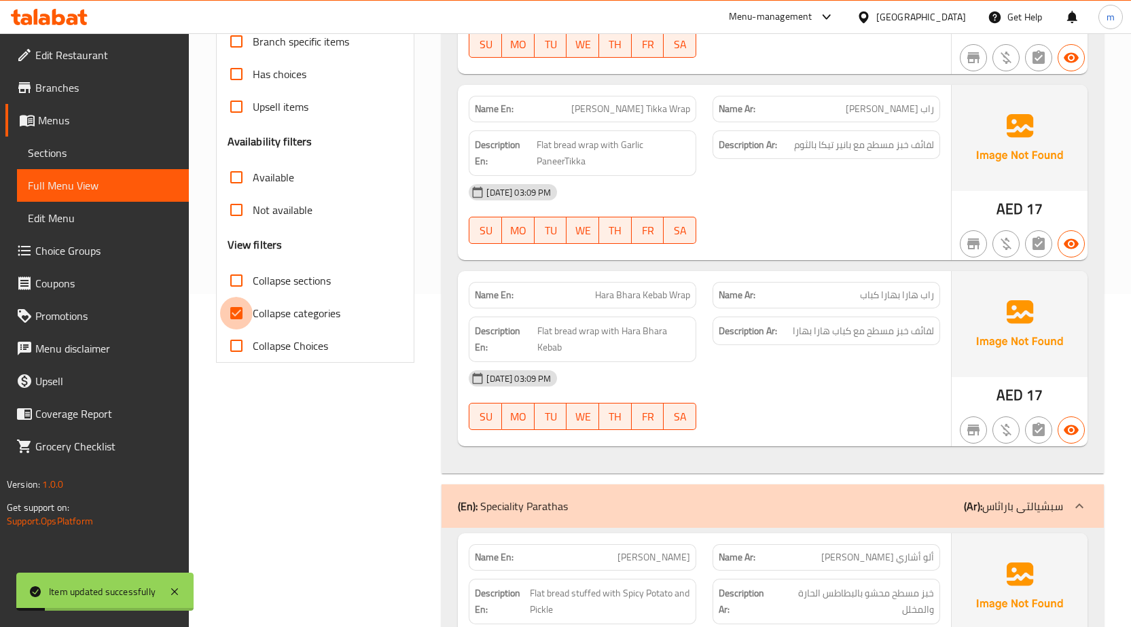
click at [238, 315] on input "Collapse categories" at bounding box center [236, 313] width 33 height 33
checkbox input "false"
click at [250, 287] on input "Collapse sections" at bounding box center [236, 280] width 33 height 33
checkbox input "true"
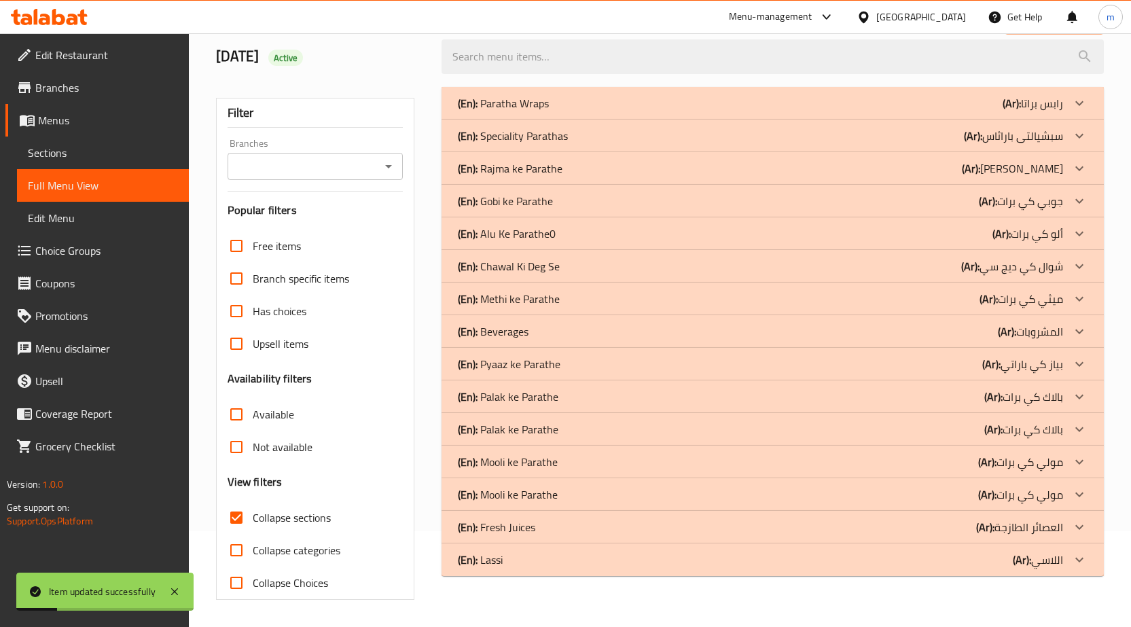
scroll to position [96, 0]
click at [1044, 554] on p "(Ar): اللاسي" at bounding box center [1038, 560] width 50 height 16
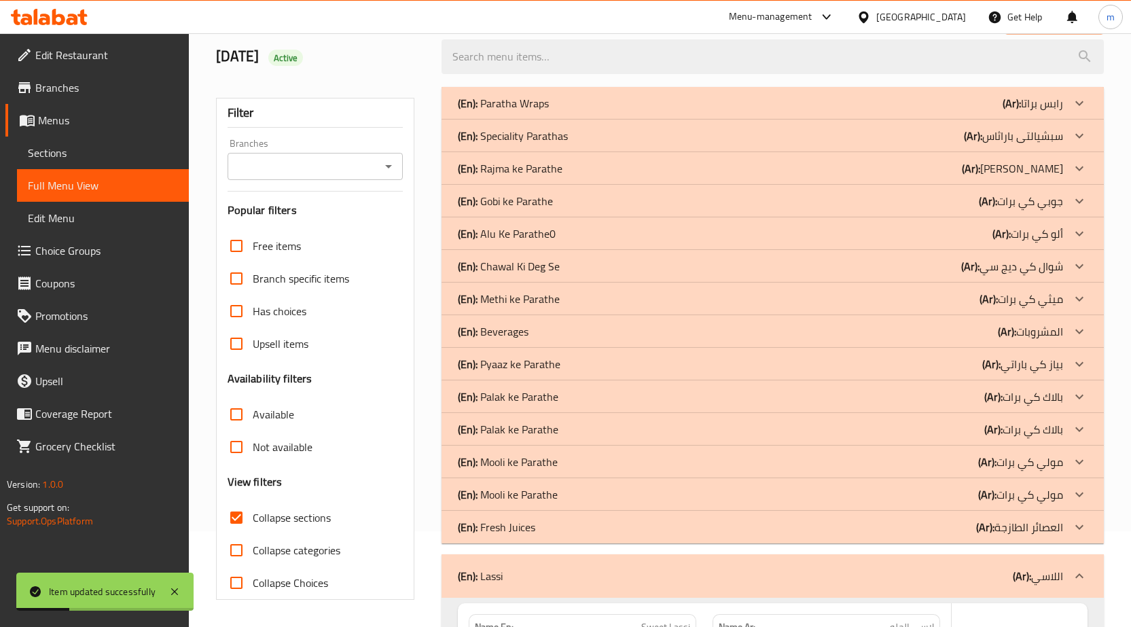
click at [1036, 519] on p "(Ar): العصائر الطازجة" at bounding box center [1019, 527] width 87 height 16
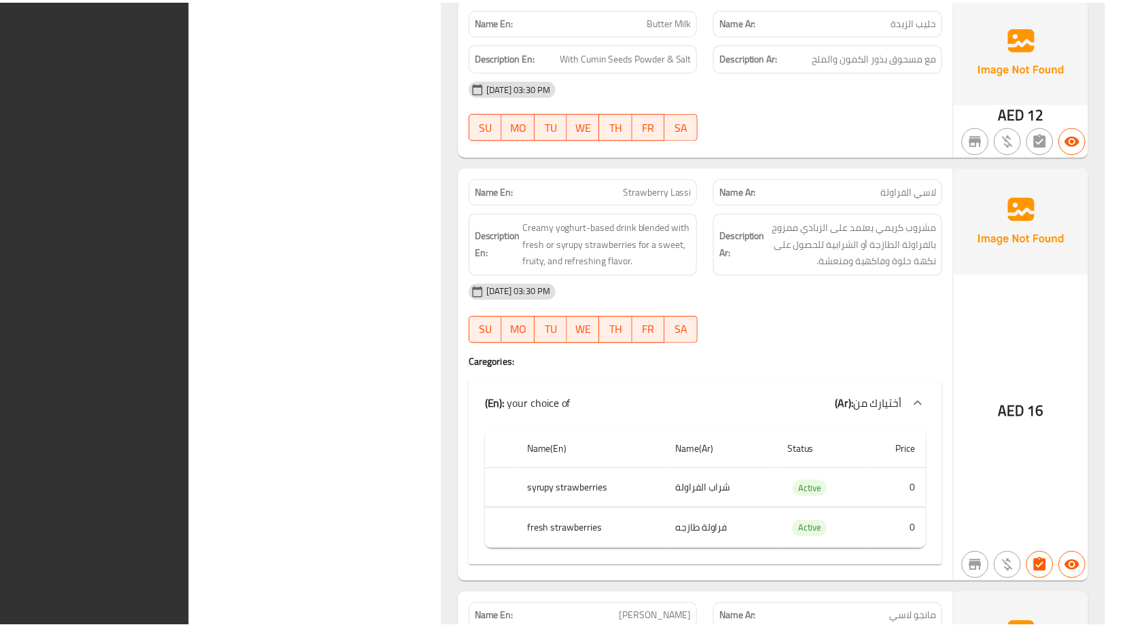
scroll to position [2174, 0]
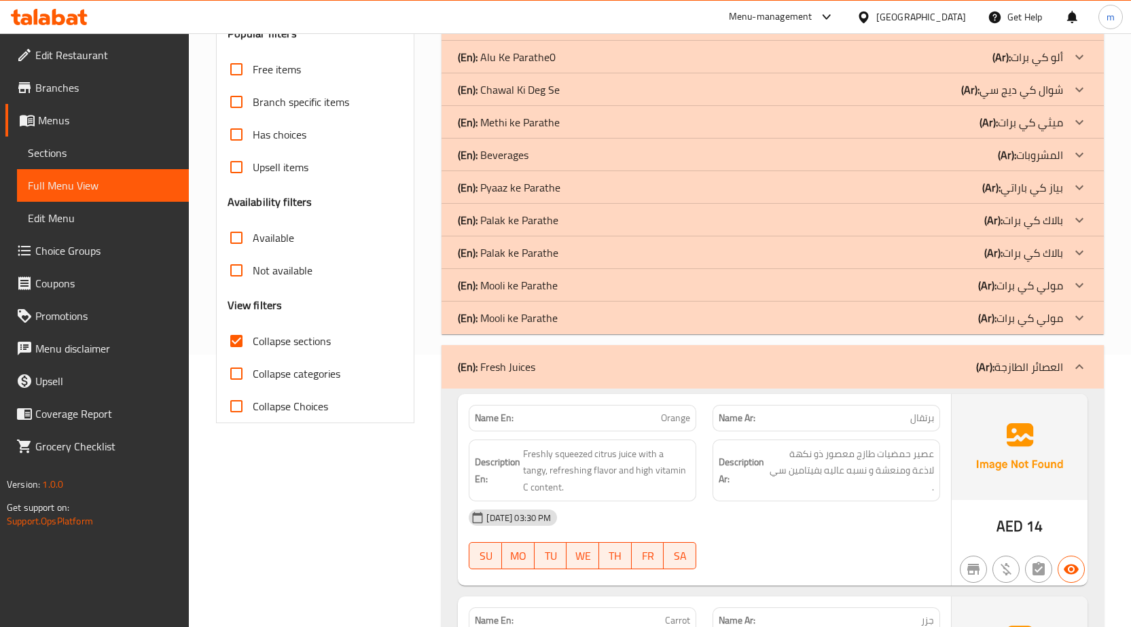
scroll to position [0, 0]
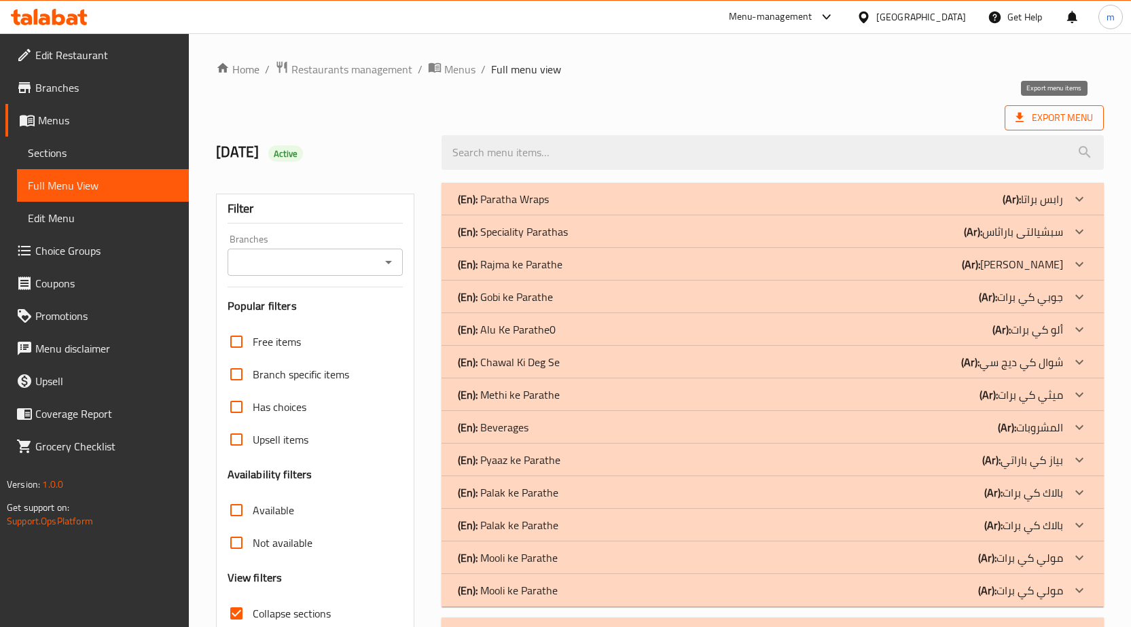
click at [1082, 116] on span "Export Menu" at bounding box center [1054, 117] width 77 height 17
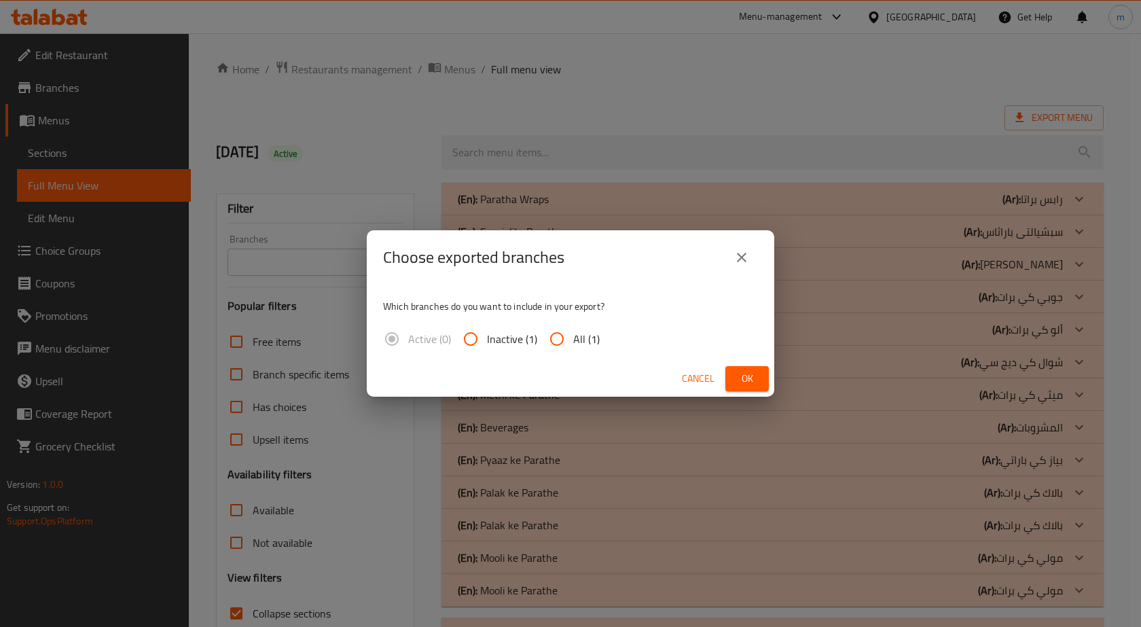
click at [551, 336] on input "All (1)" at bounding box center [557, 339] width 33 height 33
radio input "true"
click at [759, 372] on button "Ok" at bounding box center [746, 378] width 43 height 25
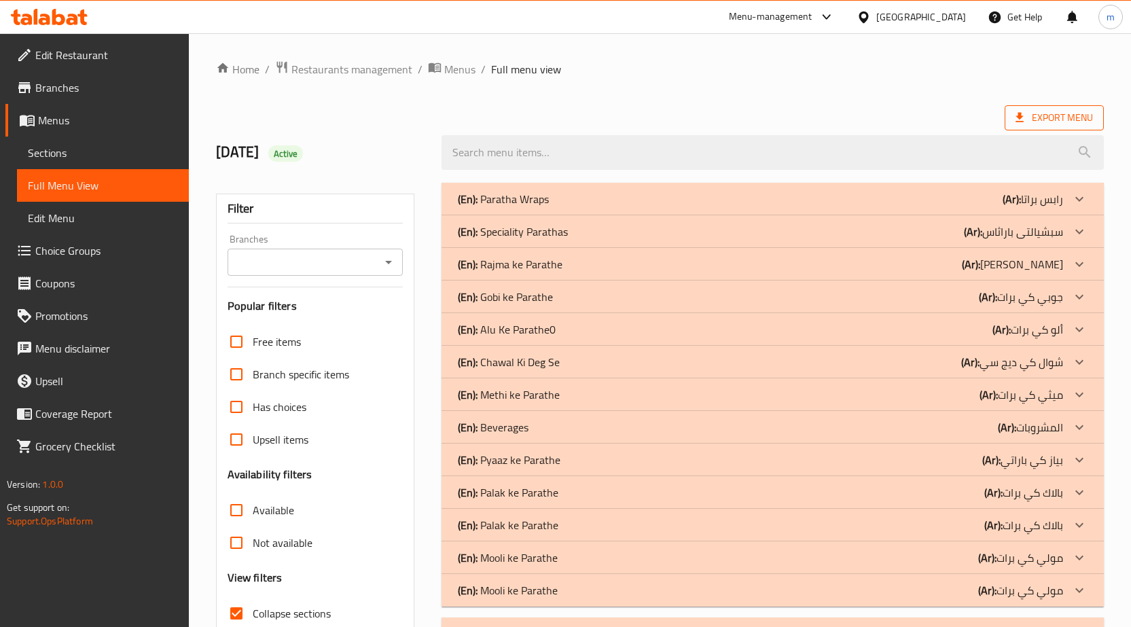
click at [1020, 109] on span "Export Menu" at bounding box center [1054, 117] width 77 height 17
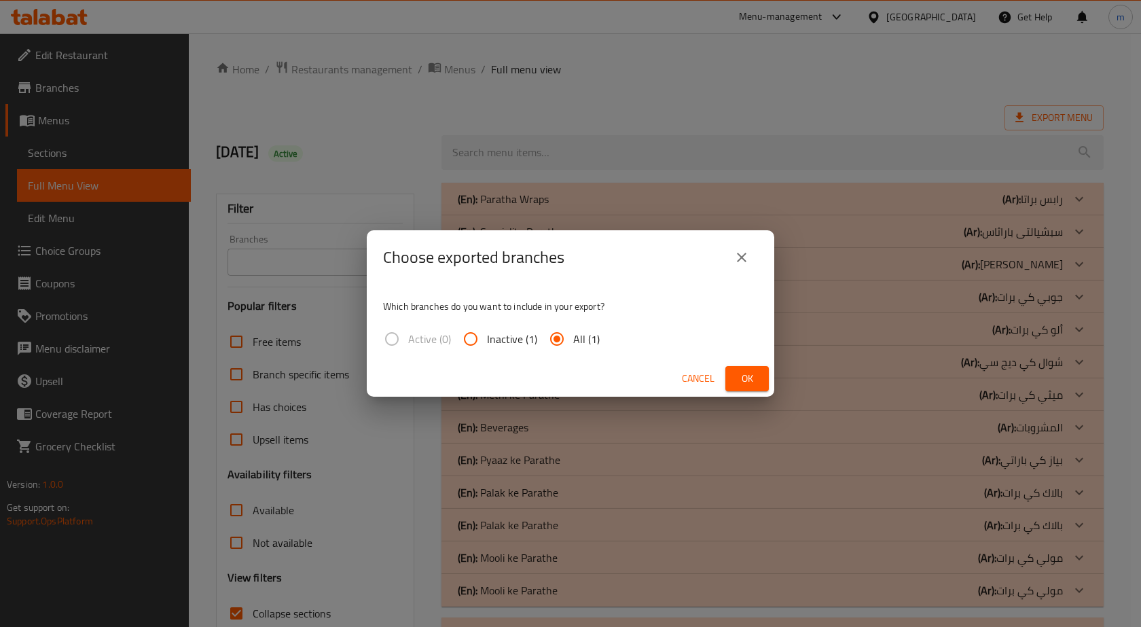
click at [741, 380] on span "Ok" at bounding box center [747, 378] width 22 height 17
